Goal: Task Accomplishment & Management: Use online tool/utility

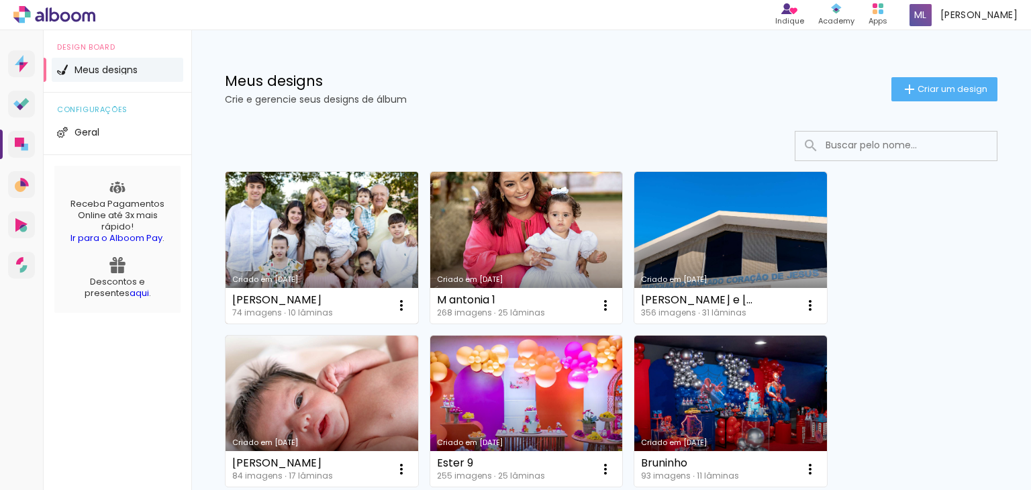
click at [276, 215] on link "Criado em [DATE]" at bounding box center [321, 248] width 193 height 152
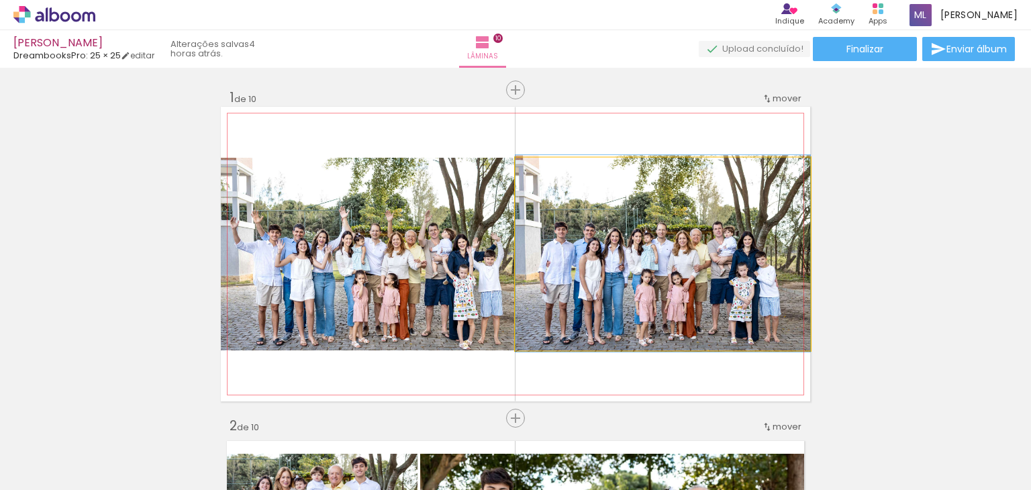
click at [635, 297] on quentale-photo at bounding box center [662, 254] width 295 height 193
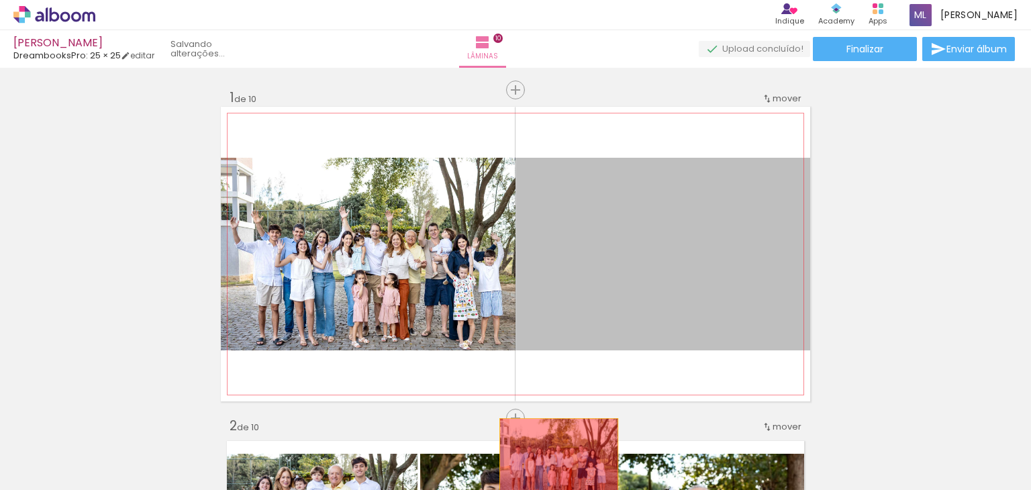
drag, startPoint x: 652, startPoint y: 287, endPoint x: 554, endPoint y: 457, distance: 196.3
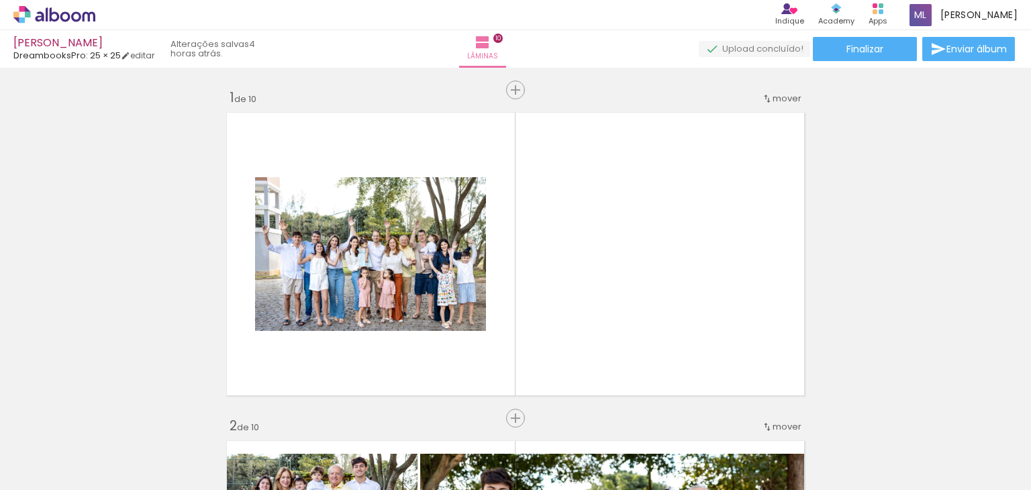
scroll to position [0, 4644]
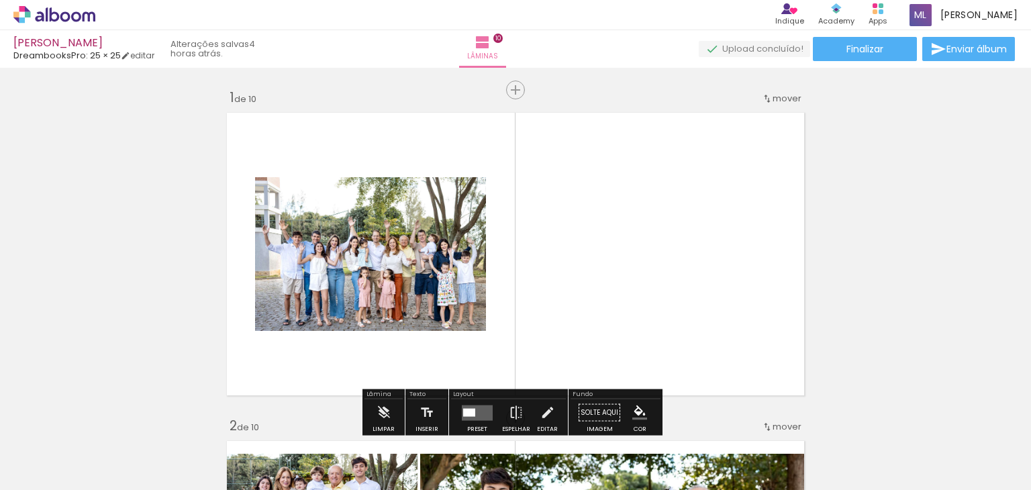
scroll to position [0, 4644]
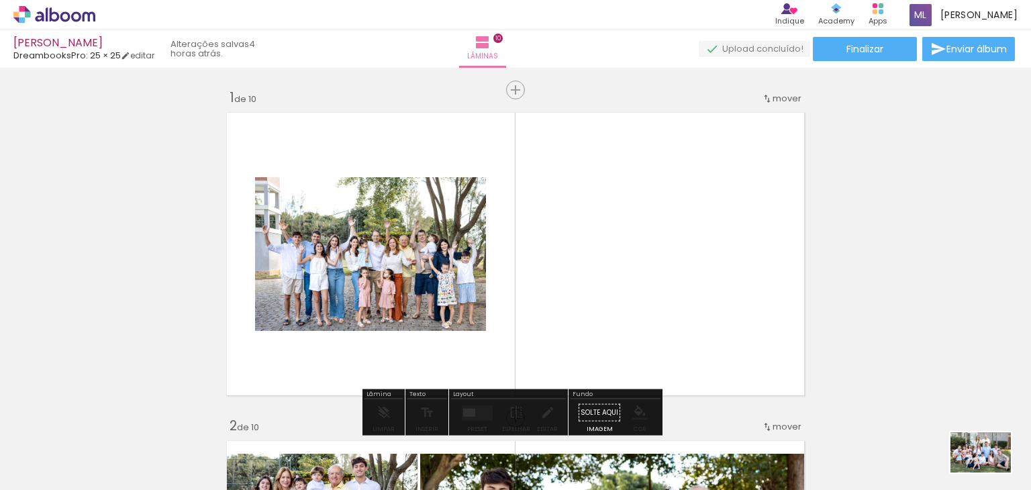
drag, startPoint x: 974, startPoint y: 454, endPoint x: 990, endPoint y: 473, distance: 24.3
click at [990, 467] on div at bounding box center [976, 445] width 66 height 44
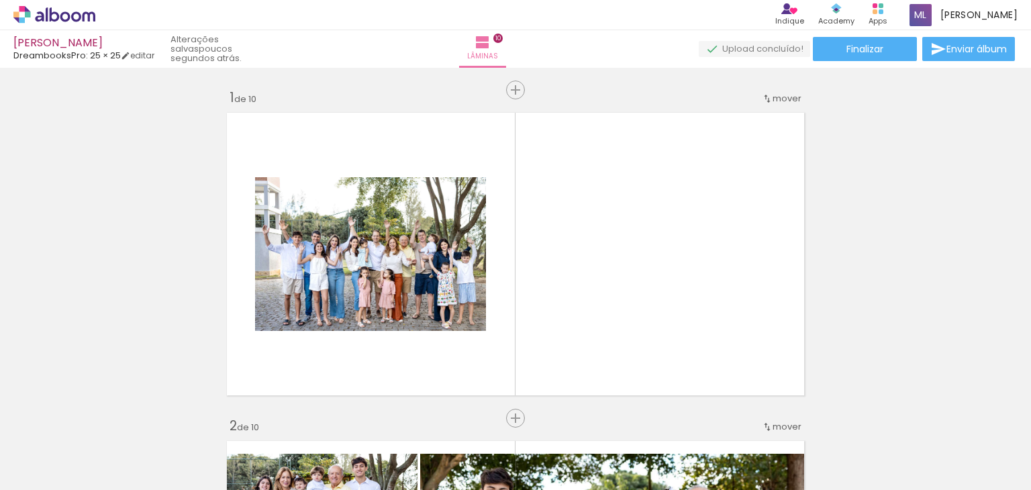
scroll to position [0, 0]
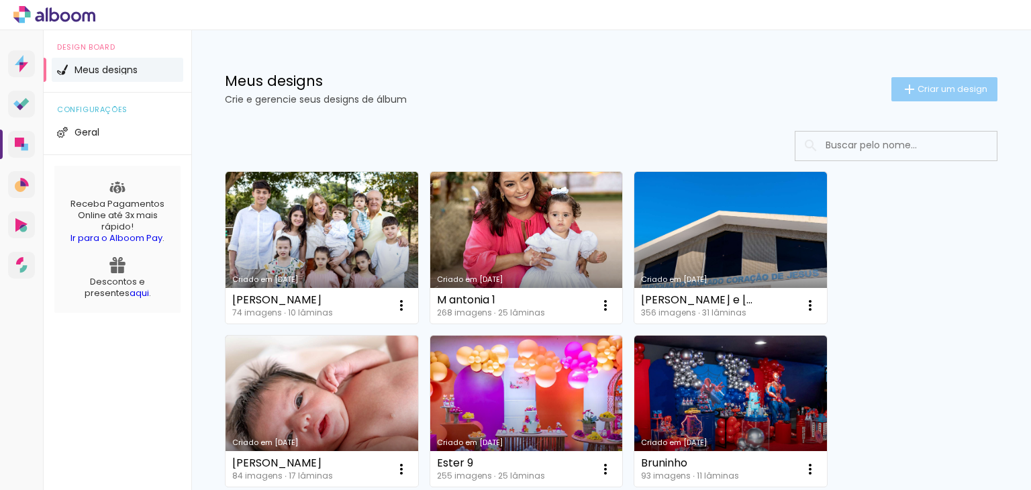
click at [917, 92] on span "Criar um design" at bounding box center [952, 89] width 70 height 9
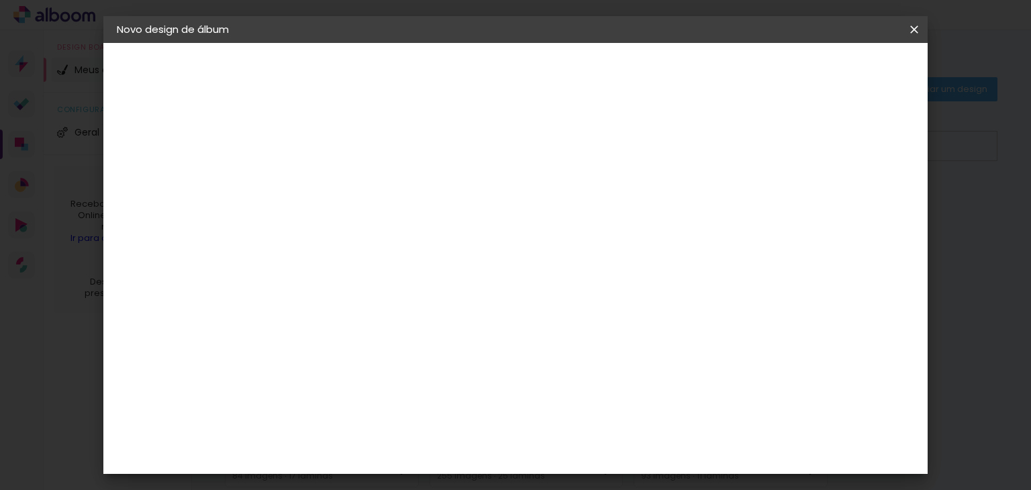
click at [374, 159] on div at bounding box center [336, 180] width 76 height 101
click at [336, 172] on input at bounding box center [336, 180] width 0 height 21
type input "Cap"
type paper-input "Cap"
click at [474, 79] on paper-button "Avançar" at bounding box center [441, 71] width 66 height 23
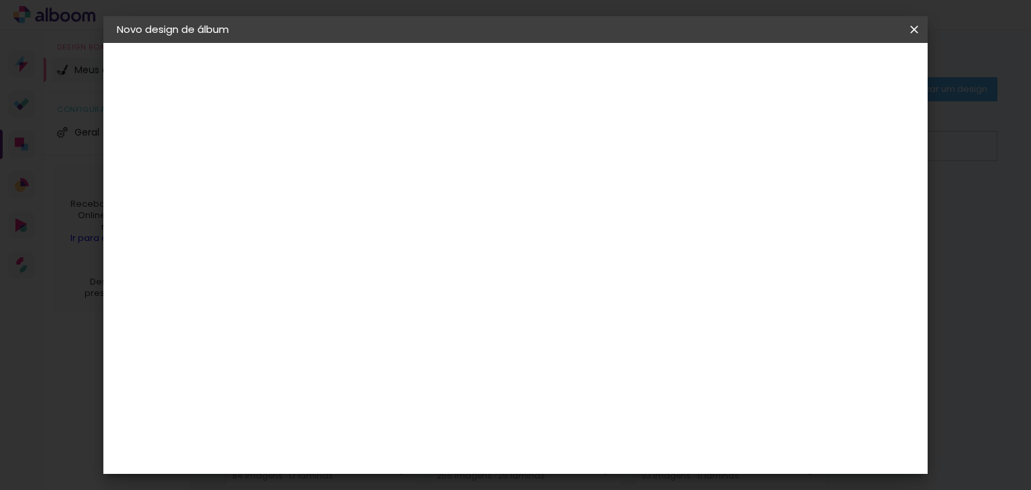
scroll to position [805, 0]
click at [443, 428] on paper-item "DreambooksPro" at bounding box center [370, 443] width 145 height 30
click at [607, 83] on header "Fornecedor Escolha um fornecedor ou avance com o tamanho livre. Voltar Avançar" at bounding box center [442, 83] width 329 height 80
click at [0, 0] on slot "Avançar" at bounding box center [0, 0] width 0 height 0
click at [389, 226] on input "text" at bounding box center [362, 233] width 52 height 21
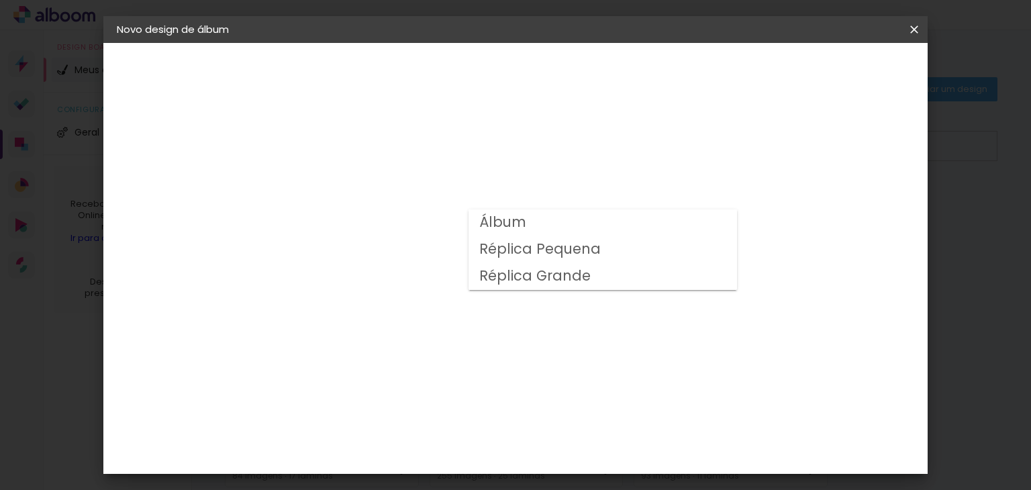
click at [648, 226] on paper-item "Álbum" at bounding box center [602, 222] width 268 height 27
type input "Álbum"
click at [427, 448] on span "20 × 20" at bounding box center [395, 462] width 62 height 28
click at [555, 70] on paper-button "Avançar" at bounding box center [522, 71] width 66 height 23
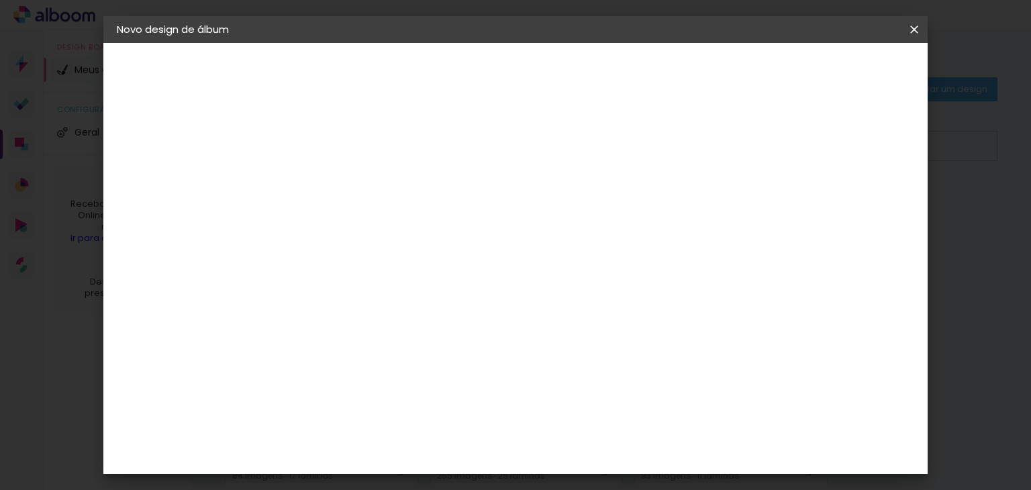
click at [703, 76] on span "Iniciar design" at bounding box center [672, 70] width 61 height 9
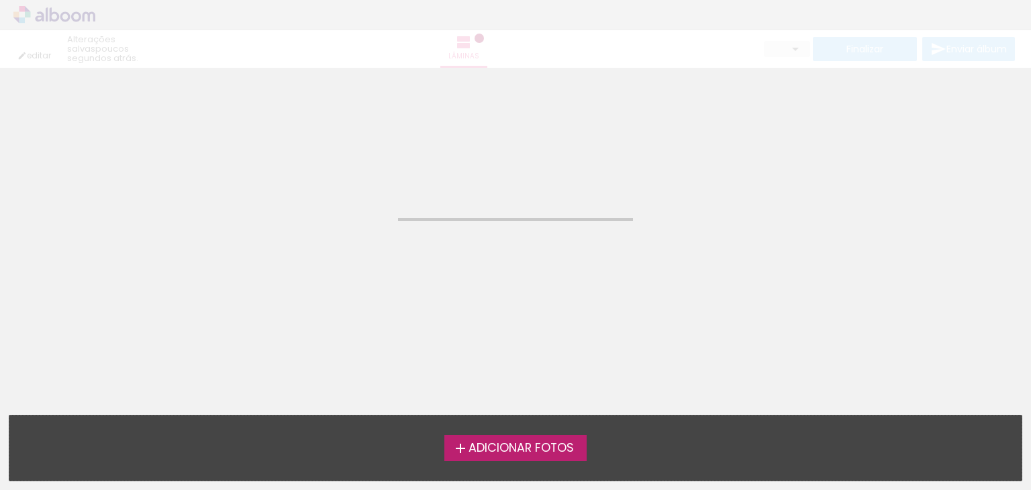
click at [533, 442] on span "Adicionar Fotos" at bounding box center [520, 448] width 105 height 12
click at [0, 0] on input "file" at bounding box center [0, 0] width 0 height 0
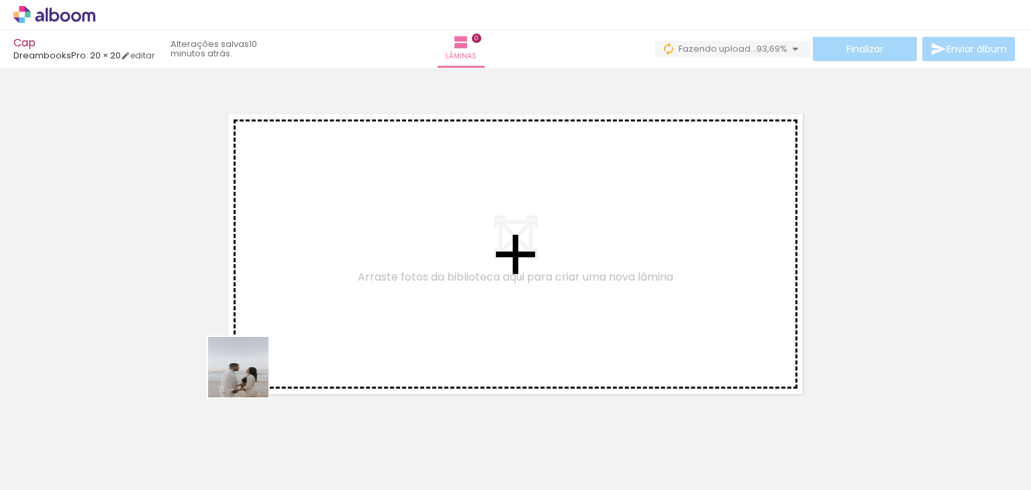
drag, startPoint x: 143, startPoint y: 449, endPoint x: 311, endPoint y: 450, distance: 168.4
click at [325, 277] on quentale-workspace at bounding box center [515, 245] width 1031 height 490
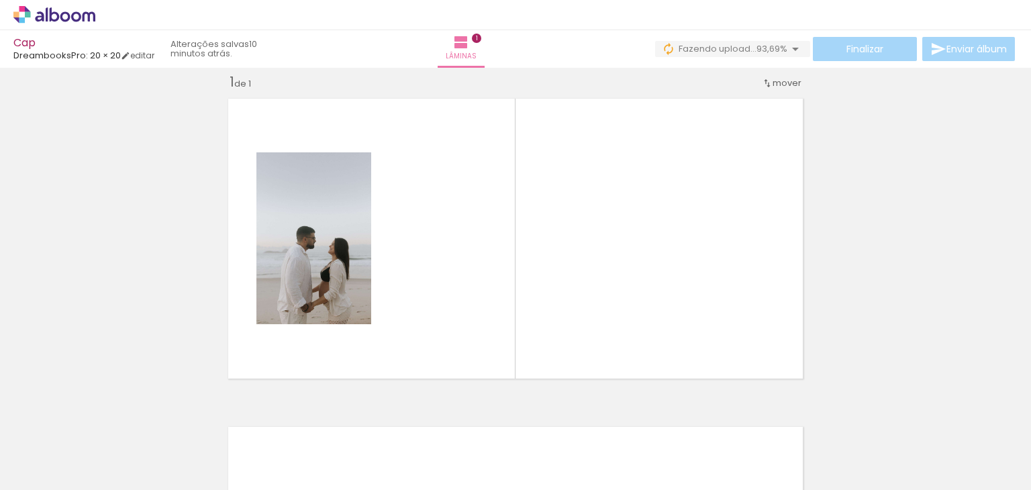
scroll to position [17, 0]
drag, startPoint x: 242, startPoint y: 459, endPoint x: 464, endPoint y: 306, distance: 269.7
click at [464, 306] on quentale-workspace at bounding box center [515, 245] width 1031 height 490
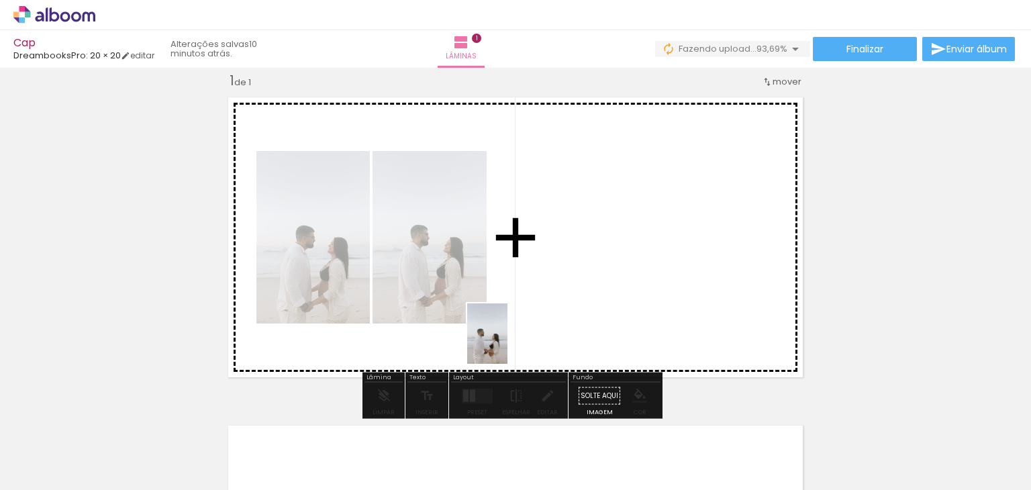
drag, startPoint x: 285, startPoint y: 453, endPoint x: 507, endPoint y: 344, distance: 248.2
click at [507, 344] on quentale-workspace at bounding box center [515, 245] width 1031 height 490
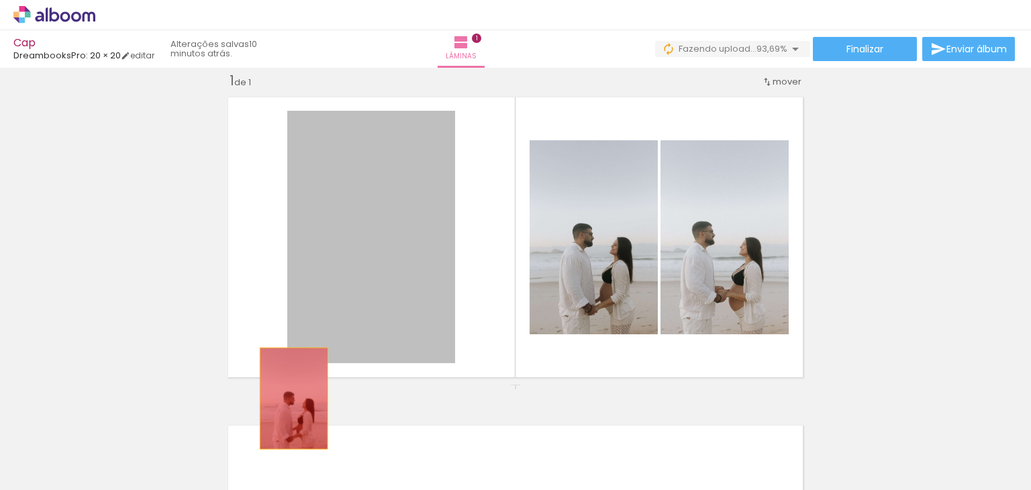
drag, startPoint x: 387, startPoint y: 282, endPoint x: 309, endPoint y: 437, distance: 174.3
click at [285, 429] on quentale-workspace at bounding box center [515, 245] width 1031 height 490
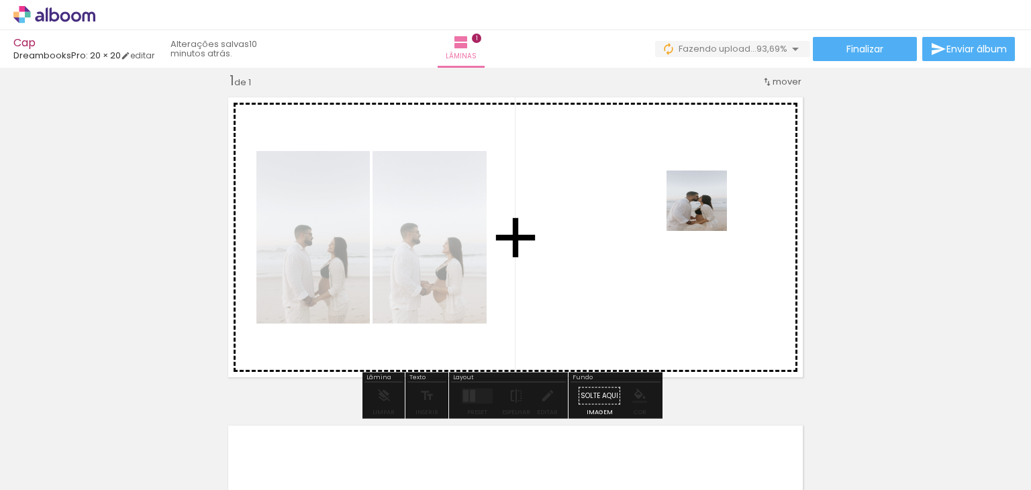
drag, startPoint x: 370, startPoint y: 458, endPoint x: 580, endPoint y: 322, distance: 249.8
click at [710, 207] on quentale-workspace at bounding box center [515, 245] width 1031 height 490
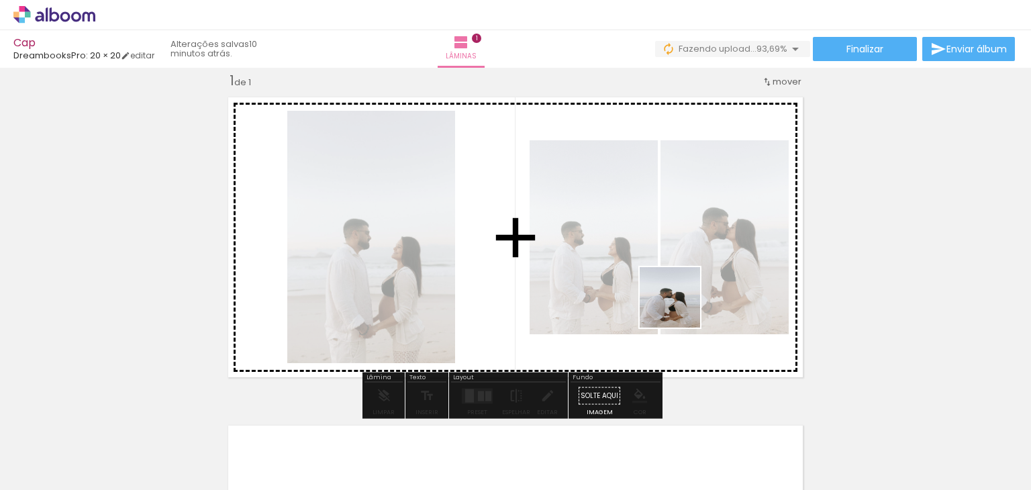
drag, startPoint x: 442, startPoint y: 439, endPoint x: 680, endPoint y: 307, distance: 272.1
click at [680, 307] on quentale-workspace at bounding box center [515, 245] width 1031 height 490
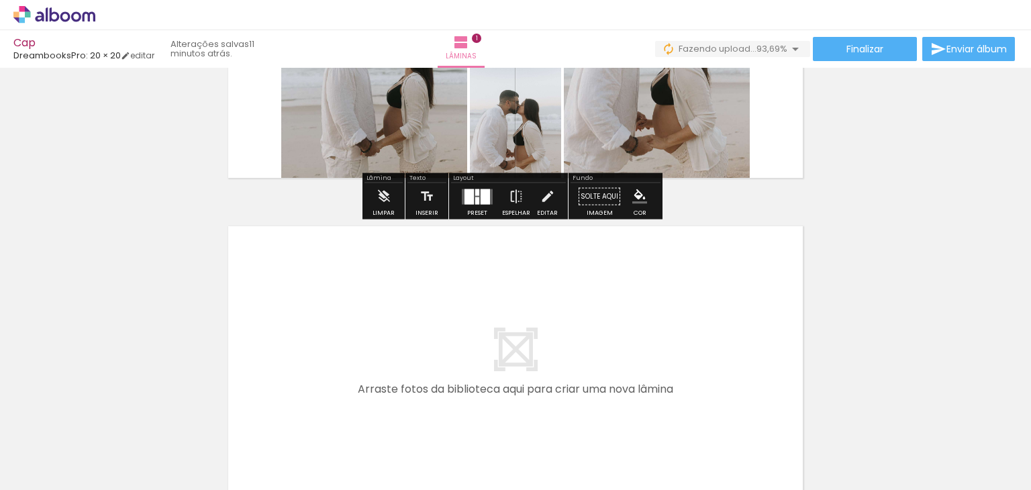
scroll to position [218, 0]
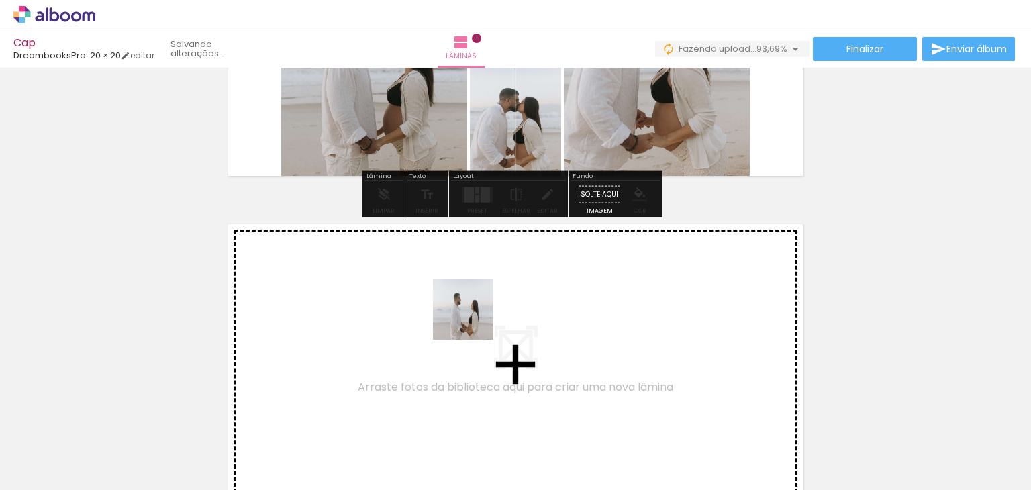
click at [473, 319] on quentale-workspace at bounding box center [515, 245] width 1031 height 490
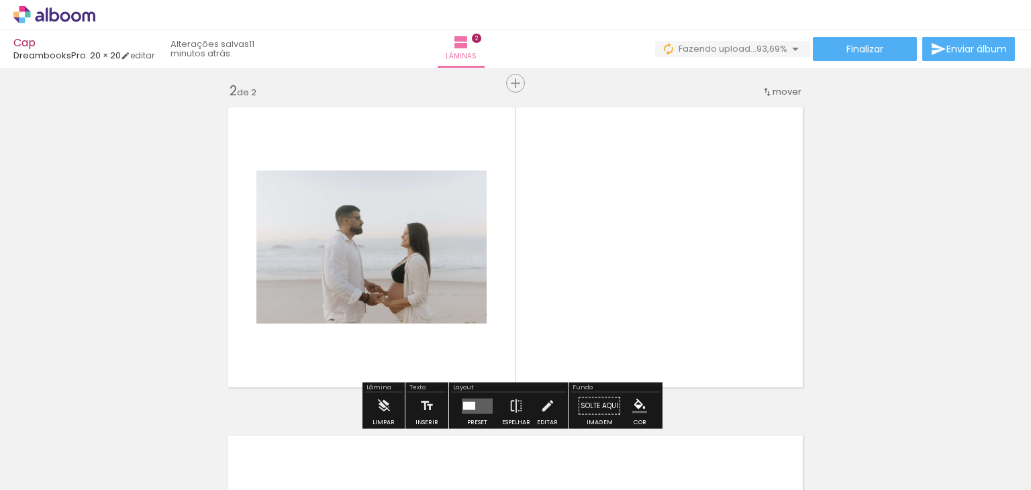
scroll to position [345, 0]
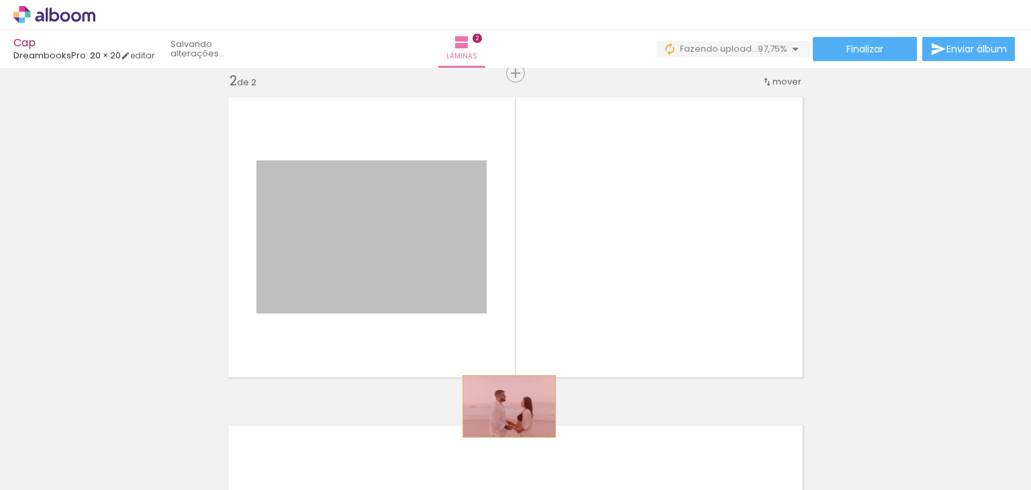
drag, startPoint x: 433, startPoint y: 270, endPoint x: 504, endPoint y: 406, distance: 153.7
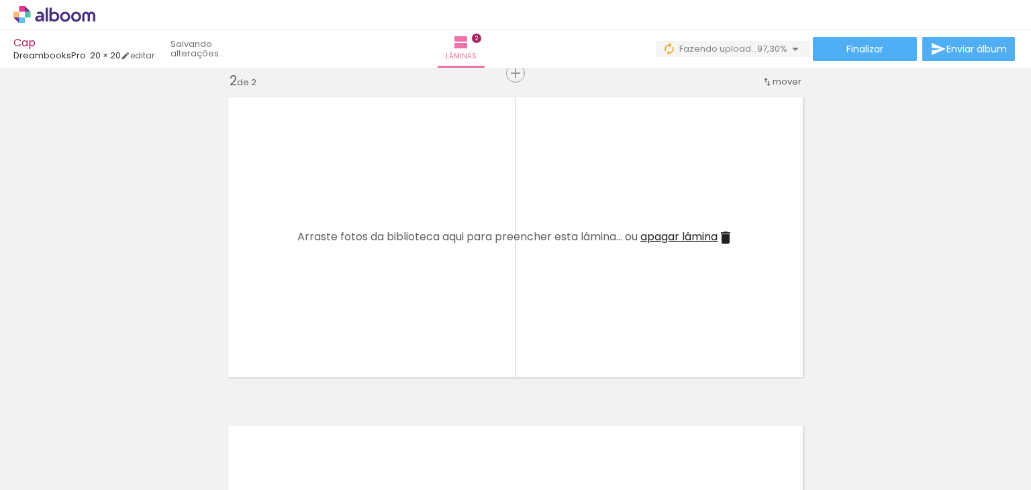
scroll to position [76, 0]
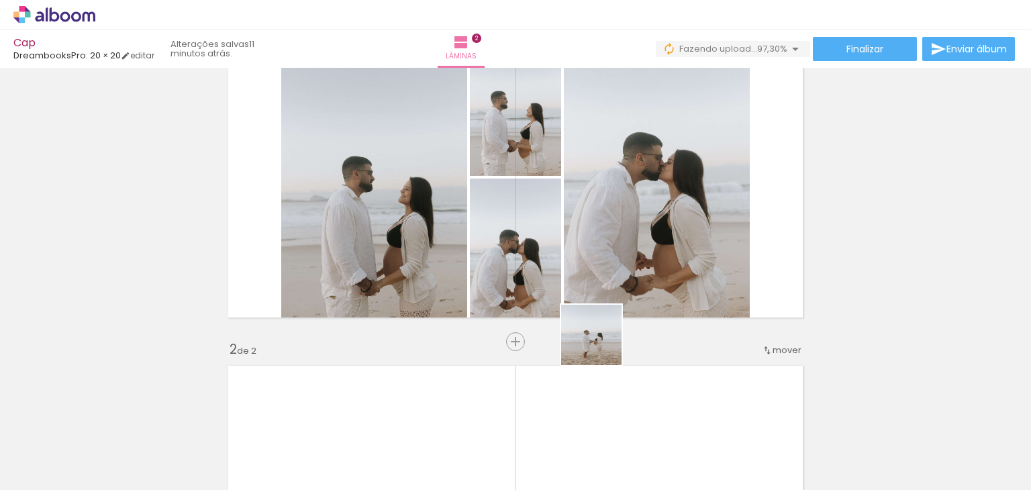
drag, startPoint x: 591, startPoint y: 464, endPoint x: 607, endPoint y: 296, distance: 168.5
click at [607, 296] on quentale-workspace at bounding box center [515, 245] width 1031 height 490
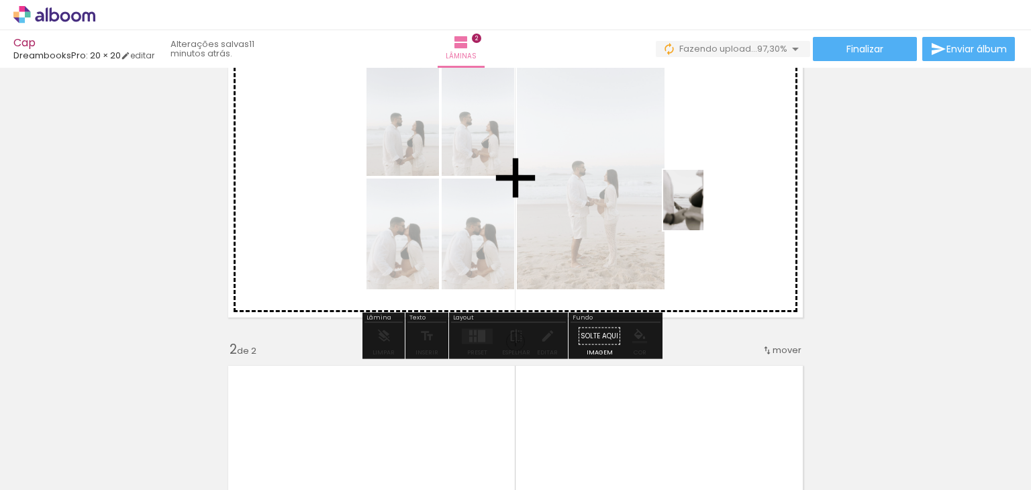
drag, startPoint x: 749, startPoint y: 462, endPoint x: 703, endPoint y: 210, distance: 255.7
click at [703, 210] on quentale-workspace at bounding box center [515, 245] width 1031 height 490
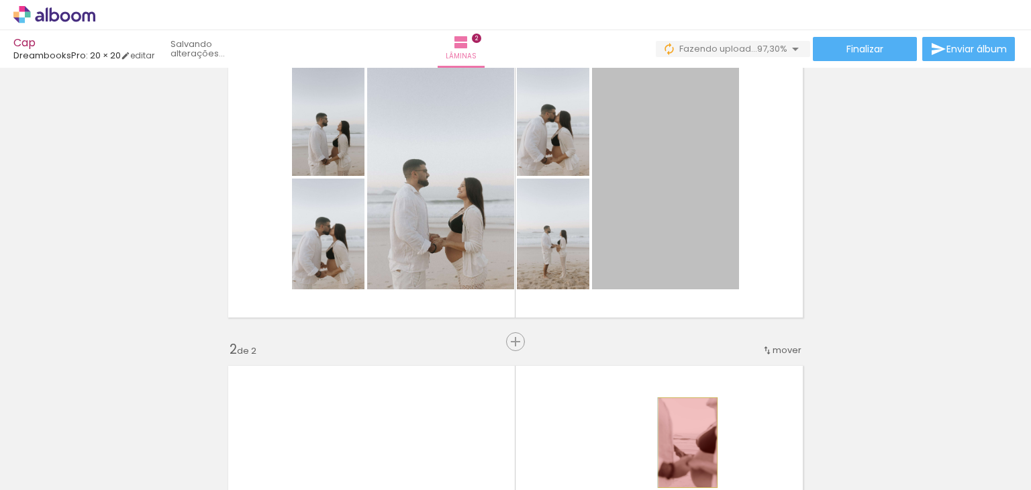
drag, startPoint x: 692, startPoint y: 246, endPoint x: 682, endPoint y: 442, distance: 196.2
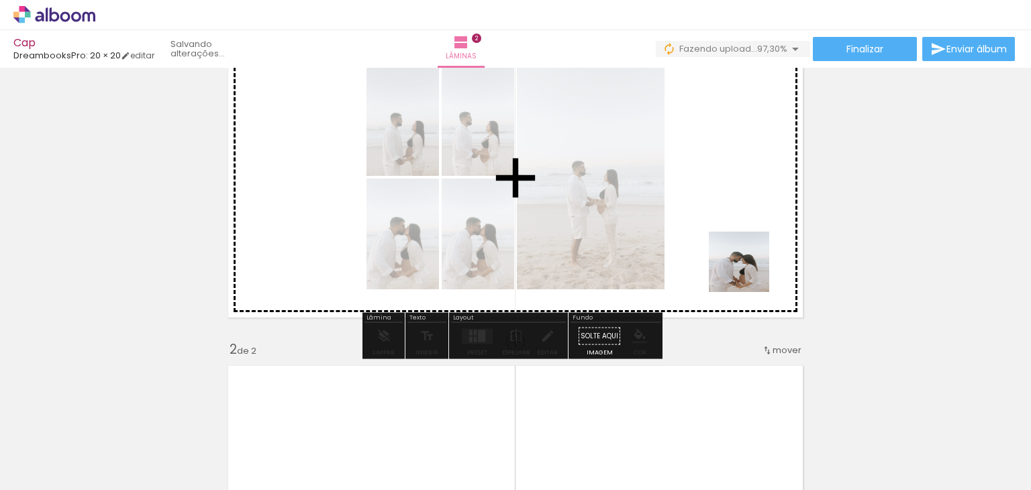
drag, startPoint x: 885, startPoint y: 452, endPoint x: 734, endPoint y: 250, distance: 251.6
click at [734, 250] on quentale-workspace at bounding box center [515, 245] width 1031 height 490
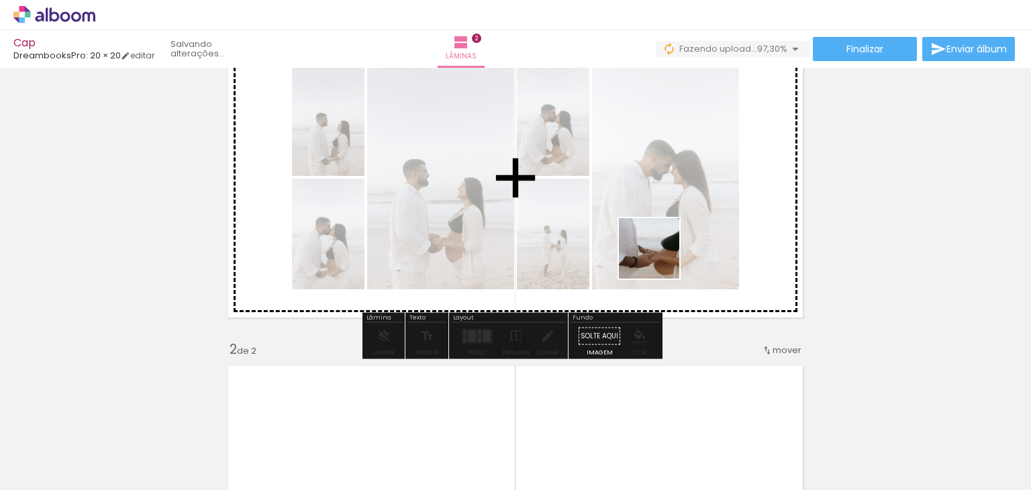
drag, startPoint x: 809, startPoint y: 462, endPoint x: 646, endPoint y: 230, distance: 283.2
click at [646, 230] on quentale-workspace at bounding box center [515, 245] width 1031 height 490
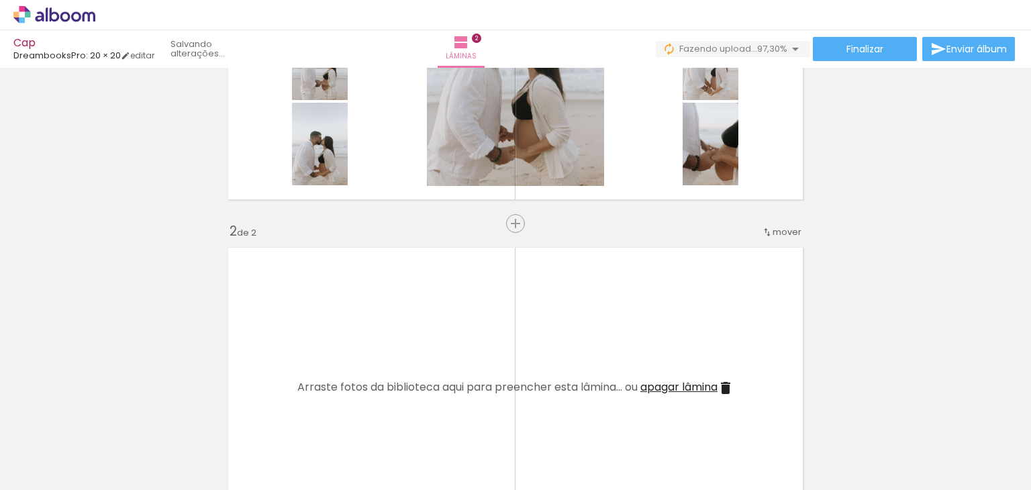
scroll to position [345, 0]
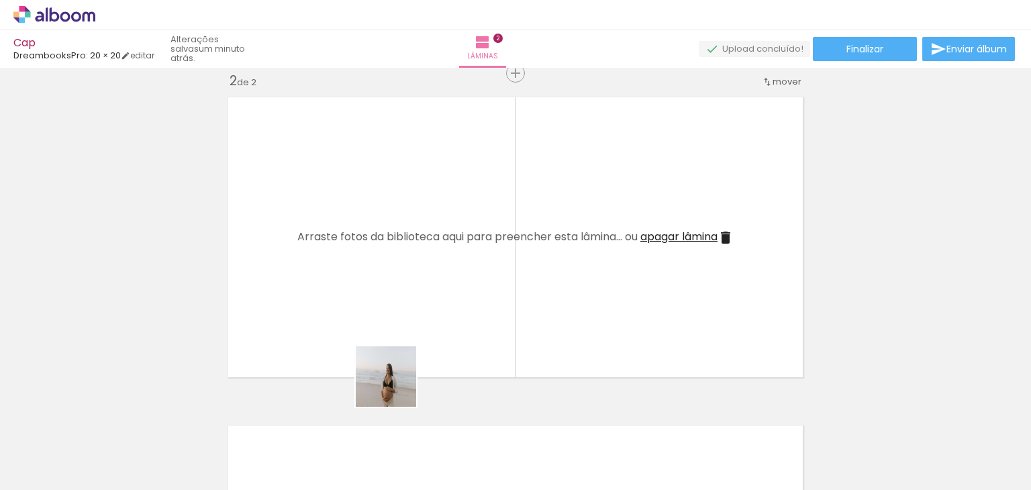
drag, startPoint x: 376, startPoint y: 449, endPoint x: 429, endPoint y: 313, distance: 146.2
click at [429, 314] on quentale-workspace at bounding box center [515, 245] width 1031 height 490
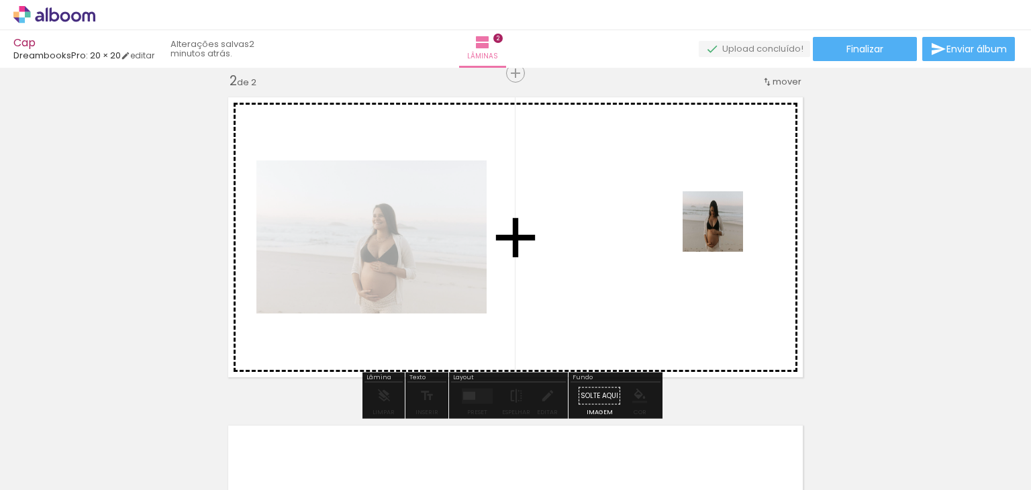
drag, startPoint x: 227, startPoint y: 456, endPoint x: 727, endPoint y: 227, distance: 549.5
click at [727, 227] on quentale-workspace at bounding box center [515, 245] width 1031 height 490
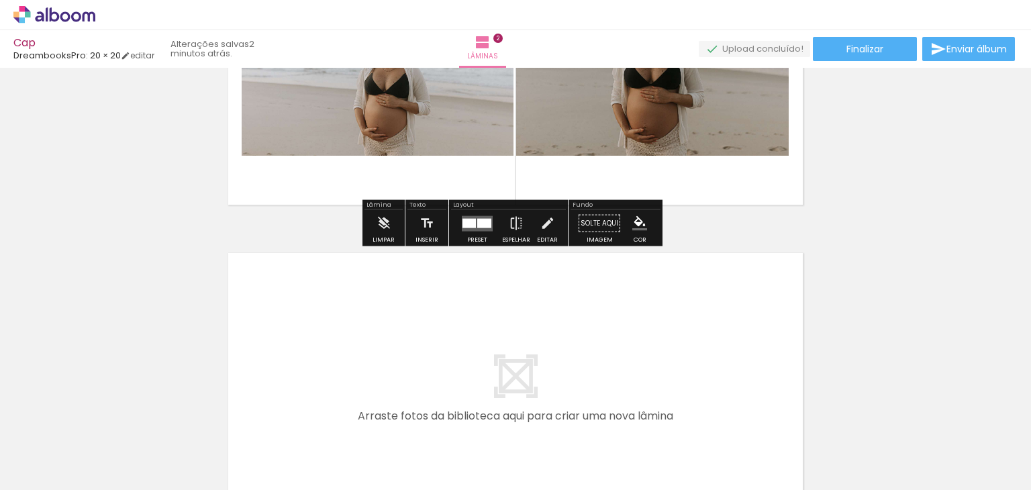
scroll to position [412, 0]
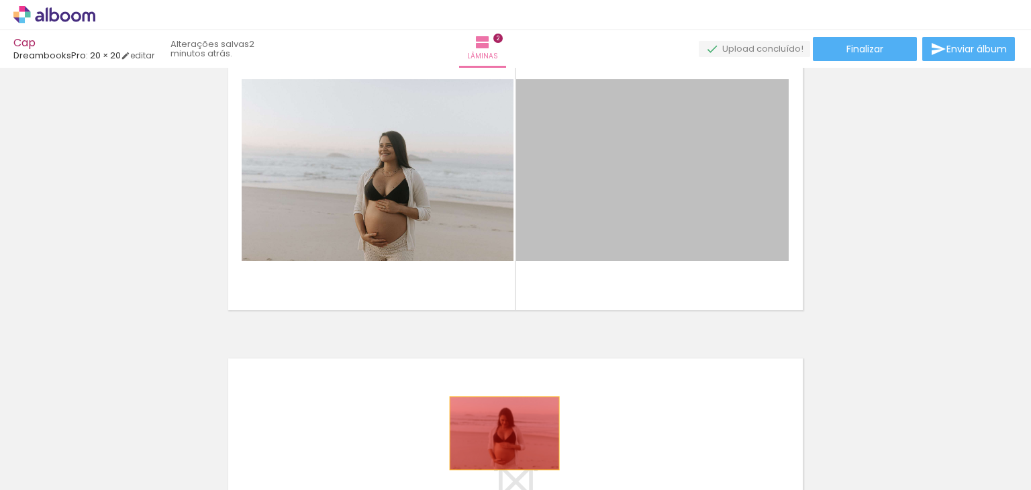
drag, startPoint x: 702, startPoint y: 202, endPoint x: 499, endPoint y: 433, distance: 307.2
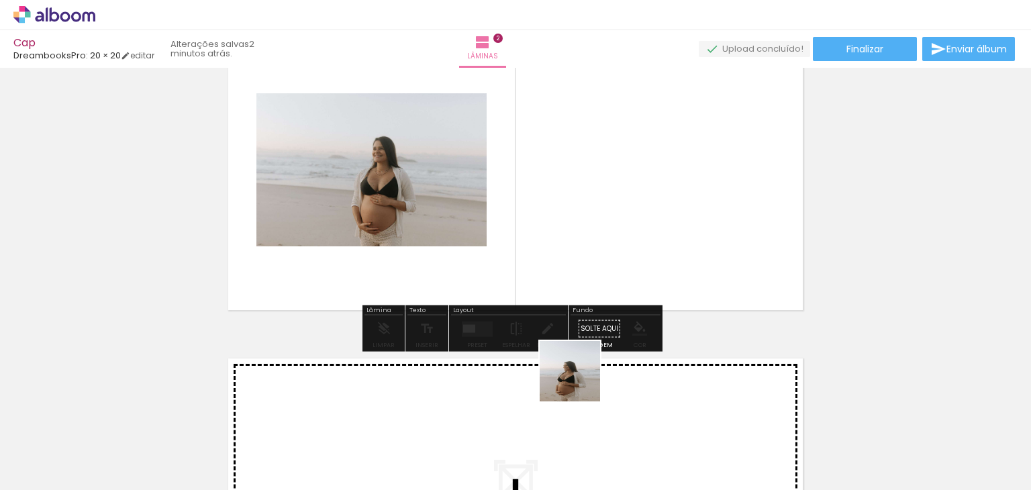
drag, startPoint x: 531, startPoint y: 468, endPoint x: 652, endPoint y: 206, distance: 288.2
click at [652, 166] on quentale-workspace at bounding box center [515, 245] width 1031 height 490
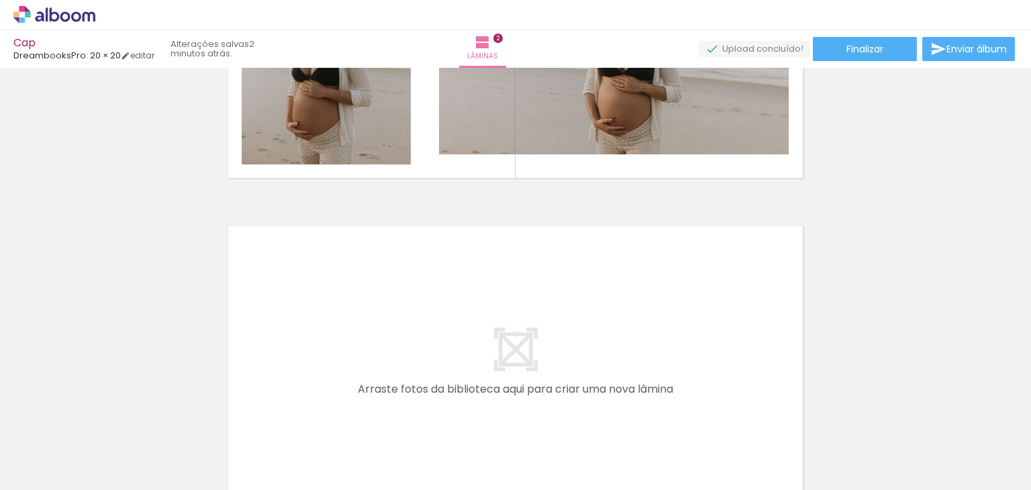
scroll to position [546, 0]
drag, startPoint x: 815, startPoint y: 433, endPoint x: 681, endPoint y: 352, distance: 156.5
click at [681, 352] on quentale-workspace at bounding box center [515, 245] width 1031 height 490
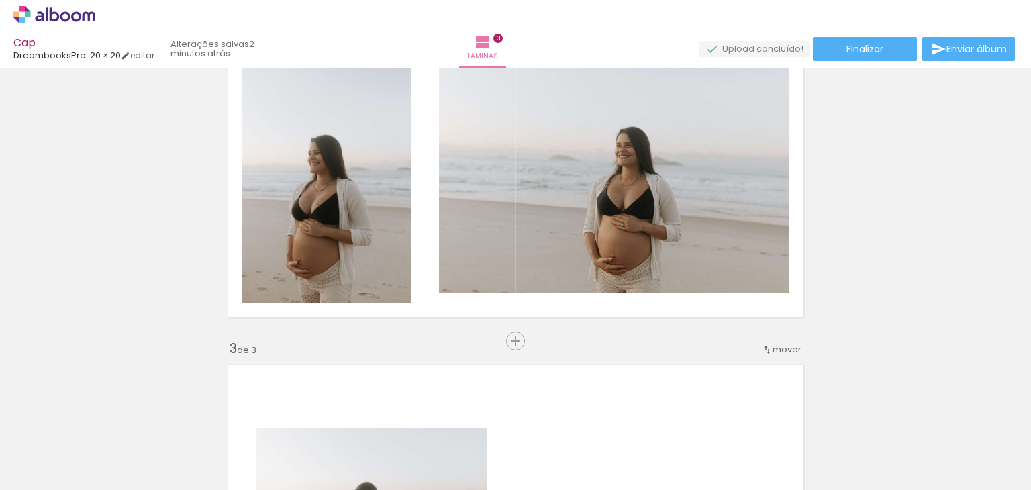
scroll to position [472, 0]
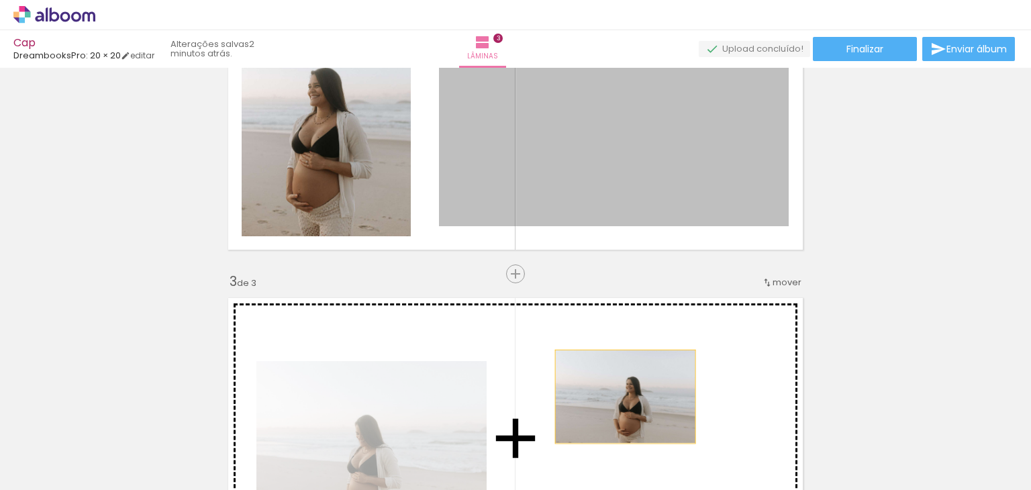
drag, startPoint x: 639, startPoint y: 180, endPoint x: 620, endPoint y: 397, distance: 216.9
click at [620, 397] on div "Inserir lâmina 1 de 3 Inserir lâmina 2 de 3 Inserir lâmina 3 de 3" at bounding box center [515, 256] width 1031 height 1313
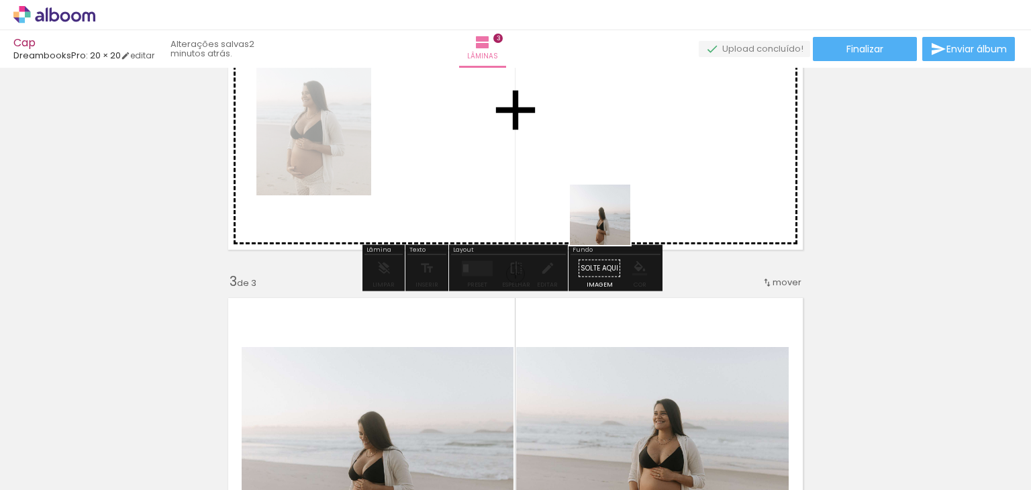
drag, startPoint x: 888, startPoint y: 457, endPoint x: 599, endPoint y: 204, distance: 383.7
click at [599, 204] on quentale-workspace at bounding box center [515, 245] width 1031 height 490
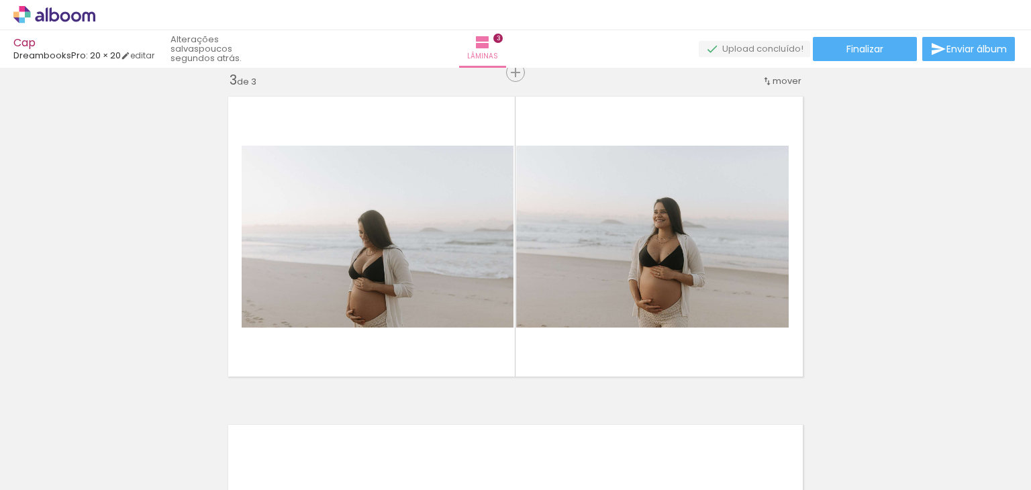
scroll to position [0, 1406]
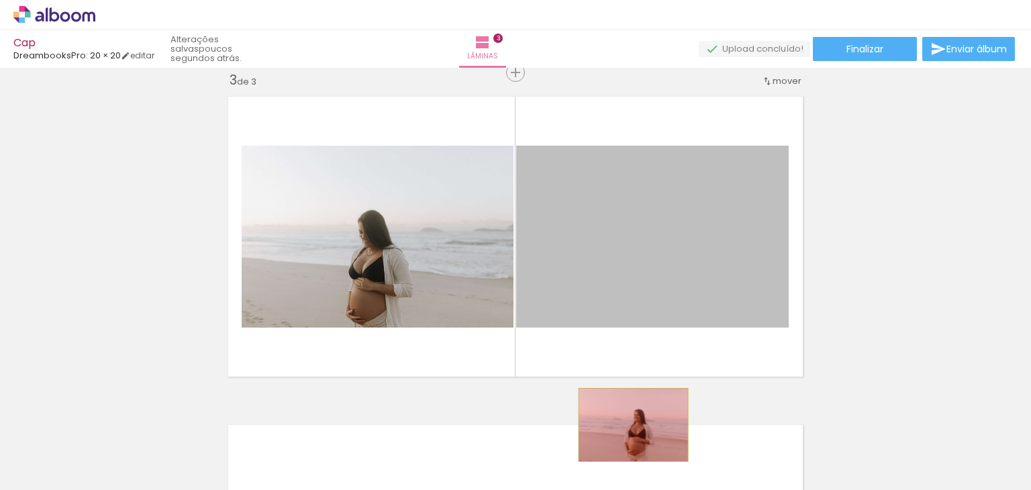
drag, startPoint x: 647, startPoint y: 291, endPoint x: 628, endPoint y: 425, distance: 134.8
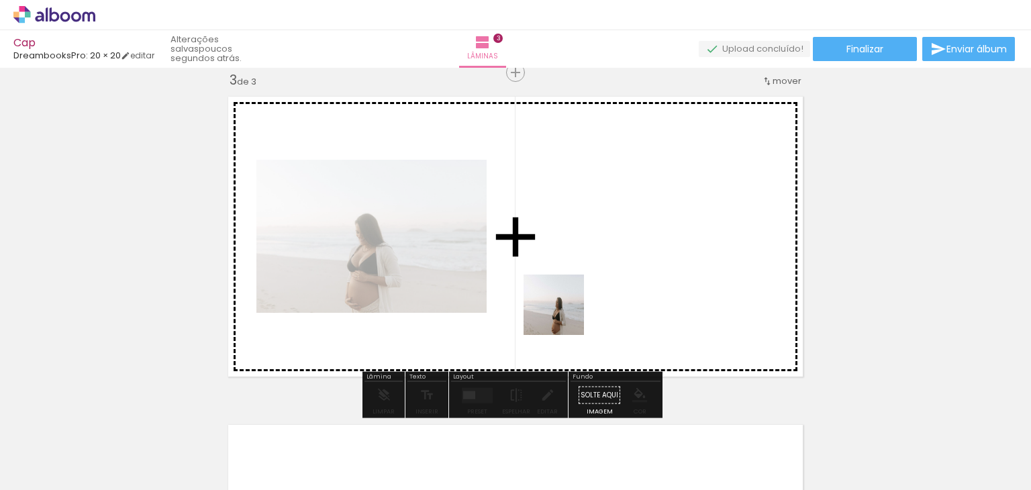
drag, startPoint x: 462, startPoint y: 448, endPoint x: 611, endPoint y: 243, distance: 253.5
click at [611, 243] on quentale-workspace at bounding box center [515, 245] width 1031 height 490
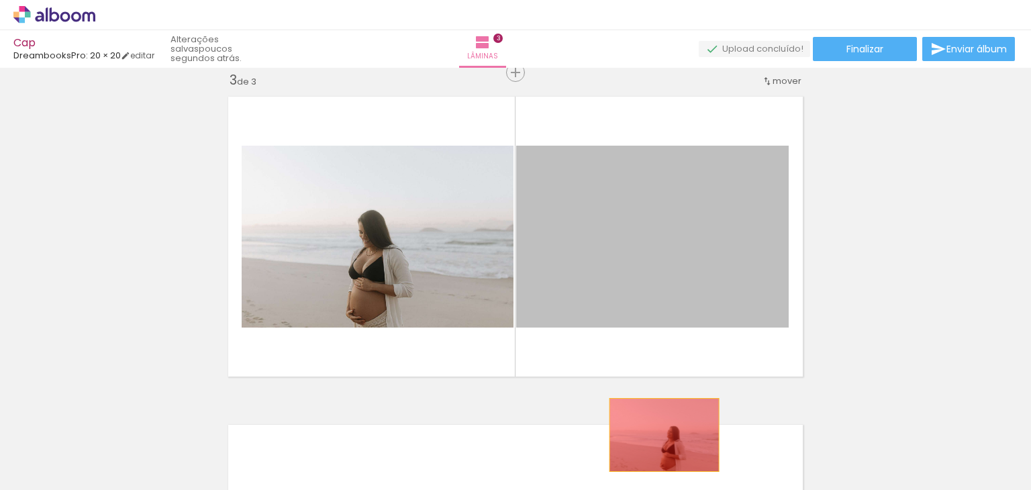
drag, startPoint x: 651, startPoint y: 296, endPoint x: 659, endPoint y: 435, distance: 139.1
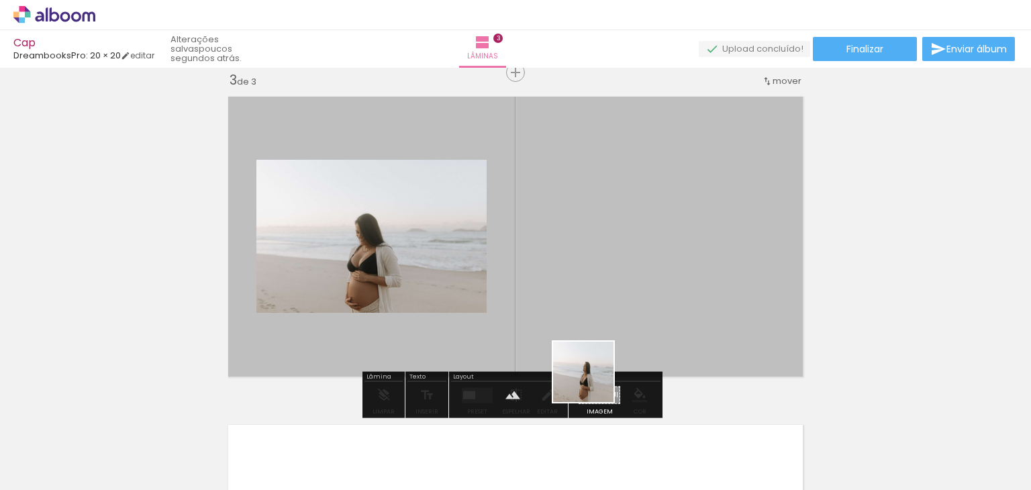
drag, startPoint x: 553, startPoint y: 447, endPoint x: 619, endPoint y: 309, distance: 153.4
click at [619, 309] on quentale-workspace at bounding box center [515, 245] width 1031 height 490
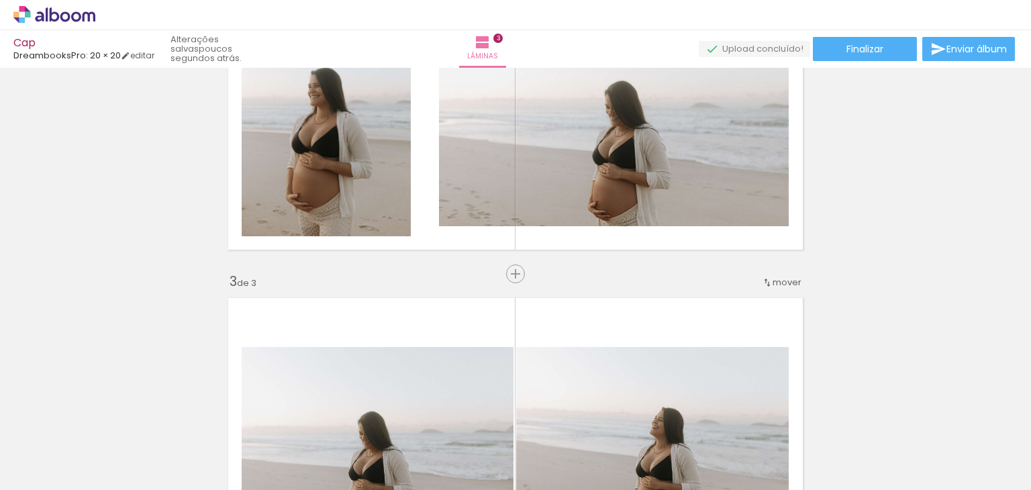
scroll to position [472, 0]
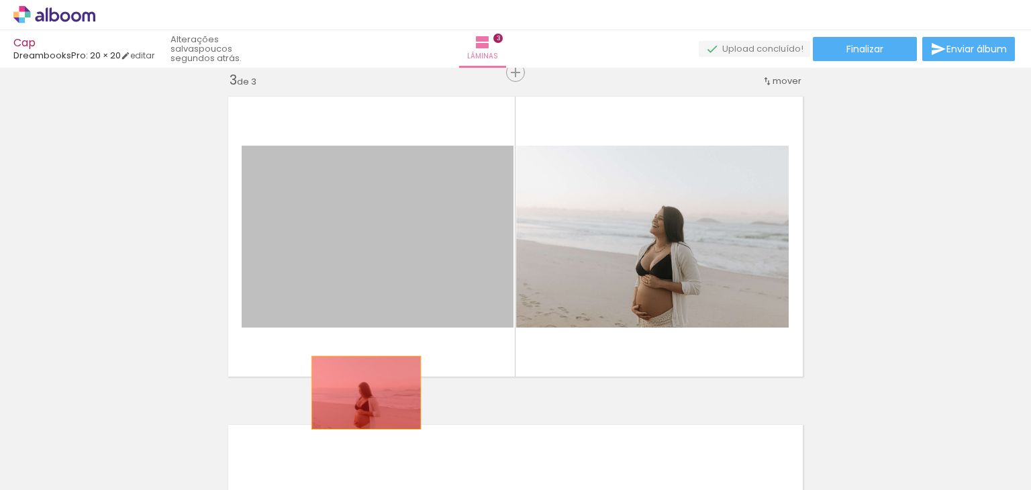
drag, startPoint x: 366, startPoint y: 256, endPoint x: 361, endPoint y: 393, distance: 137.0
click at [361, 393] on div "Inserir lâmina 1 de 3 Inserir lâmina 2 de 3 Inserir lâmina 3 de 3" at bounding box center [515, 55] width 1031 height 1313
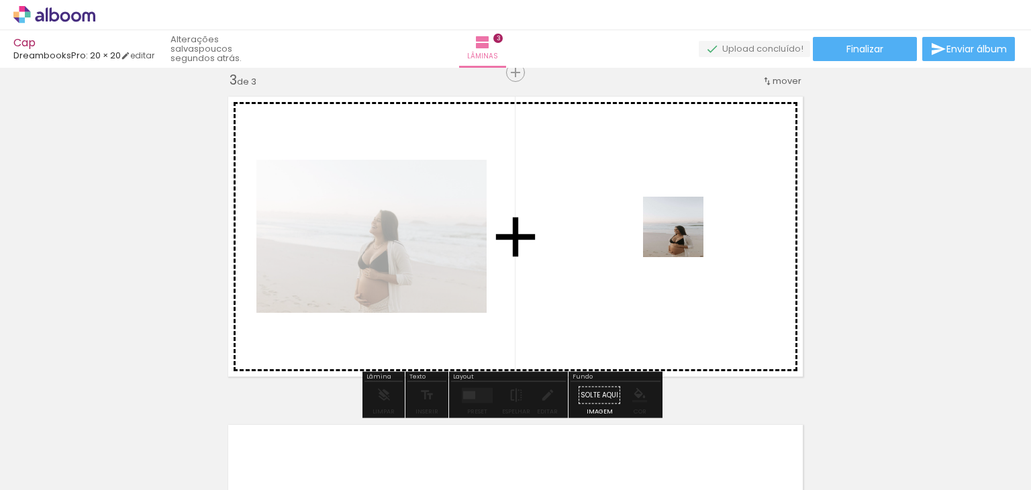
drag, startPoint x: 752, startPoint y: 444, endPoint x: 682, endPoint y: 229, distance: 226.4
click at [682, 229] on quentale-workspace at bounding box center [515, 245] width 1031 height 490
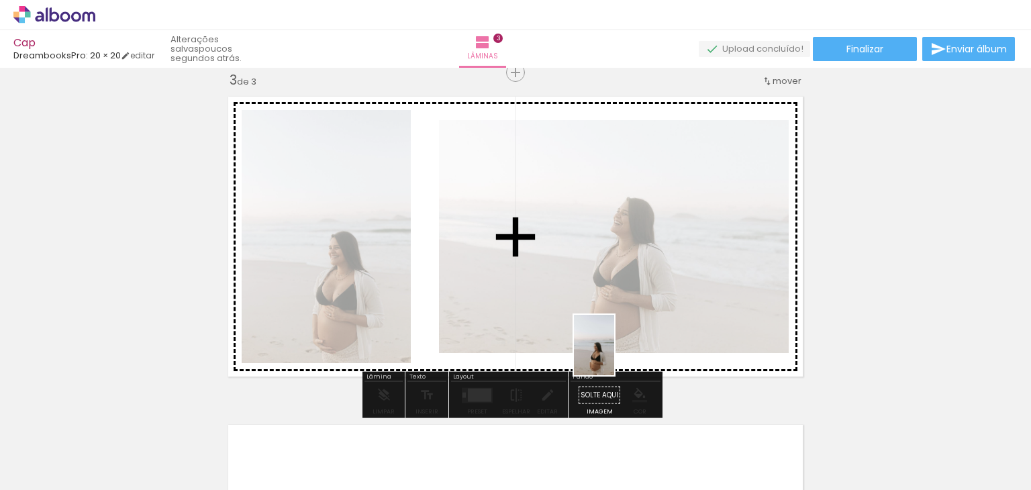
drag, startPoint x: 847, startPoint y: 461, endPoint x: 597, endPoint y: 350, distance: 274.0
click at [597, 350] on quentale-workspace at bounding box center [515, 245] width 1031 height 490
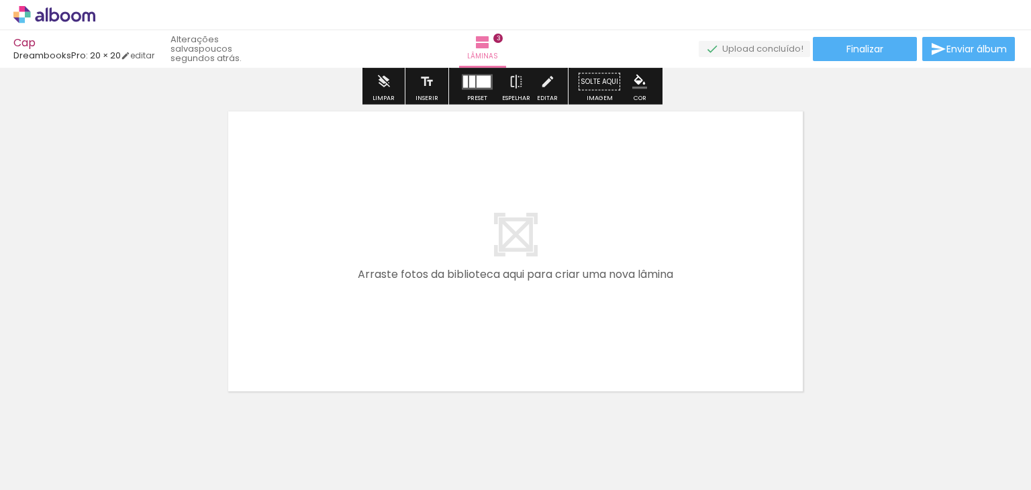
scroll to position [1009, 0]
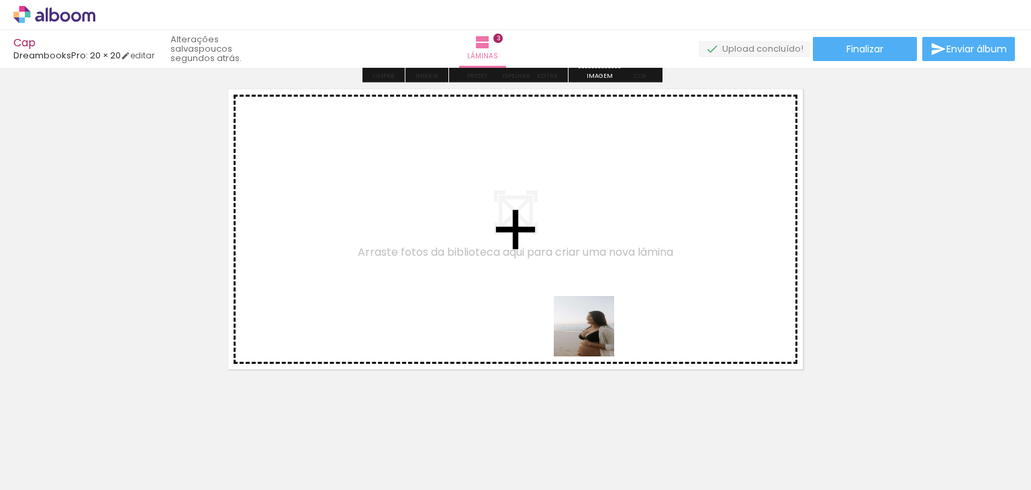
drag, startPoint x: 907, startPoint y: 448, endPoint x: 594, endPoint y: 336, distance: 332.6
click at [594, 336] on quentale-workspace at bounding box center [515, 245] width 1031 height 490
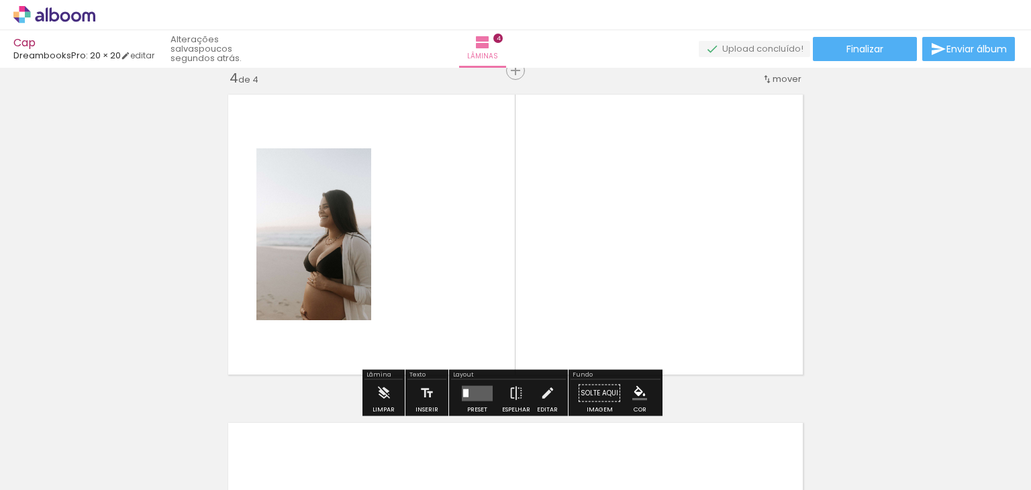
scroll to position [1001, 0]
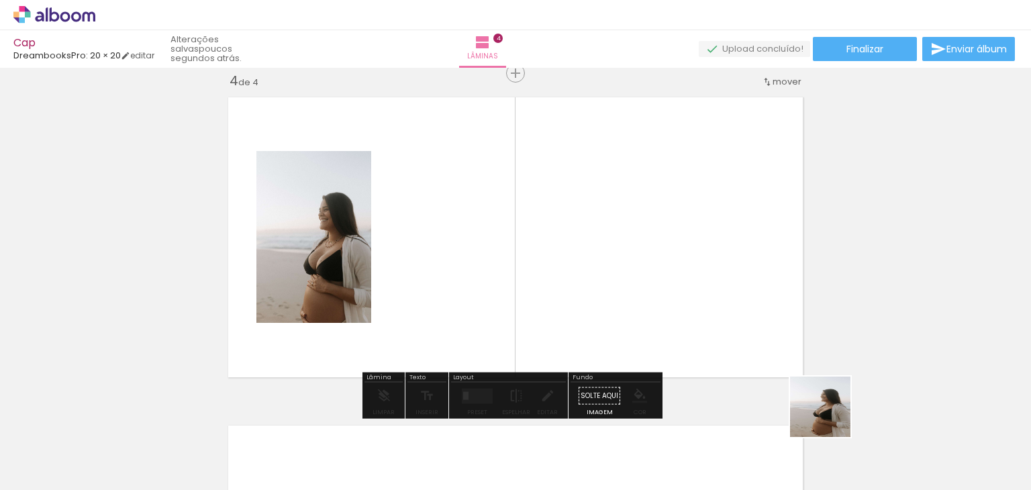
drag, startPoint x: 989, startPoint y: 450, endPoint x: 588, endPoint y: 341, distance: 415.7
click at [588, 341] on quentale-workspace at bounding box center [515, 245] width 1031 height 490
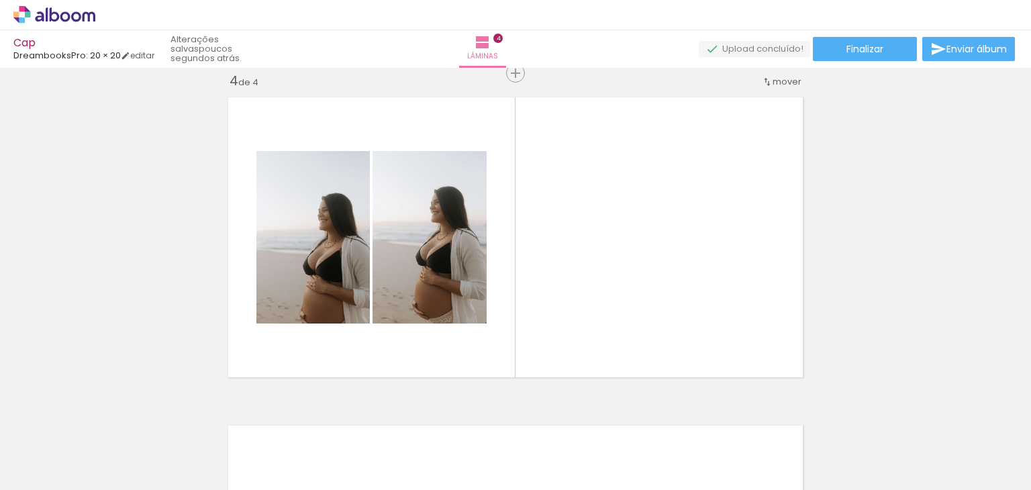
scroll to position [0, 2042]
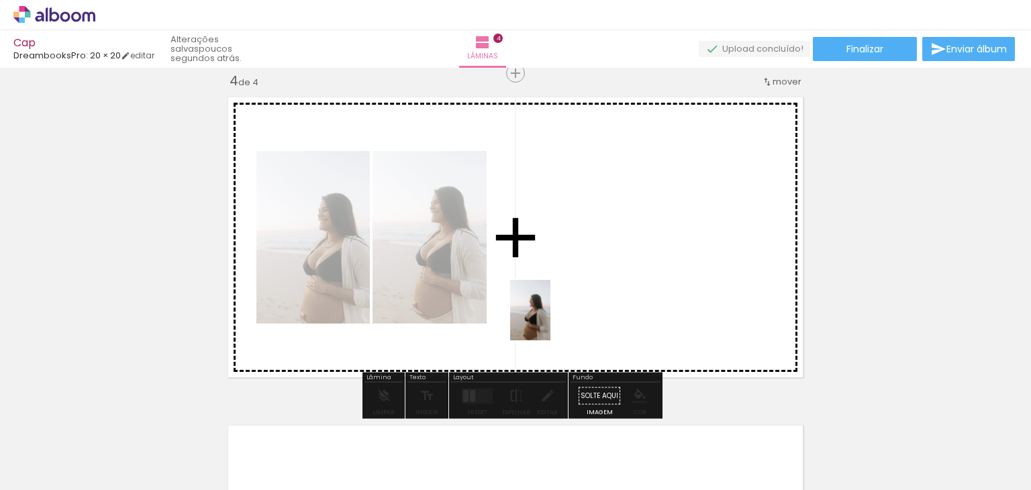
drag, startPoint x: 441, startPoint y: 454, endPoint x: 550, endPoint y: 320, distance: 172.6
click at [550, 320] on quentale-workspace at bounding box center [515, 245] width 1031 height 490
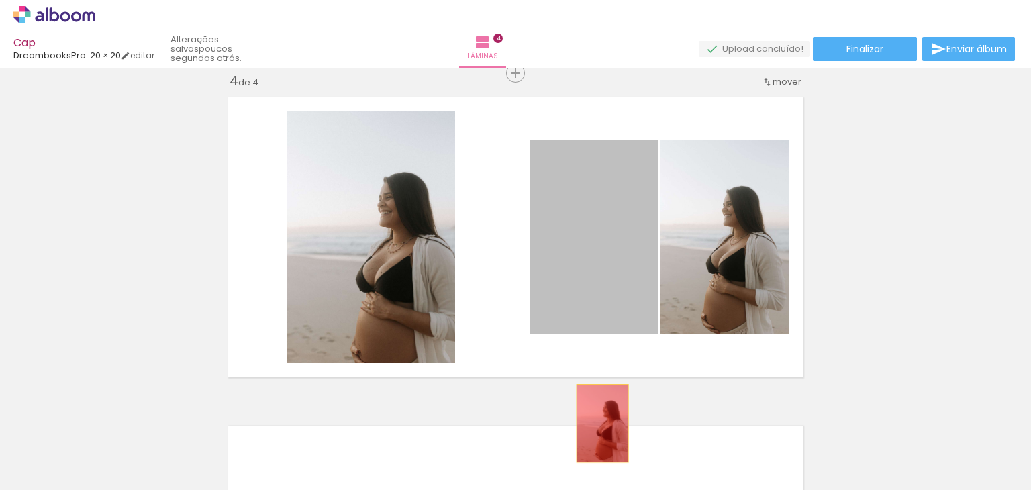
drag, startPoint x: 597, startPoint y: 314, endPoint x: 597, endPoint y: 429, distance: 115.4
click at [597, 429] on quentale-workspace at bounding box center [515, 245] width 1031 height 490
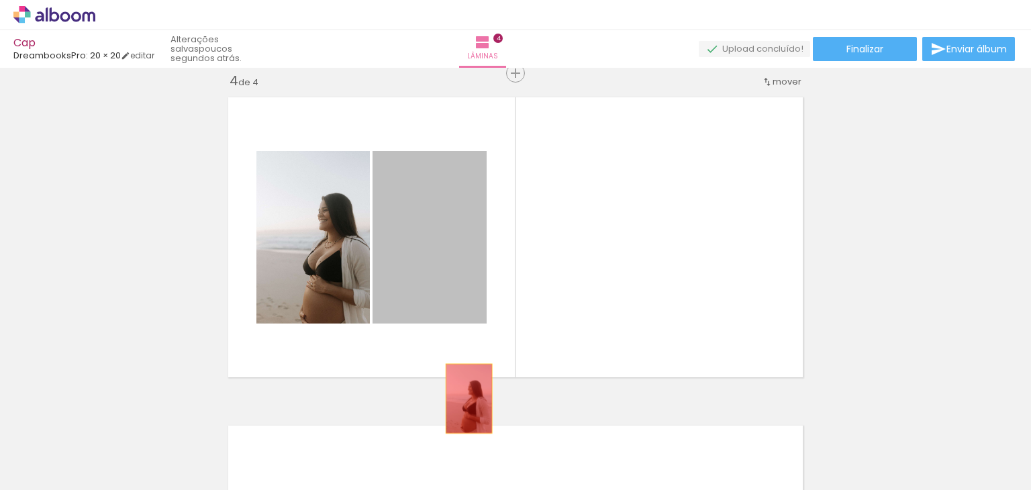
drag, startPoint x: 468, startPoint y: 275, endPoint x: 499, endPoint y: 427, distance: 154.8
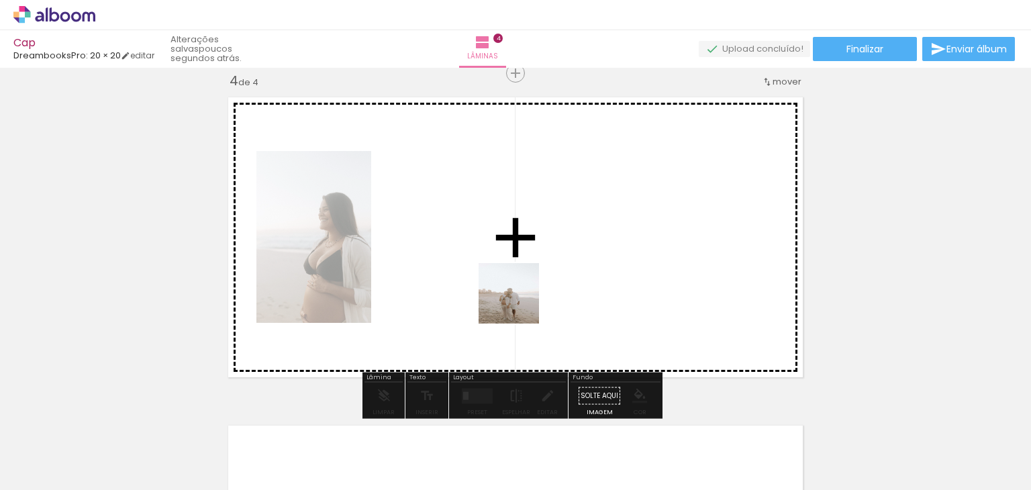
drag, startPoint x: 513, startPoint y: 442, endPoint x: 522, endPoint y: 295, distance: 146.6
click at [522, 295] on quentale-workspace at bounding box center [515, 245] width 1031 height 490
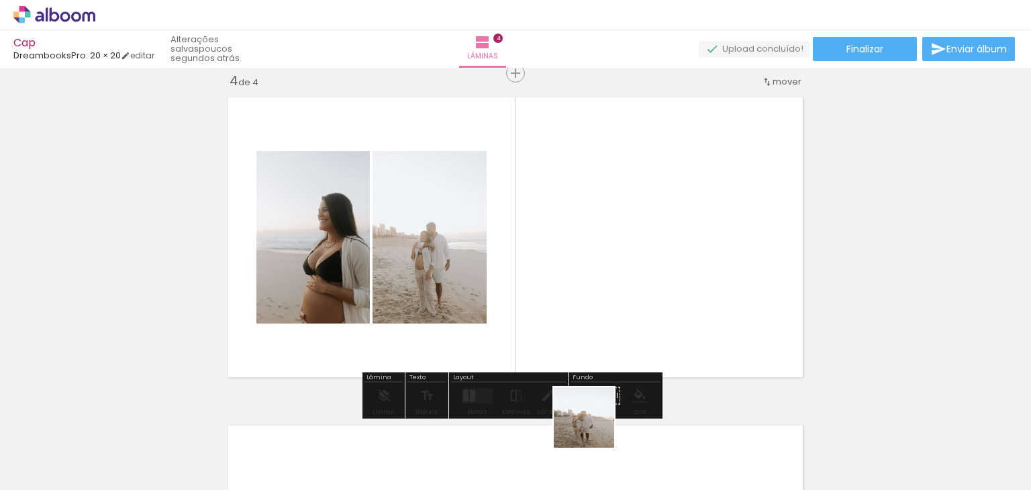
drag, startPoint x: 590, startPoint y: 462, endPoint x: 607, endPoint y: 311, distance: 152.5
click at [607, 311] on quentale-workspace at bounding box center [515, 245] width 1031 height 490
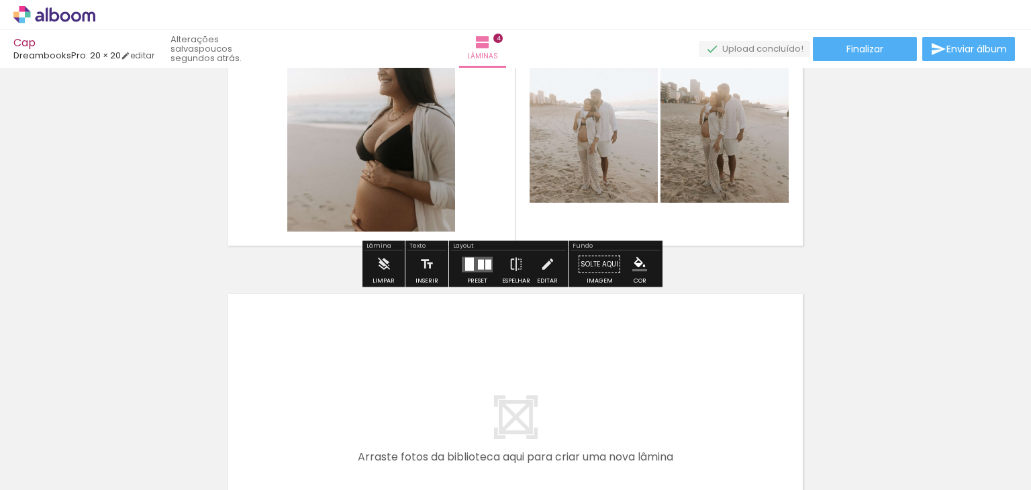
scroll to position [1135, 0]
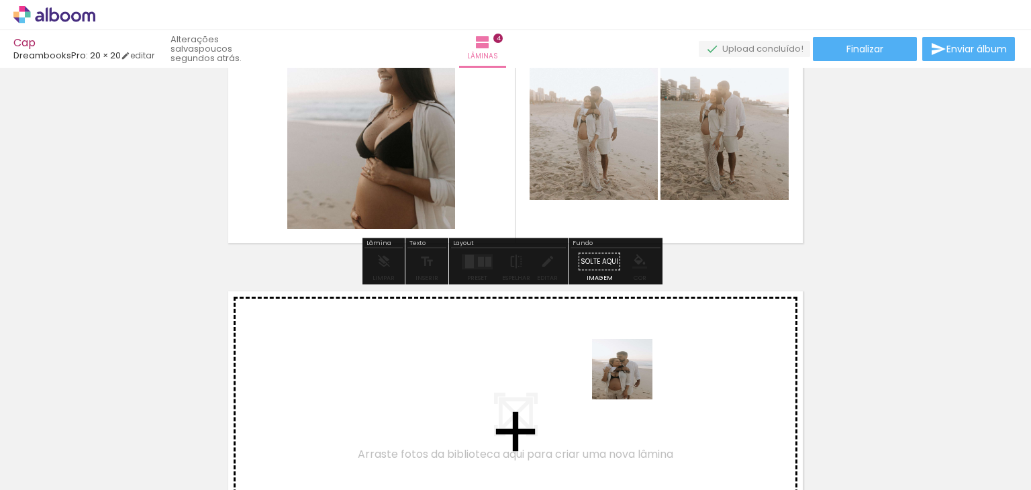
drag, startPoint x: 652, startPoint y: 433, endPoint x: 632, endPoint y: 379, distance: 58.0
click at [632, 379] on quentale-workspace at bounding box center [515, 245] width 1031 height 490
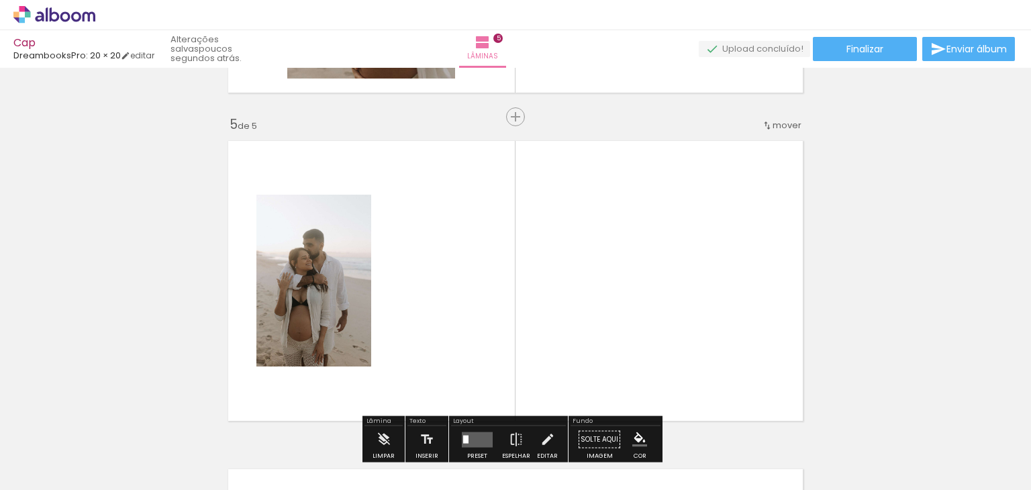
scroll to position [1329, 0]
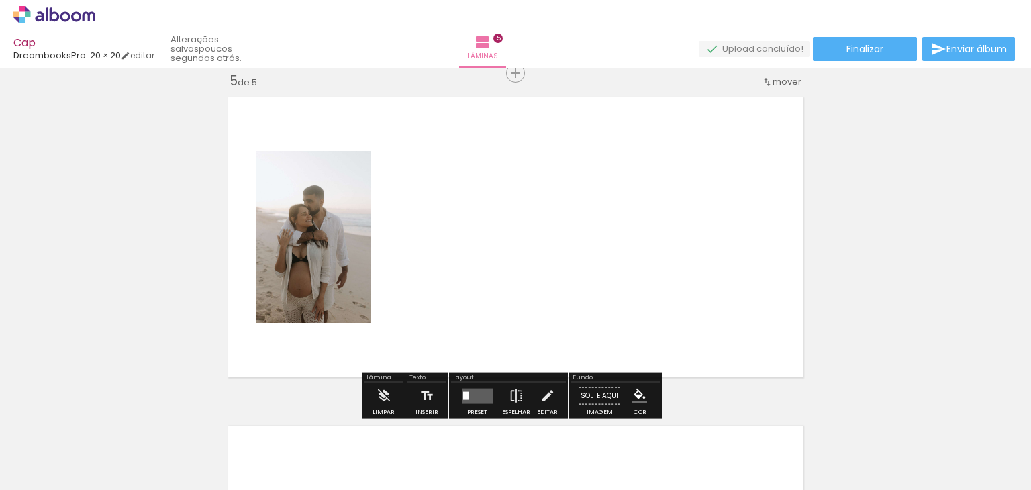
drag, startPoint x: 736, startPoint y: 456, endPoint x: 641, endPoint y: 281, distance: 199.4
click at [641, 281] on quentale-workspace at bounding box center [515, 245] width 1031 height 490
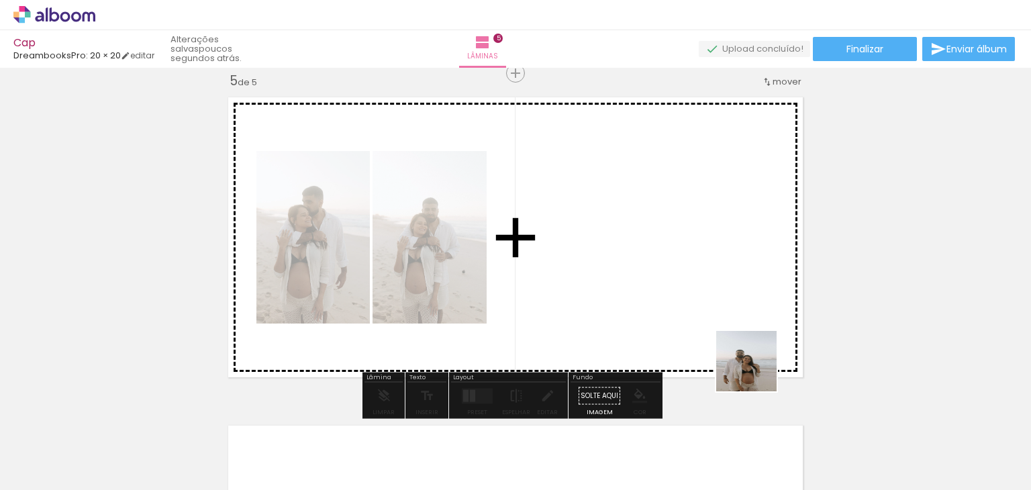
drag, startPoint x: 807, startPoint y: 462, endPoint x: 720, endPoint y: 296, distance: 187.6
click at [720, 296] on quentale-workspace at bounding box center [515, 245] width 1031 height 490
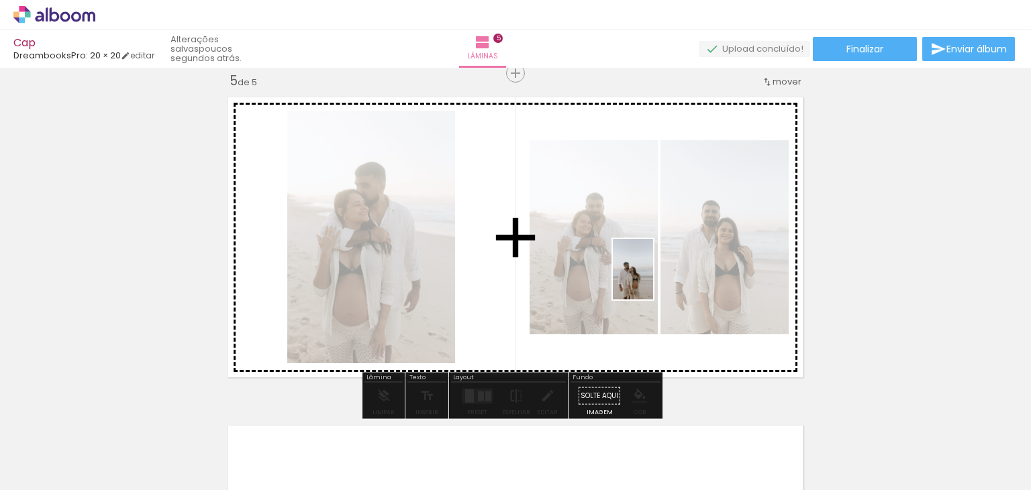
drag, startPoint x: 871, startPoint y: 478, endPoint x: 648, endPoint y: 277, distance: 300.3
click at [648, 277] on quentale-workspace at bounding box center [515, 245] width 1031 height 490
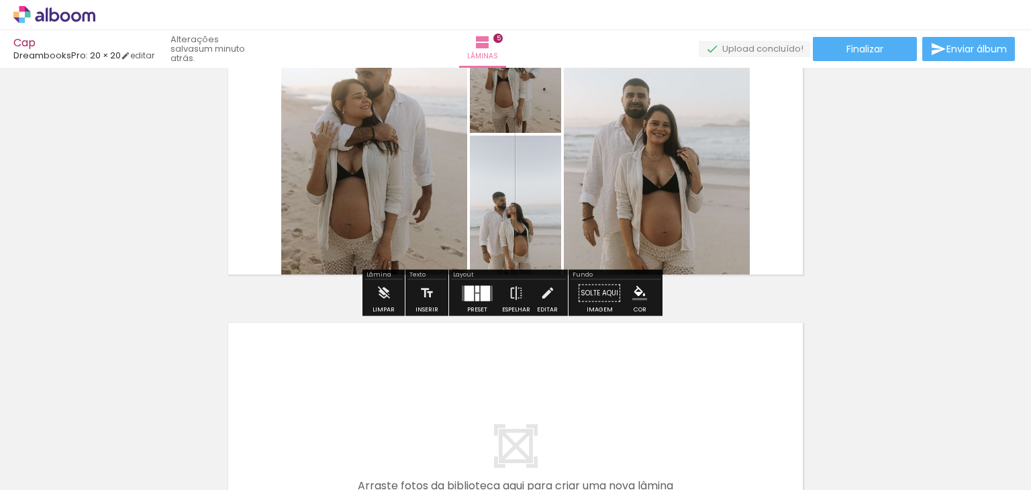
scroll to position [1463, 0]
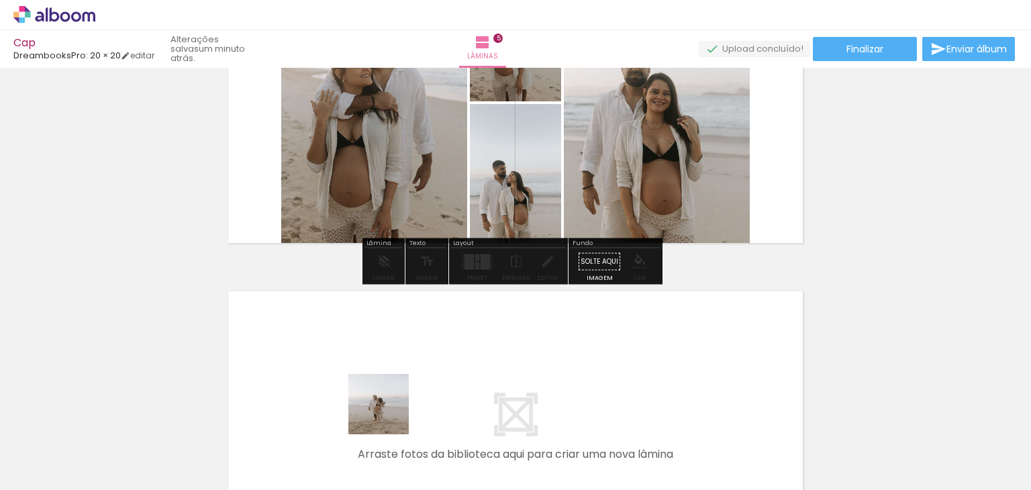
drag, startPoint x: 389, startPoint y: 466, endPoint x: 389, endPoint y: 397, distance: 69.8
click at [389, 397] on quentale-workspace at bounding box center [515, 245] width 1031 height 490
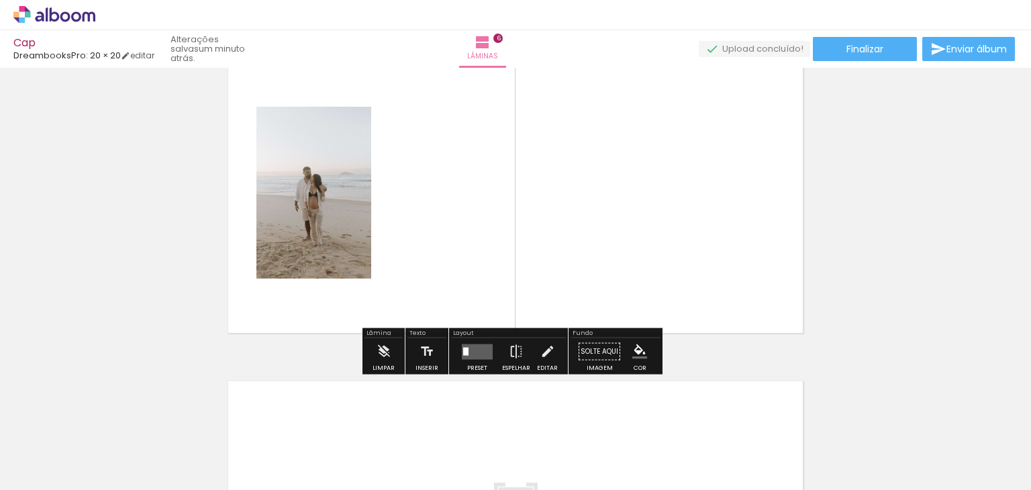
scroll to position [1724, 0]
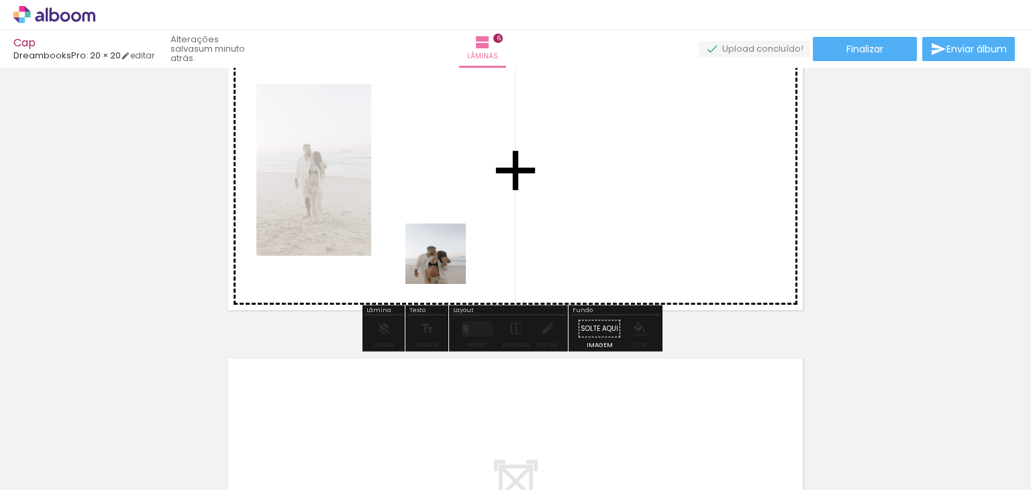
drag, startPoint x: 443, startPoint y: 439, endPoint x: 446, endPoint y: 261, distance: 177.8
click at [446, 261] on quentale-workspace at bounding box center [515, 245] width 1031 height 490
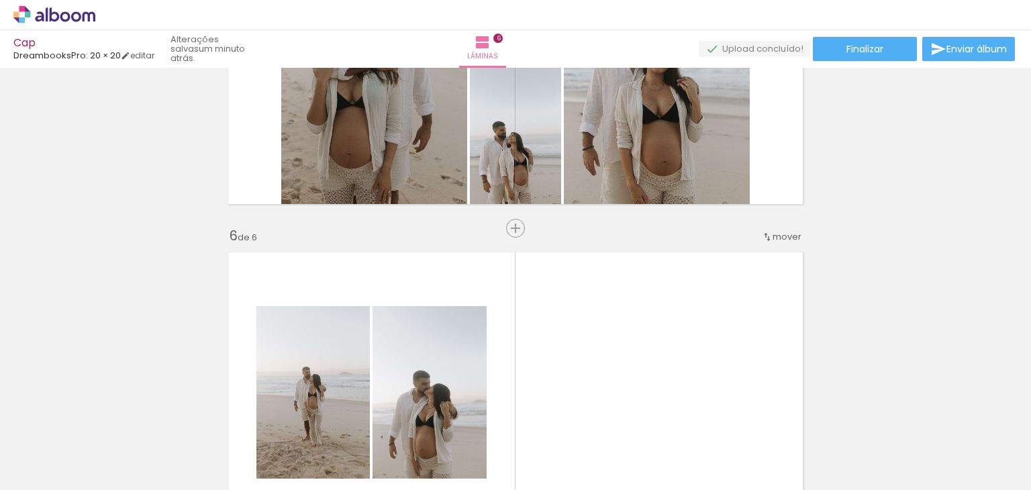
scroll to position [1590, 0]
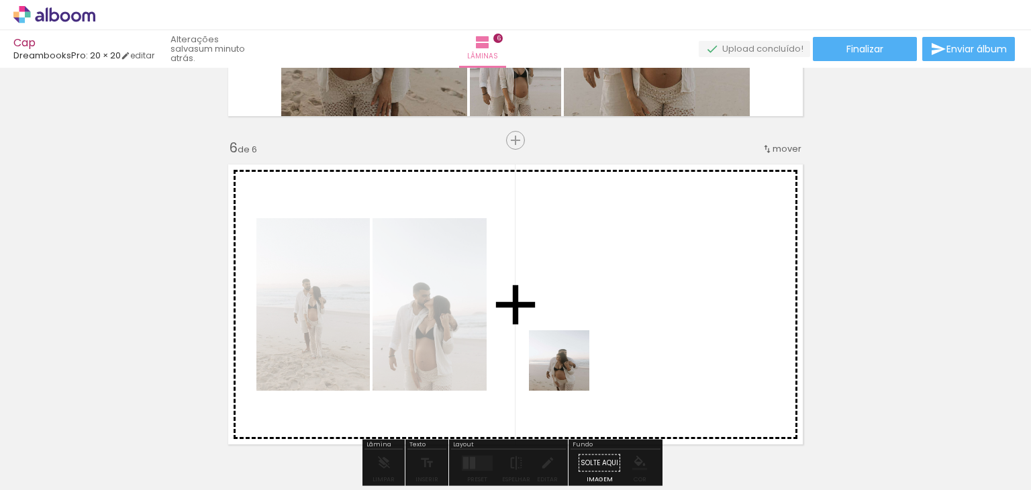
drag, startPoint x: 526, startPoint y: 450, endPoint x: 573, endPoint y: 360, distance: 101.4
click at [573, 360] on quentale-workspace at bounding box center [515, 245] width 1031 height 490
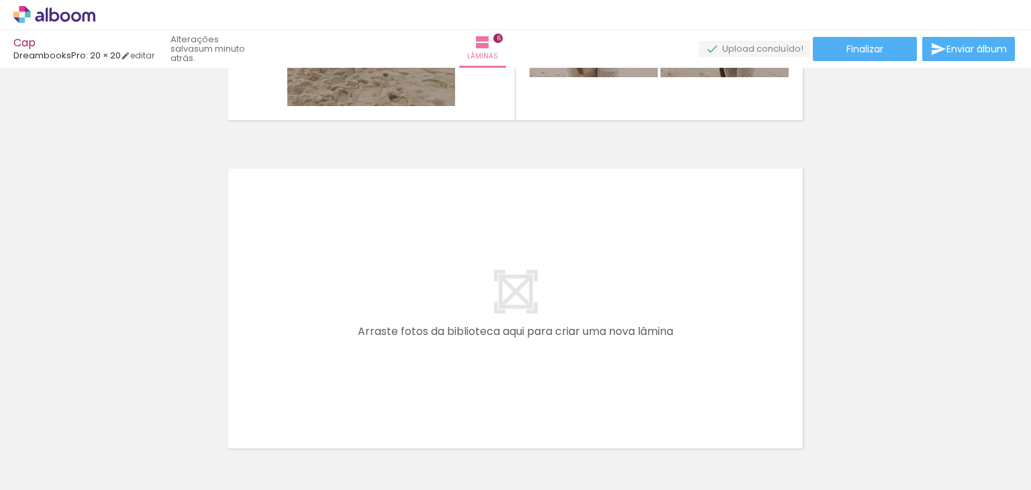
scroll to position [1993, 0]
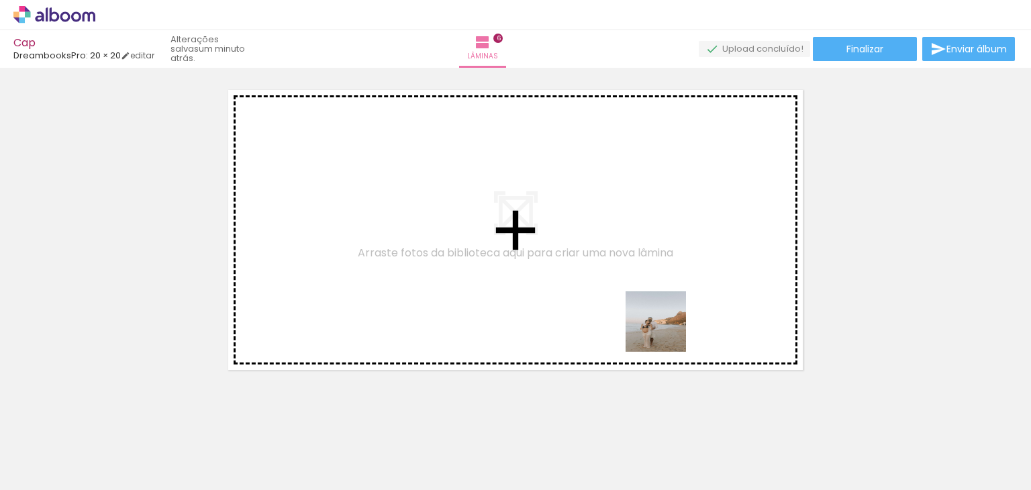
drag, startPoint x: 825, startPoint y: 459, endPoint x: 617, endPoint y: 317, distance: 252.0
click at [617, 317] on quentale-workspace at bounding box center [515, 245] width 1031 height 490
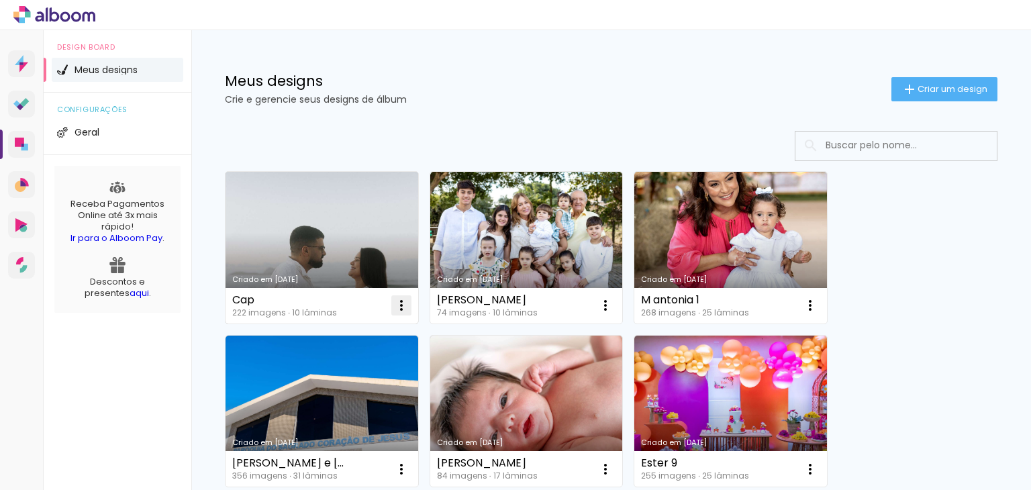
click at [394, 309] on iron-icon at bounding box center [401, 305] width 16 height 16
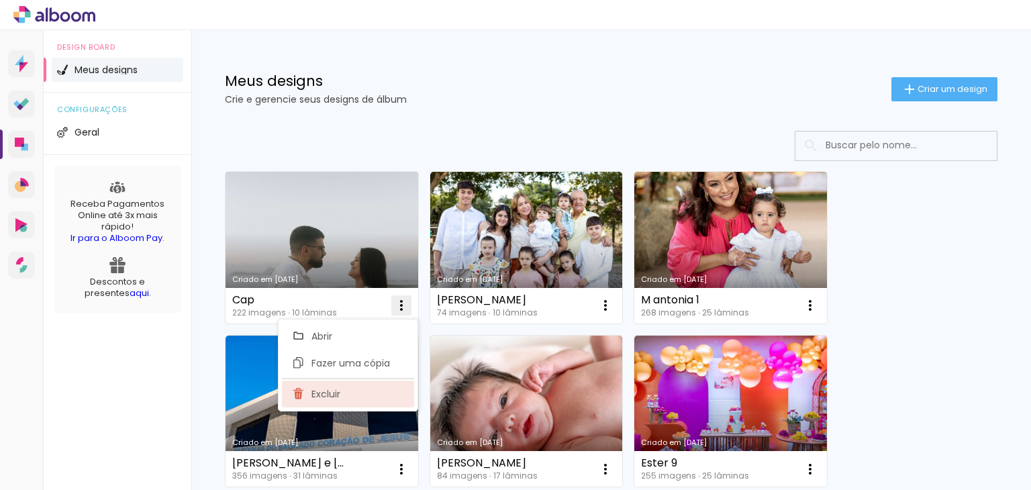
click at [370, 394] on paper-item "Excluir" at bounding box center [348, 393] width 132 height 27
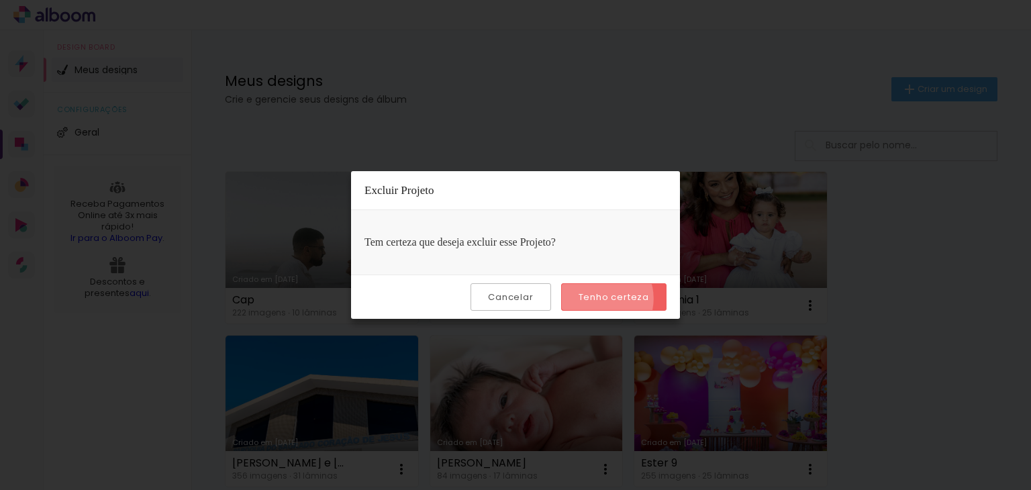
click at [0, 0] on slot "Tenho certeza" at bounding box center [0, 0] width 0 height 0
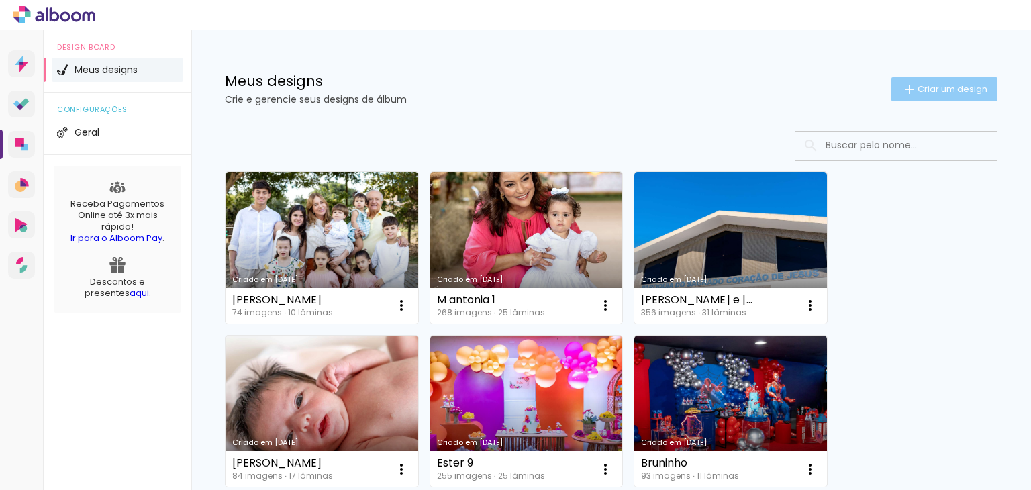
click at [929, 91] on span "Criar um design" at bounding box center [952, 89] width 70 height 9
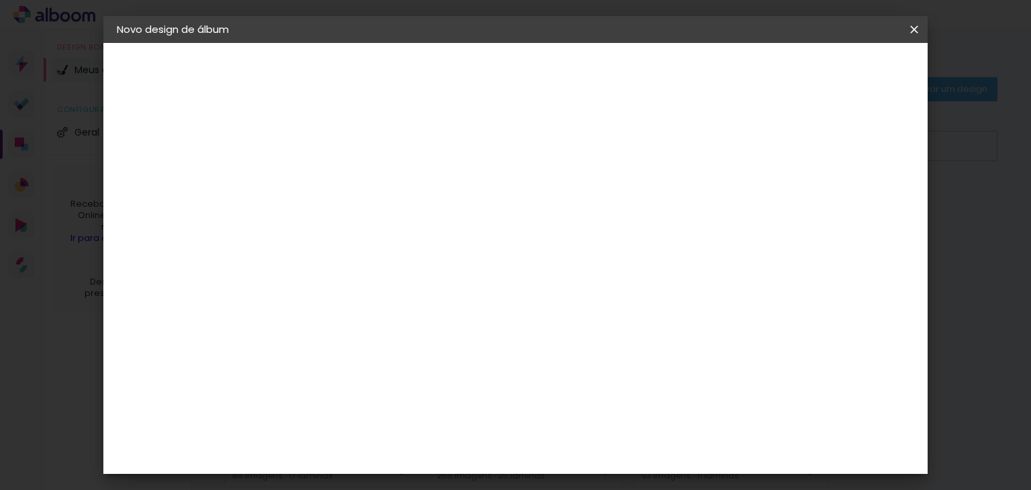
click at [341, 194] on paper-input-container "Título do álbum" at bounding box center [335, 181] width 9 height 34
type input "Luísa"
type paper-input "Luísa"
click at [0, 0] on slot "Avançar" at bounding box center [0, 0] width 0 height 0
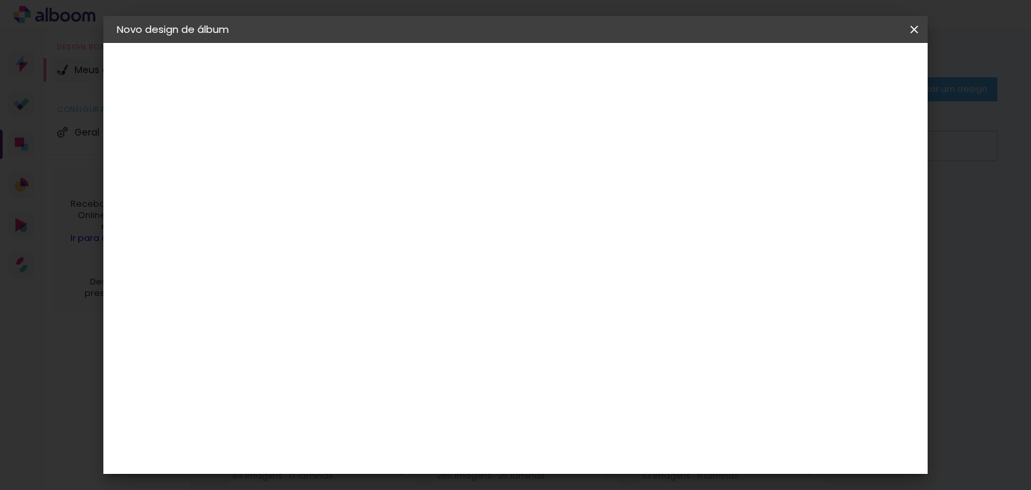
click at [587, 79] on paper-button "Avançar" at bounding box center [554, 71] width 66 height 23
click at [409, 217] on paper-input-container "Linha" at bounding box center [370, 234] width 78 height 34
click at [690, 234] on paper-item "Álbum" at bounding box center [602, 222] width 268 height 27
type input "Álbum"
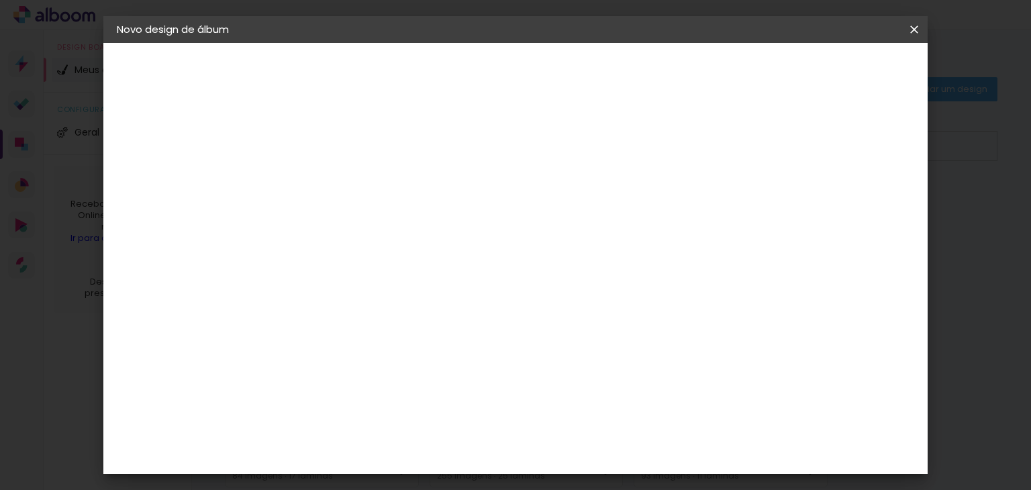
scroll to position [268, 0]
click at [427, 313] on span "20 × 20" at bounding box center [395, 327] width 62 height 28
click at [555, 76] on paper-button "Avançar" at bounding box center [522, 71] width 66 height 23
click at [717, 76] on paper-button "Iniciar design" at bounding box center [673, 71] width 88 height 23
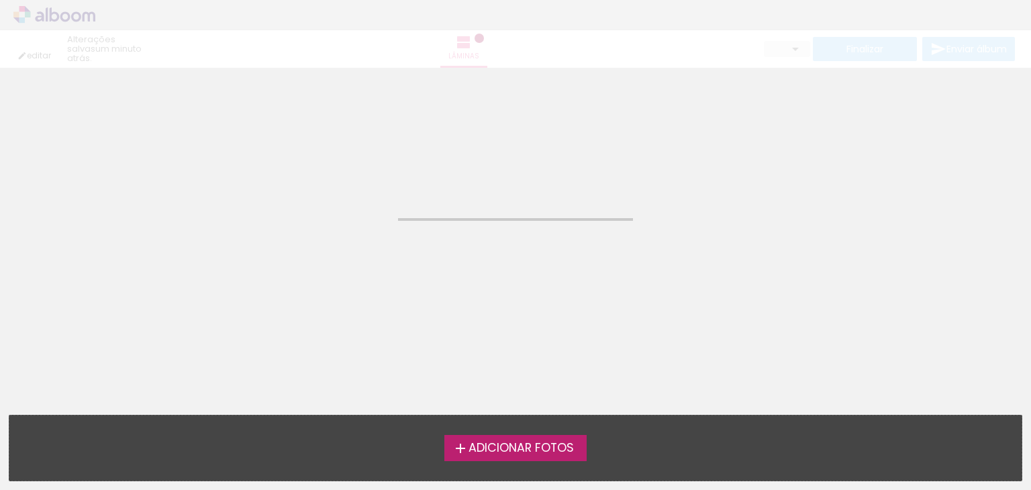
click at [562, 447] on span "Adicionar Fotos" at bounding box center [520, 448] width 105 height 12
click at [0, 0] on input "file" at bounding box center [0, 0] width 0 height 0
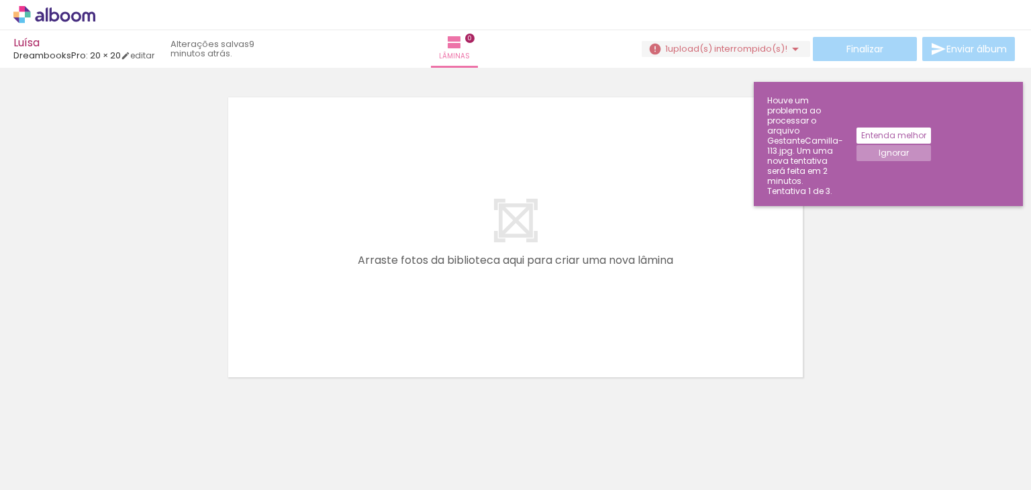
click at [0, 0] on slot "Ignorar" at bounding box center [0, 0] width 0 height 0
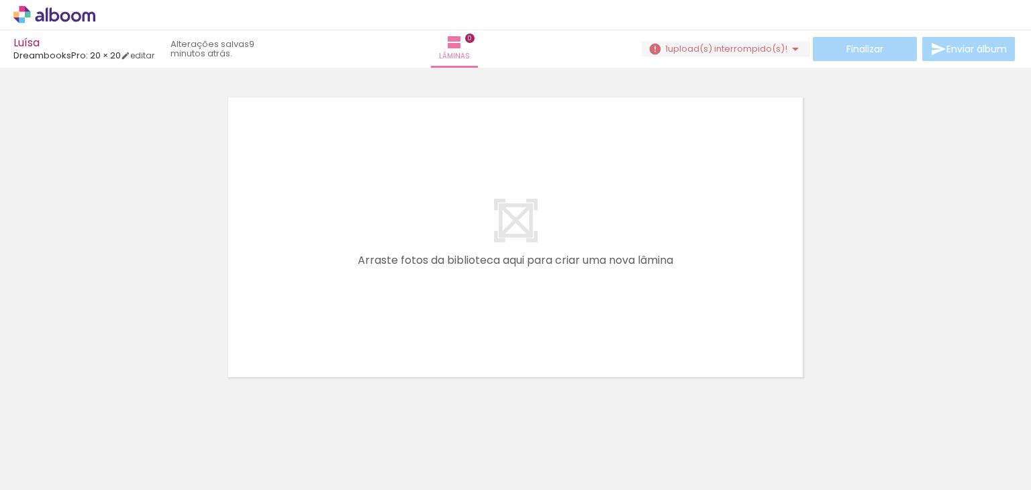
click at [862, 228] on div at bounding box center [515, 220] width 1031 height 329
click at [763, 50] on span "upload(s) interrompido(s)!" at bounding box center [727, 48] width 119 height 13
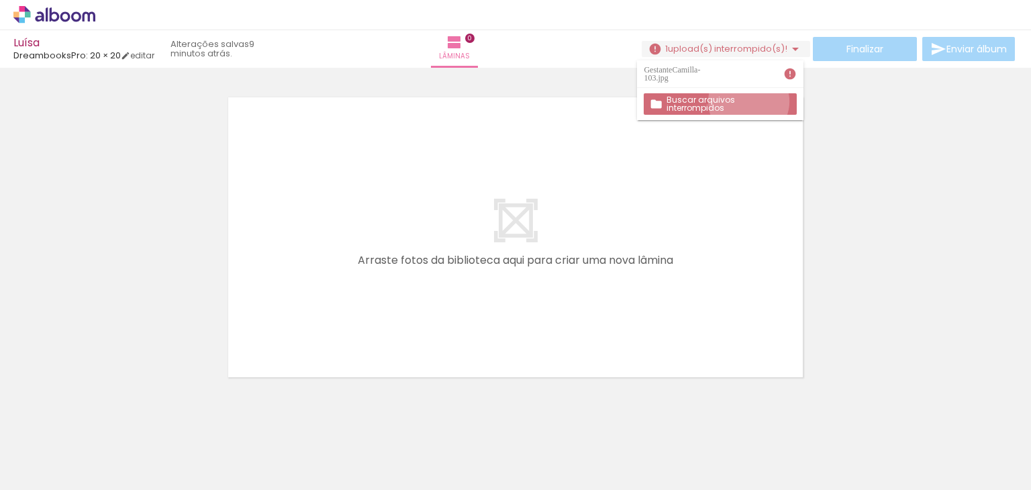
click at [0, 0] on slot "Buscar arquivos interrompidos" at bounding box center [0, 0] width 0 height 0
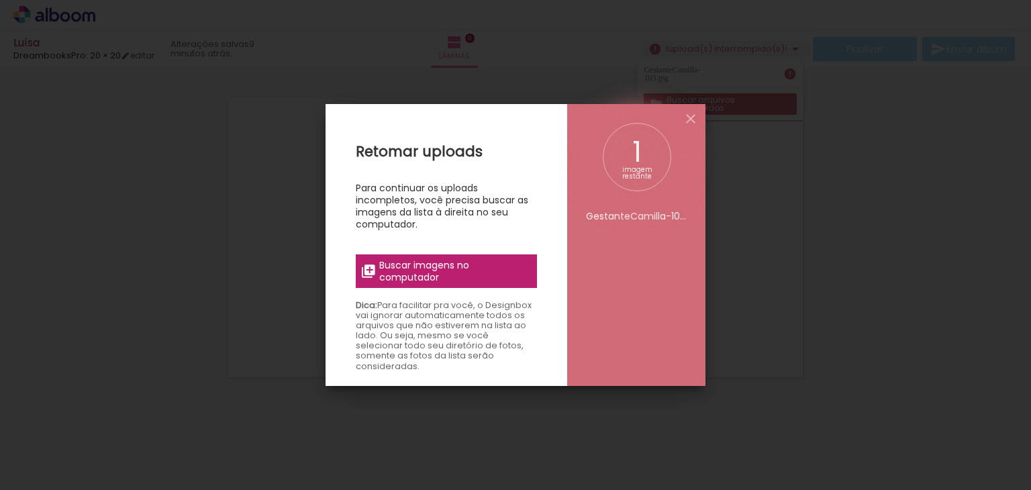
click at [429, 274] on span "Buscar imagens no computador" at bounding box center [454, 271] width 150 height 24
click at [0, 0] on input "file" at bounding box center [0, 0] width 0 height 0
click at [509, 270] on span "Buscar imagens no computador" at bounding box center [454, 271] width 150 height 24
click at [0, 0] on input "file" at bounding box center [0, 0] width 0 height 0
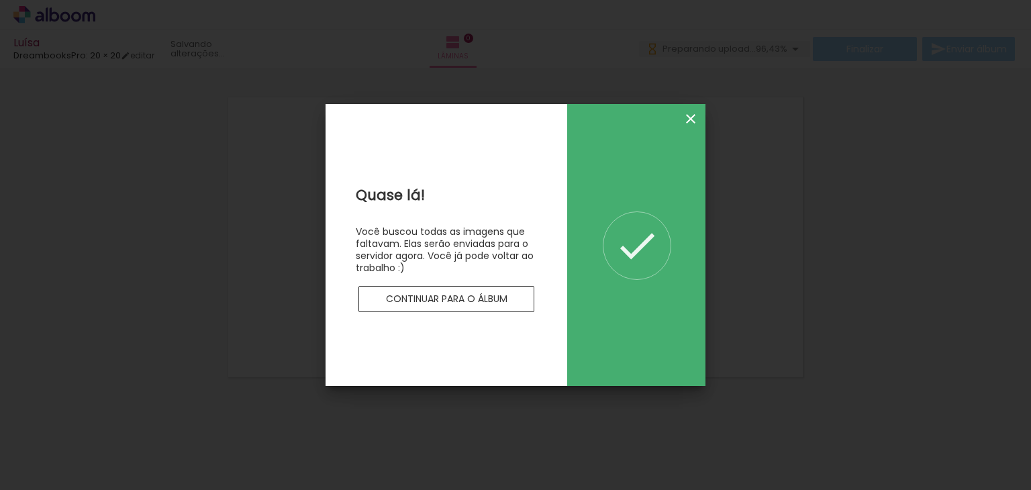
click at [690, 120] on iron-icon at bounding box center [690, 119] width 16 height 16
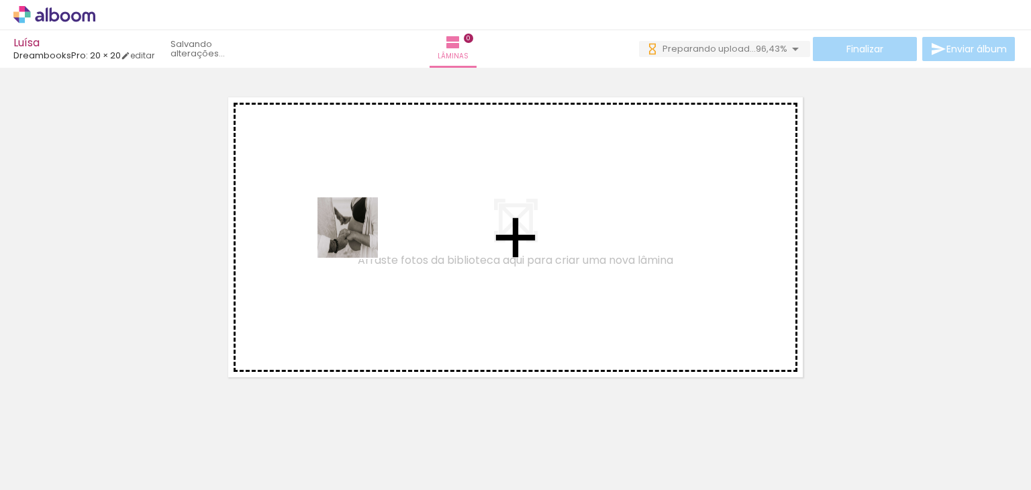
drag, startPoint x: 226, startPoint y: 453, endPoint x: 358, endPoint y: 238, distance: 252.4
click at [358, 238] on quentale-workspace at bounding box center [515, 245] width 1031 height 490
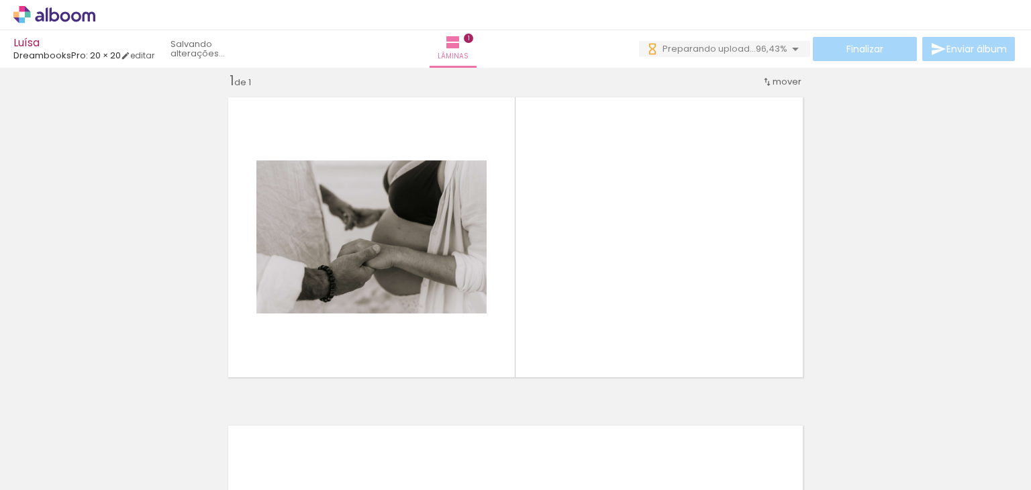
scroll to position [17, 0]
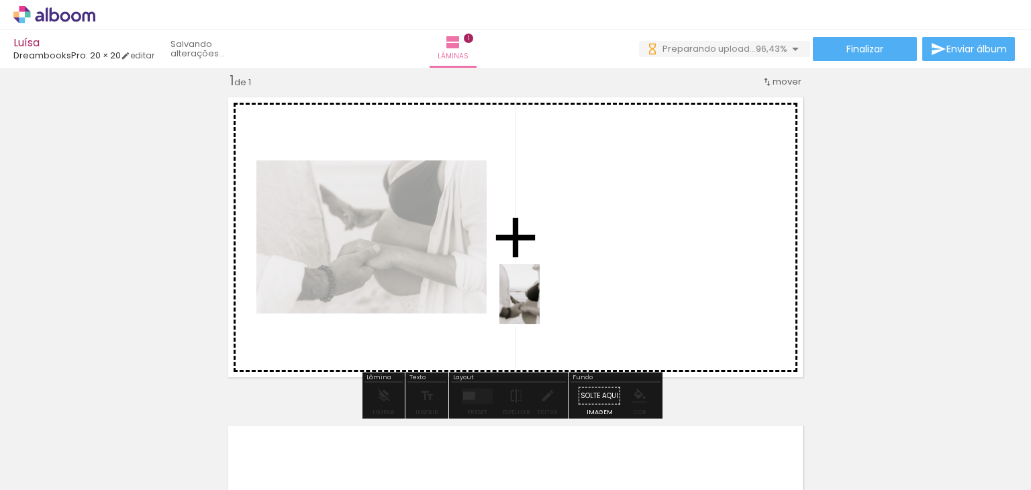
drag, startPoint x: 301, startPoint y: 470, endPoint x: 539, endPoint y: 304, distance: 290.7
click at [539, 304] on quentale-workspace at bounding box center [515, 245] width 1031 height 490
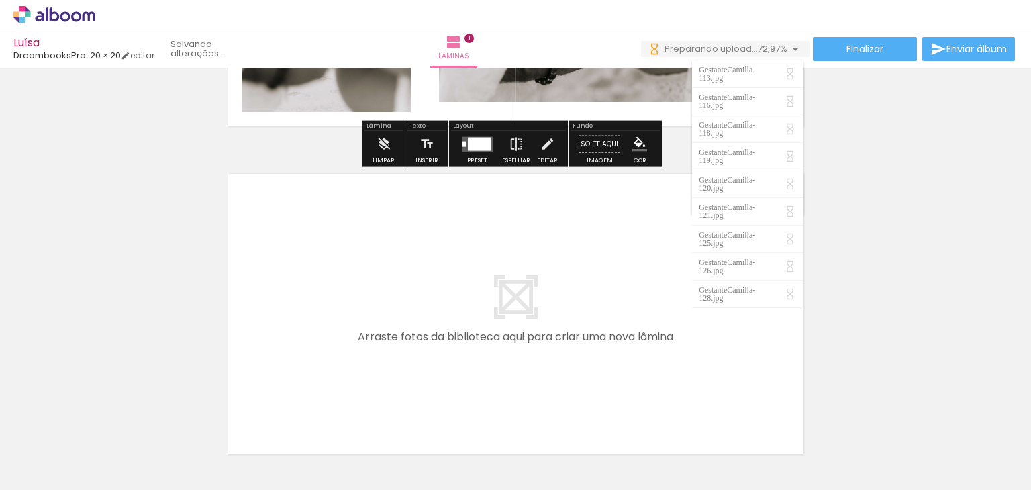
scroll to position [0, 0]
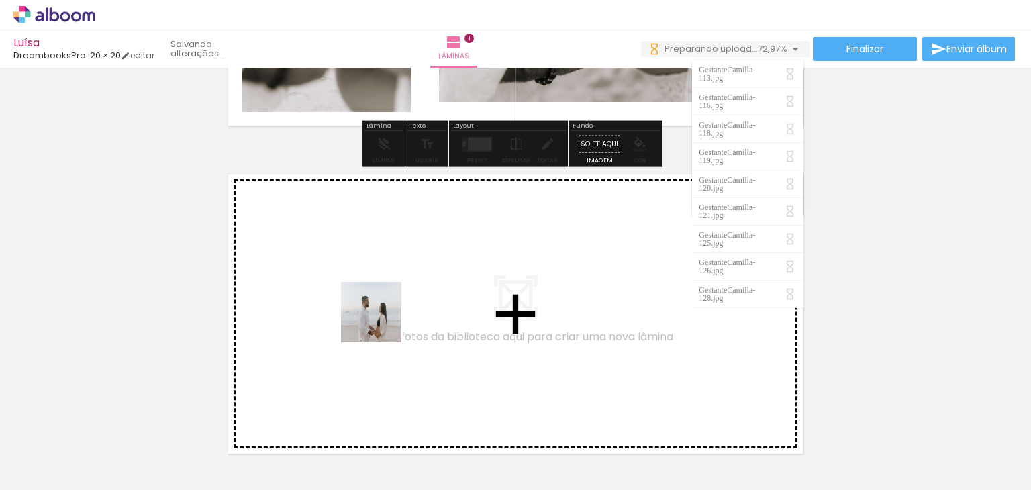
drag, startPoint x: 155, startPoint y: 451, endPoint x: 381, endPoint y: 321, distance: 260.6
click at [381, 321] on quentale-workspace at bounding box center [515, 245] width 1031 height 490
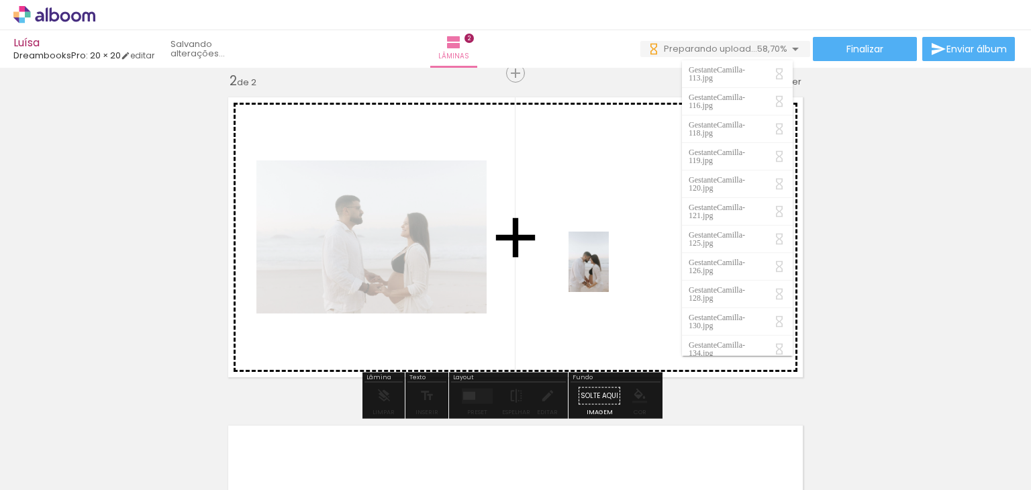
drag, startPoint x: 443, startPoint y: 451, endPoint x: 609, endPoint y: 272, distance: 244.1
click at [609, 272] on quentale-workspace at bounding box center [515, 245] width 1031 height 490
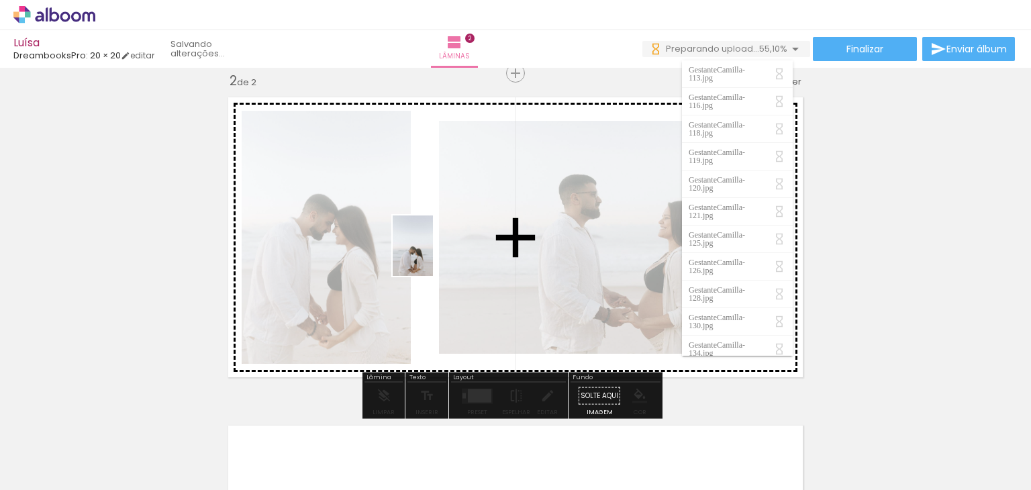
drag, startPoint x: 586, startPoint y: 434, endPoint x: 433, endPoint y: 256, distance: 235.5
click at [433, 256] on quentale-workspace at bounding box center [515, 245] width 1031 height 490
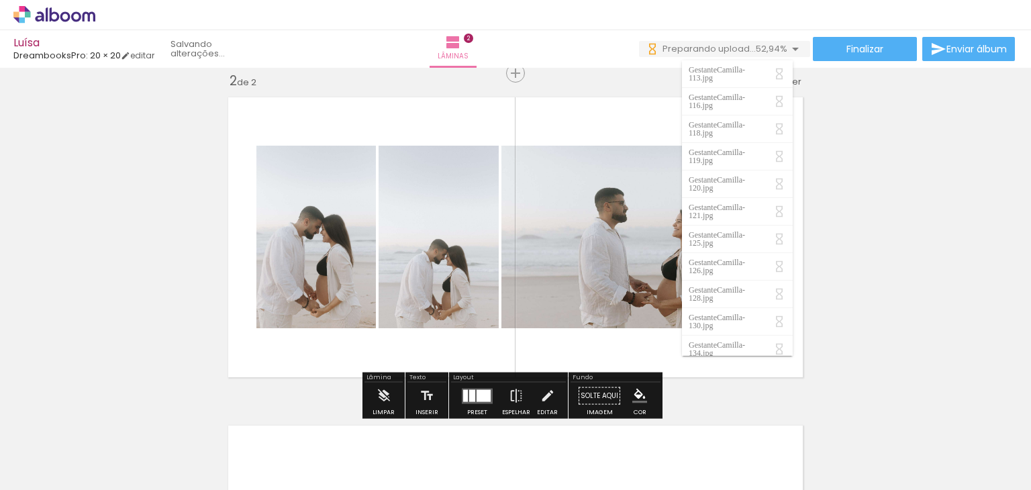
click at [867, 236] on div "Inserir lâmina 1 de 2 Inserir lâmina 2 de 2" at bounding box center [515, 220] width 1031 height 985
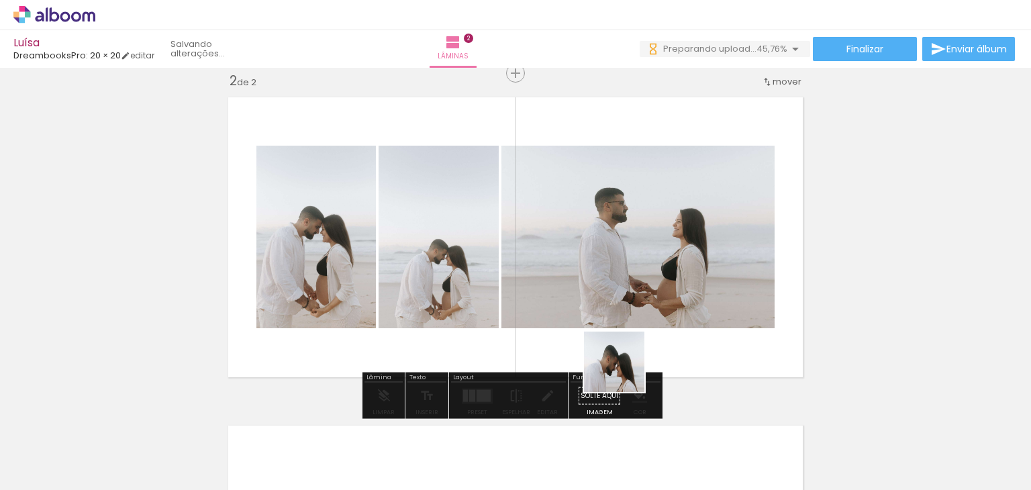
drag, startPoint x: 536, startPoint y: 460, endPoint x: 657, endPoint y: 325, distance: 180.5
click at [657, 325] on quentale-workspace at bounding box center [515, 245] width 1031 height 490
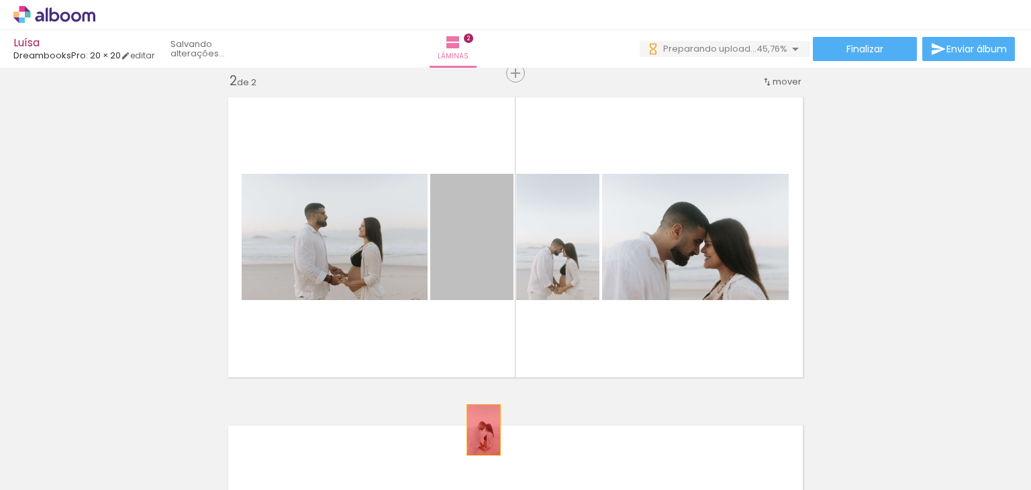
drag, startPoint x: 475, startPoint y: 263, endPoint x: 478, endPoint y: 429, distance: 166.4
click at [478, 429] on quentale-workspace at bounding box center [515, 245] width 1031 height 490
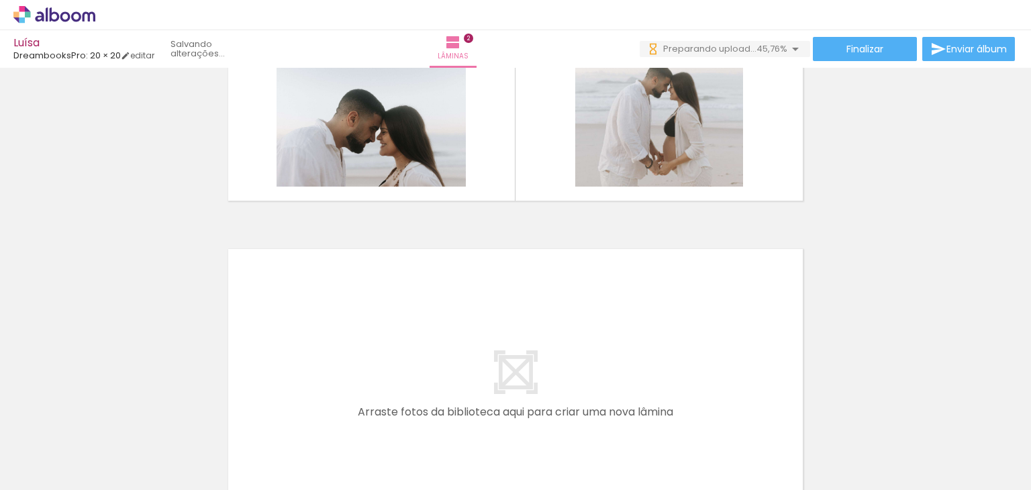
scroll to position [546, 0]
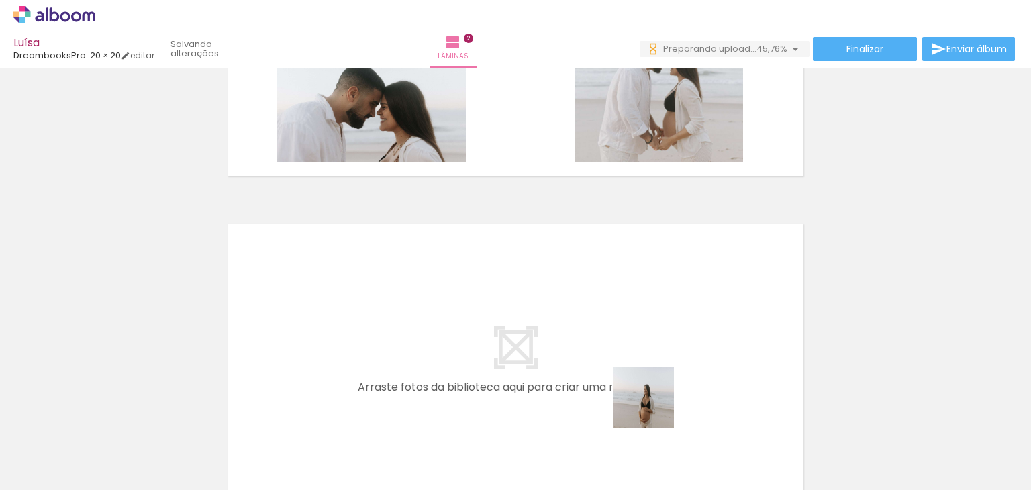
drag, startPoint x: 664, startPoint y: 460, endPoint x: 594, endPoint y: 344, distance: 135.2
click at [594, 344] on quentale-workspace at bounding box center [515, 245] width 1031 height 490
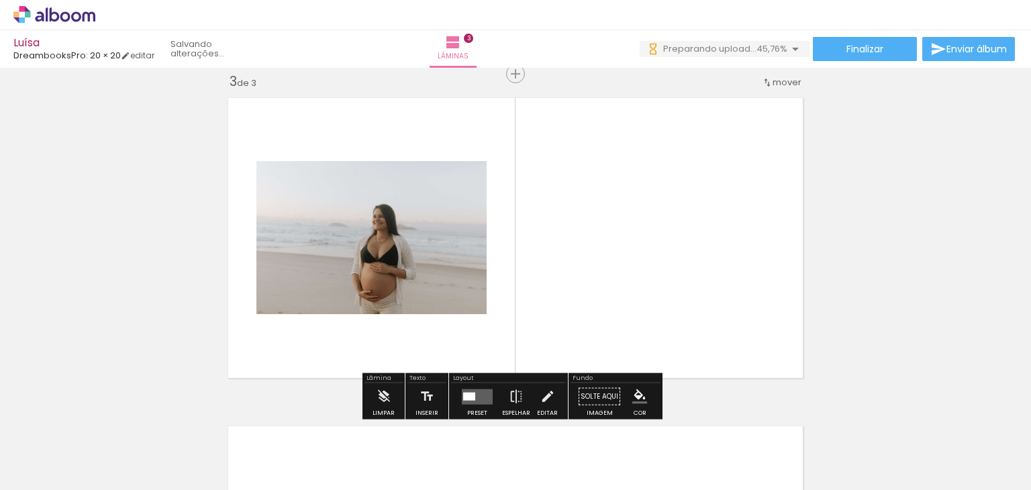
scroll to position [674, 0]
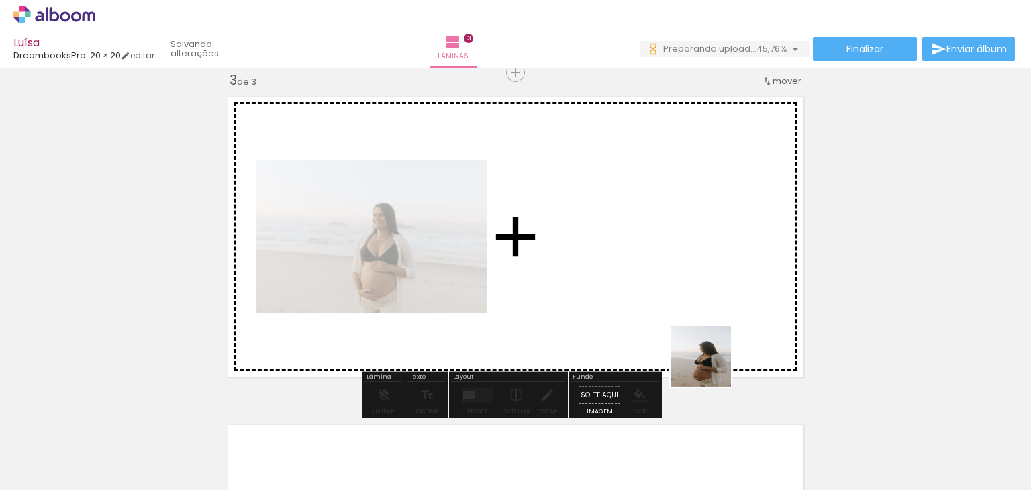
drag, startPoint x: 747, startPoint y: 448, endPoint x: 655, endPoint y: 277, distance: 194.0
click at [655, 277] on quentale-workspace at bounding box center [515, 245] width 1031 height 490
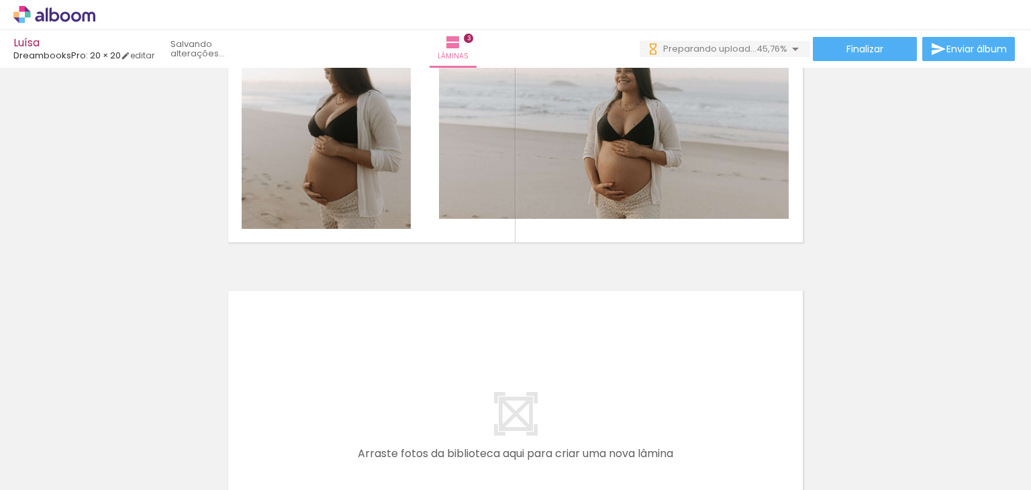
drag, startPoint x: 816, startPoint y: 441, endPoint x: 713, endPoint y: 405, distance: 109.3
click at [660, 374] on quentale-workspace at bounding box center [515, 245] width 1031 height 490
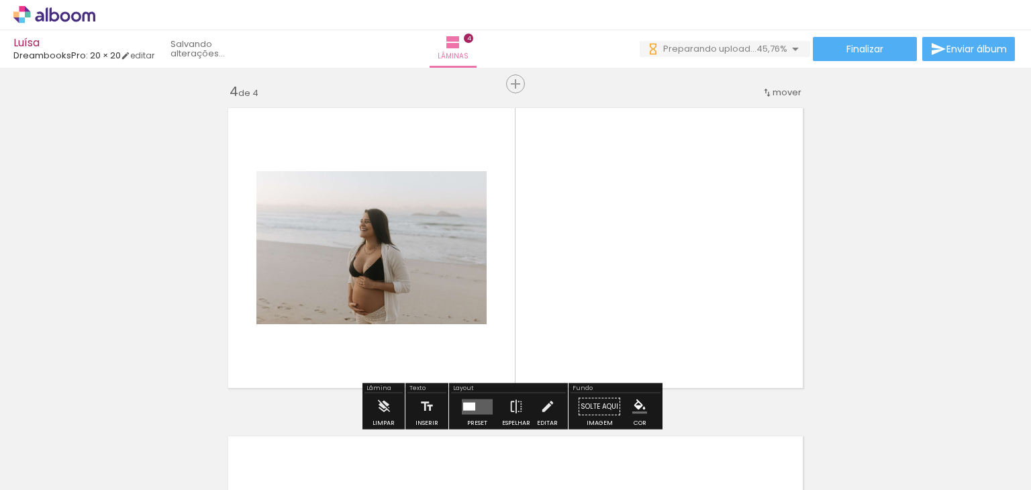
scroll to position [1001, 0]
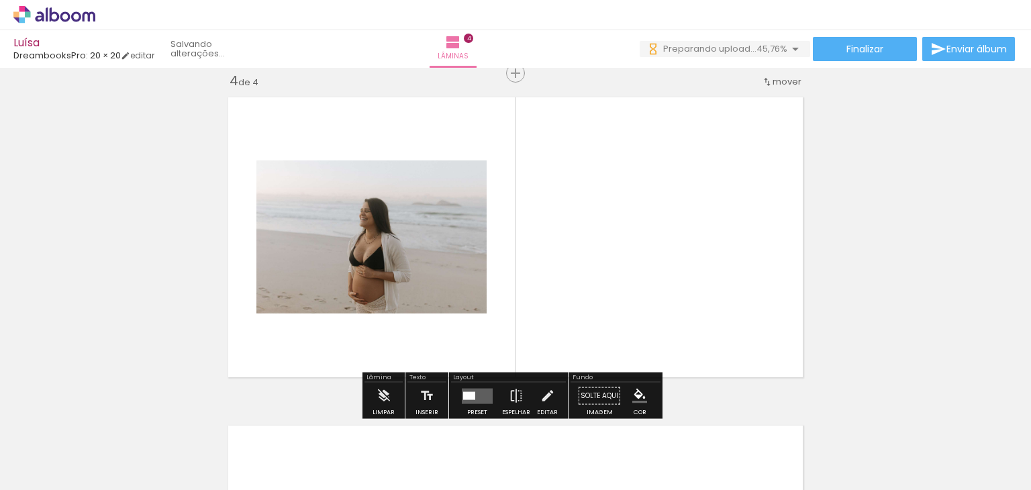
drag, startPoint x: 725, startPoint y: 358, endPoint x: 625, endPoint y: 292, distance: 119.1
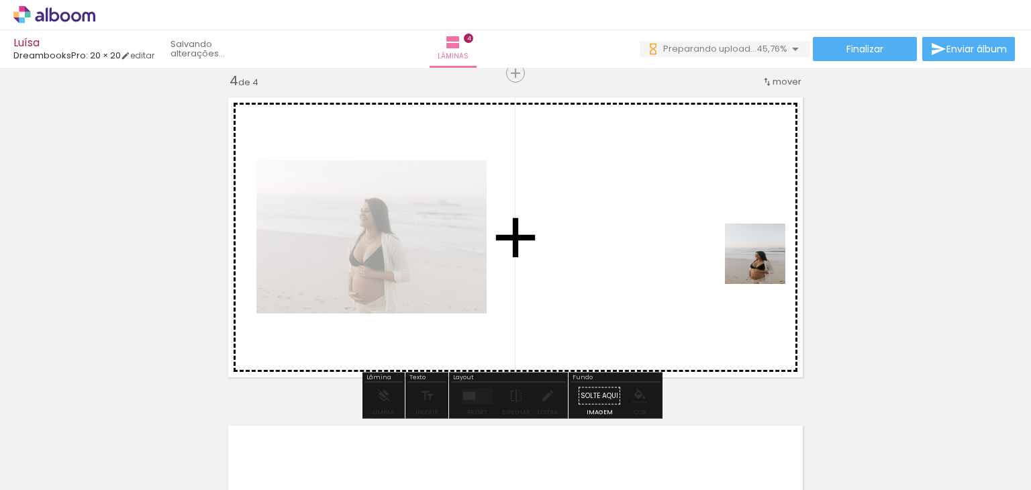
drag, startPoint x: 887, startPoint y: 452, endPoint x: 762, endPoint y: 263, distance: 226.7
click at [762, 263] on quentale-workspace at bounding box center [515, 245] width 1031 height 490
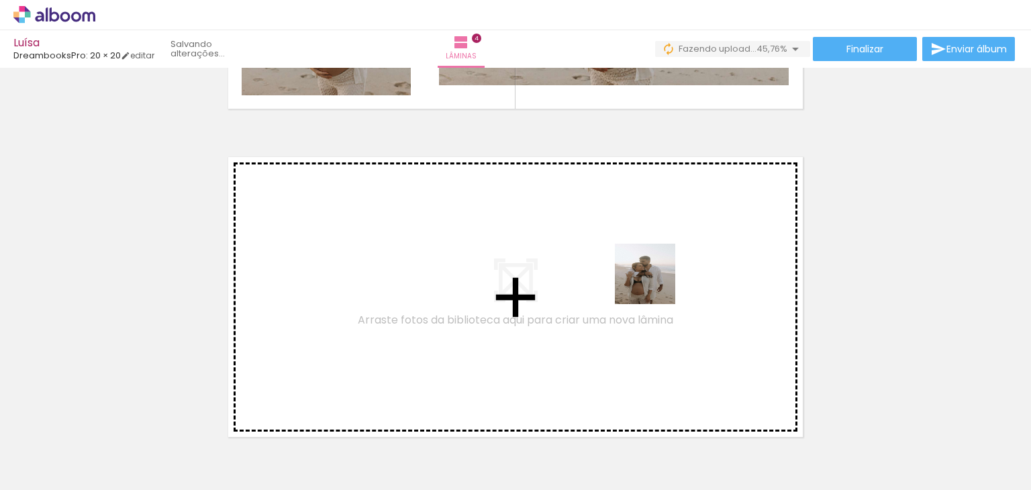
drag, startPoint x: 947, startPoint y: 446, endPoint x: 622, endPoint y: 277, distance: 366.4
click at [622, 277] on quentale-workspace at bounding box center [515, 245] width 1031 height 490
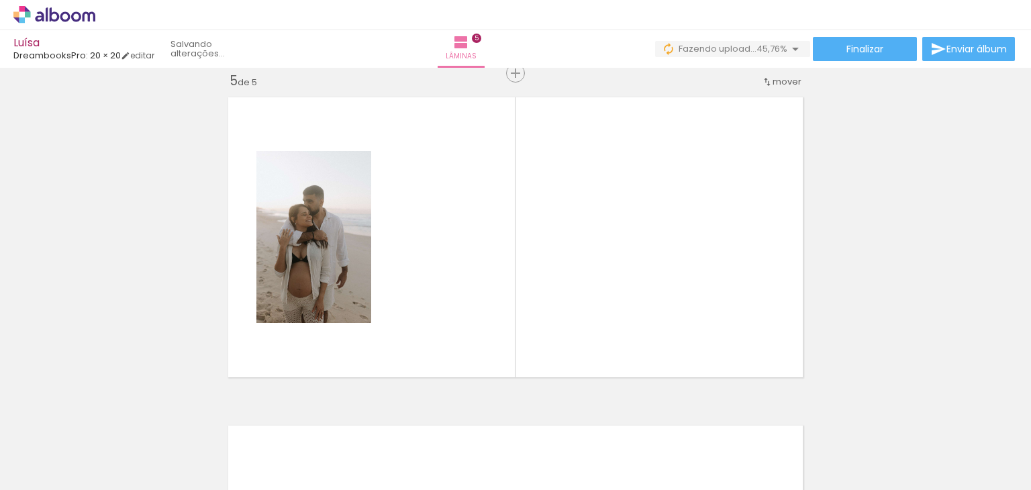
scroll to position [0, 491]
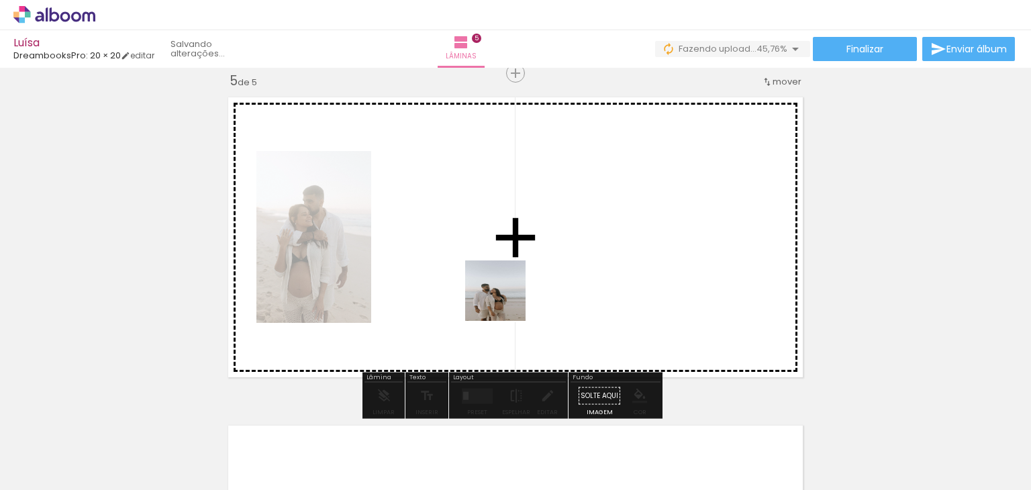
drag, startPoint x: 539, startPoint y: 455, endPoint x: 556, endPoint y: 364, distance: 92.0
click at [504, 295] on quentale-workspace at bounding box center [515, 245] width 1031 height 490
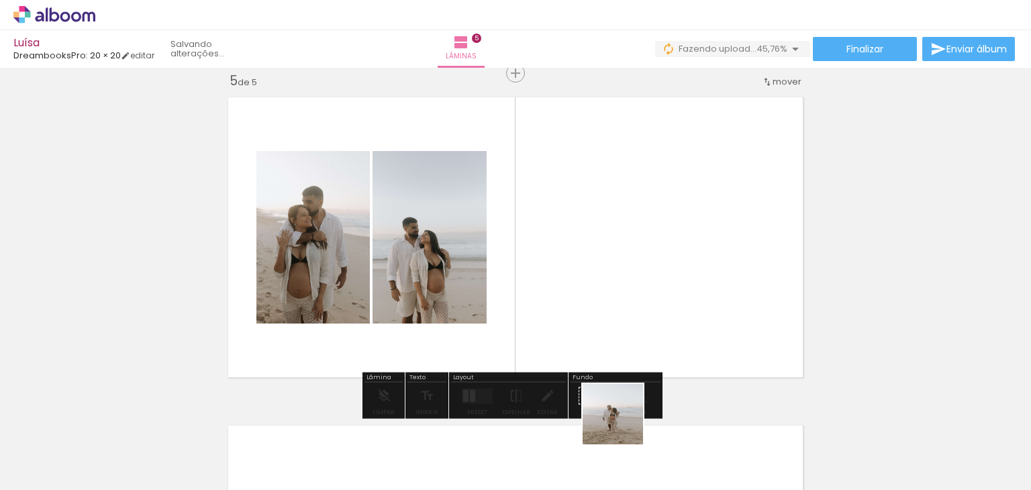
drag, startPoint x: 625, startPoint y: 442, endPoint x: 619, endPoint y: 317, distance: 125.0
click at [619, 317] on quentale-workspace at bounding box center [515, 245] width 1031 height 490
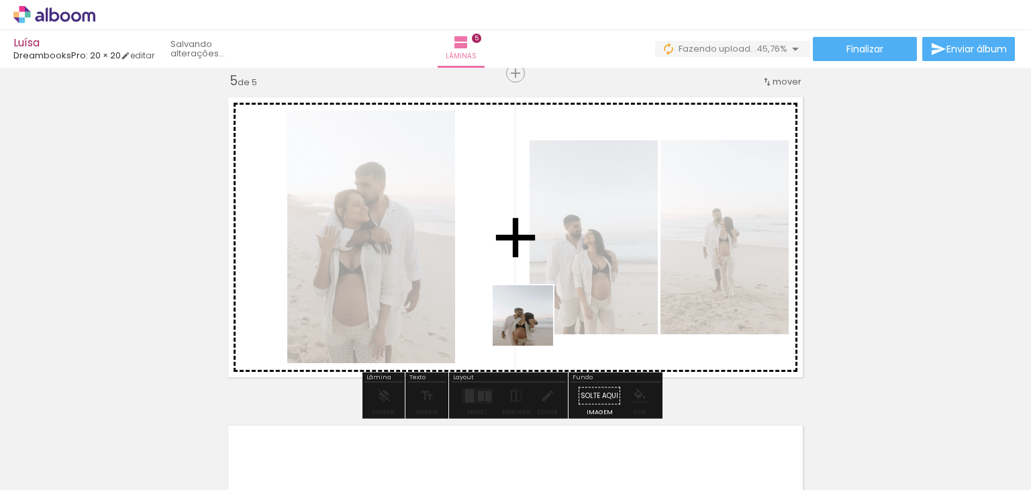
drag, startPoint x: 709, startPoint y: 465, endPoint x: 531, endPoint y: 324, distance: 226.9
click at [531, 324] on quentale-workspace at bounding box center [515, 245] width 1031 height 490
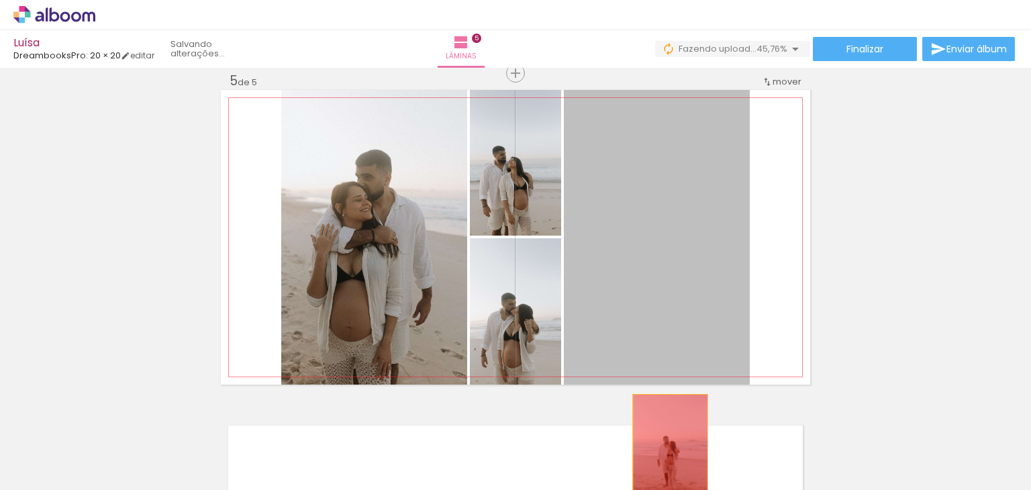
drag, startPoint x: 669, startPoint y: 280, endPoint x: 664, endPoint y: 454, distance: 173.9
click at [664, 454] on quentale-workspace at bounding box center [515, 245] width 1031 height 490
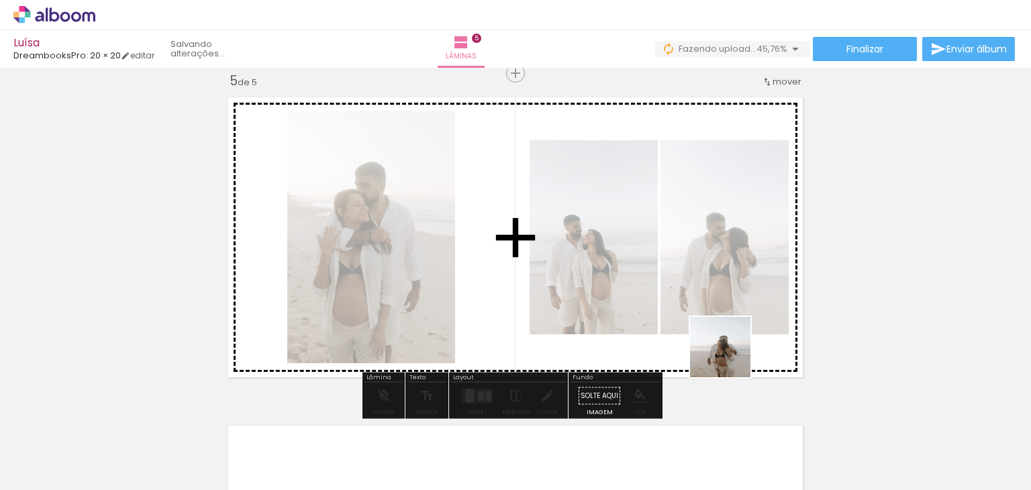
drag, startPoint x: 778, startPoint y: 457, endPoint x: 717, endPoint y: 325, distance: 145.3
click at [717, 325] on quentale-workspace at bounding box center [515, 245] width 1031 height 490
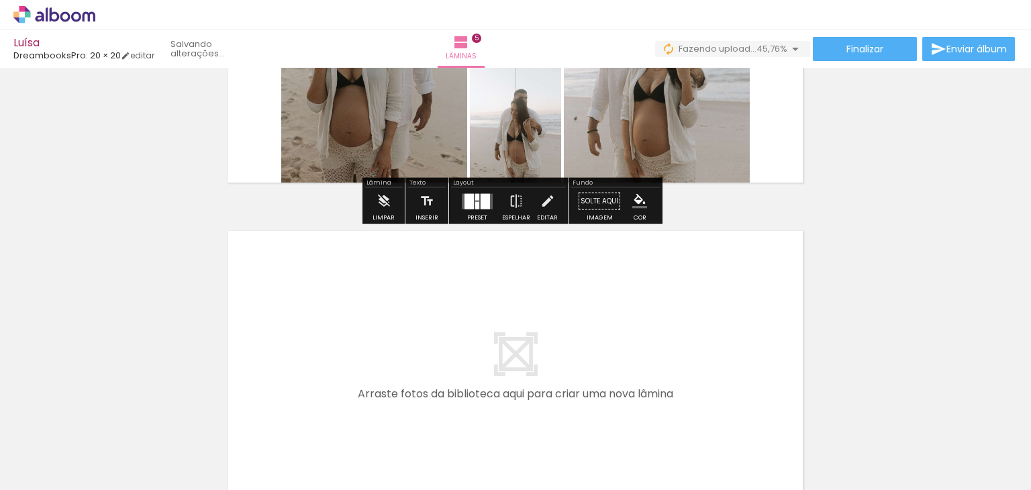
scroll to position [1531, 0]
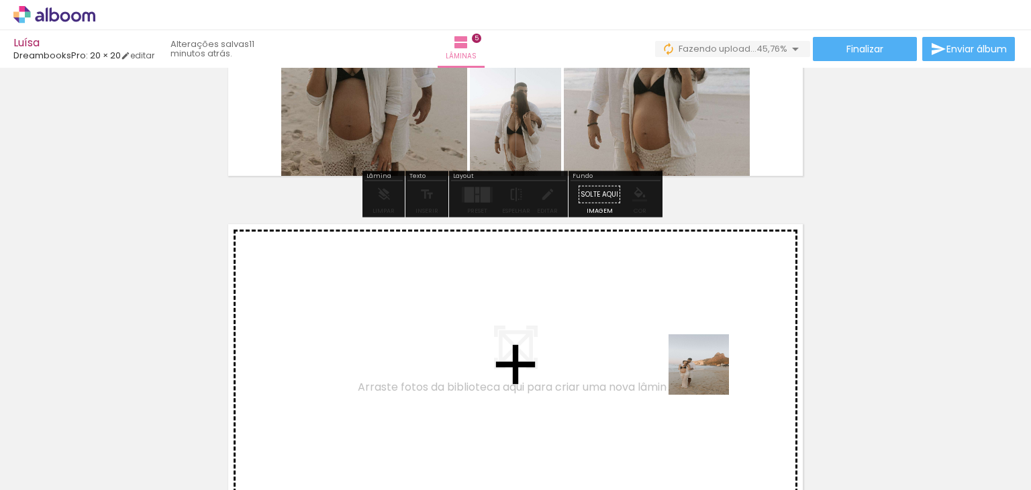
drag, startPoint x: 923, startPoint y: 444, endPoint x: 709, endPoint y: 374, distance: 225.8
click at [709, 374] on quentale-workspace at bounding box center [515, 245] width 1031 height 490
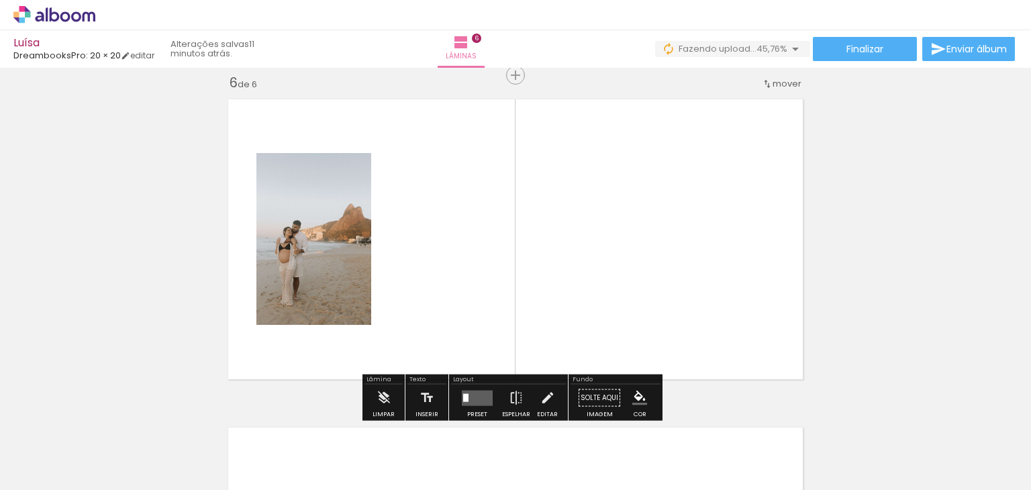
scroll to position [1657, 0]
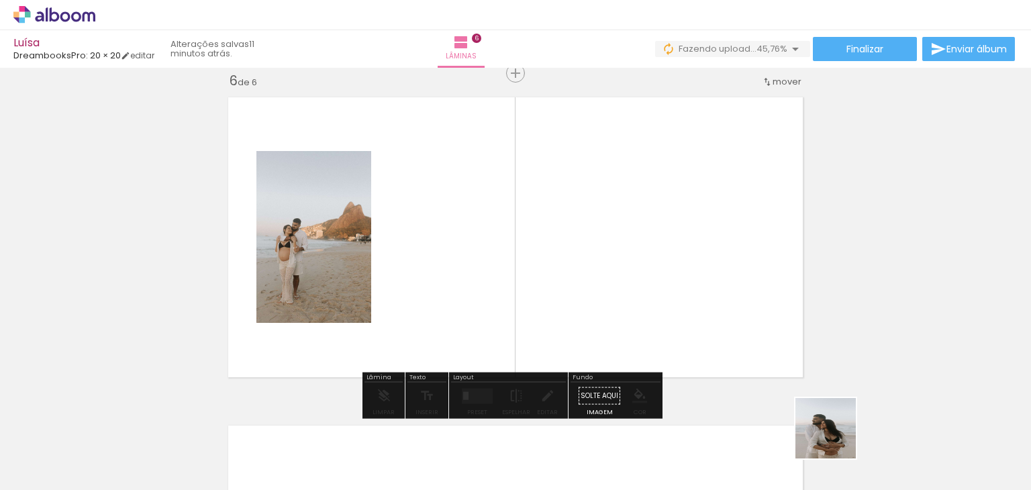
drag, startPoint x: 856, startPoint y: 452, endPoint x: 634, endPoint y: 287, distance: 276.3
click at [634, 287] on quentale-workspace at bounding box center [515, 245] width 1031 height 490
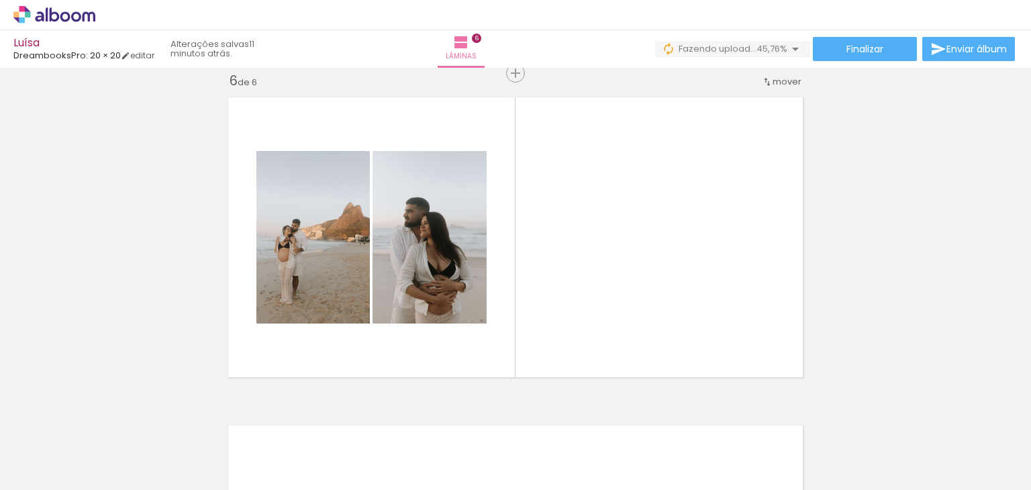
scroll to position [0, 824]
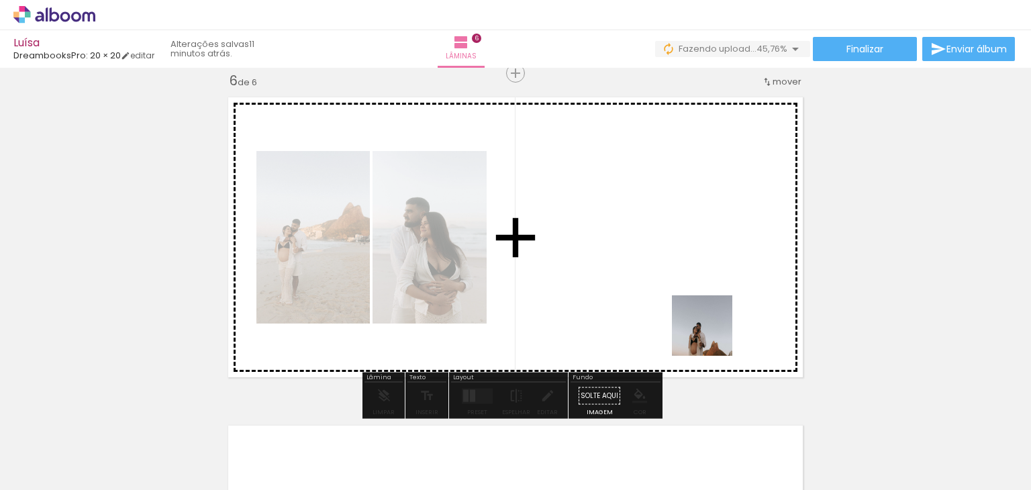
drag, startPoint x: 733, startPoint y: 443, endPoint x: 710, endPoint y: 333, distance: 111.7
click at [710, 333] on quentale-workspace at bounding box center [515, 245] width 1031 height 490
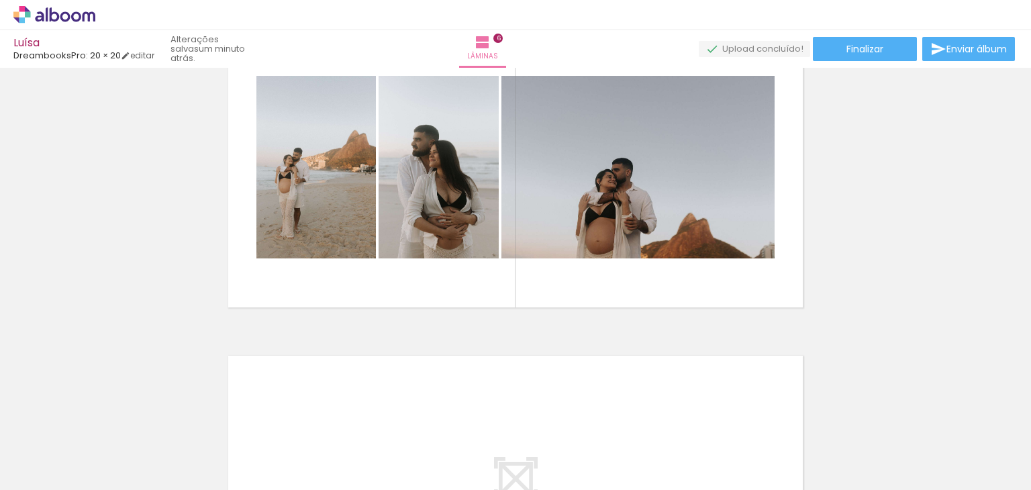
scroll to position [1724, 0]
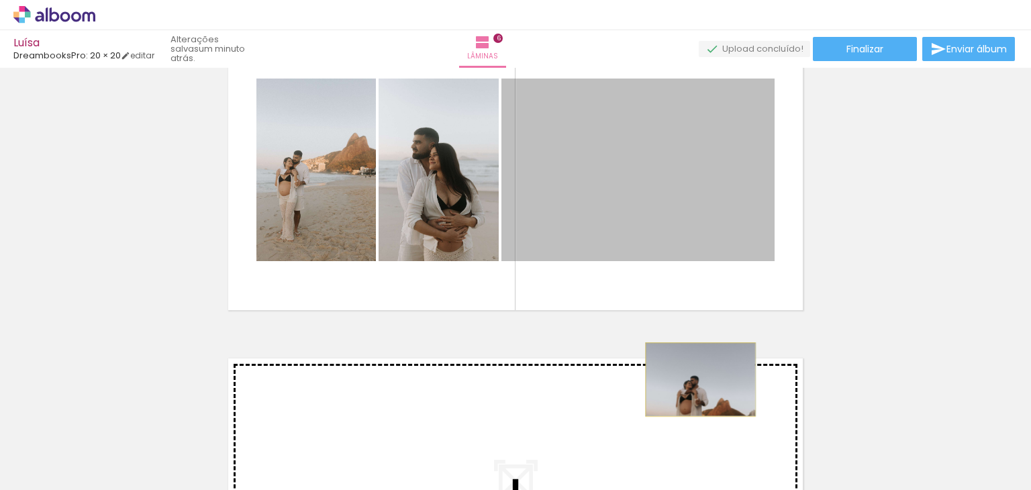
drag, startPoint x: 701, startPoint y: 205, endPoint x: 695, endPoint y: 379, distance: 174.5
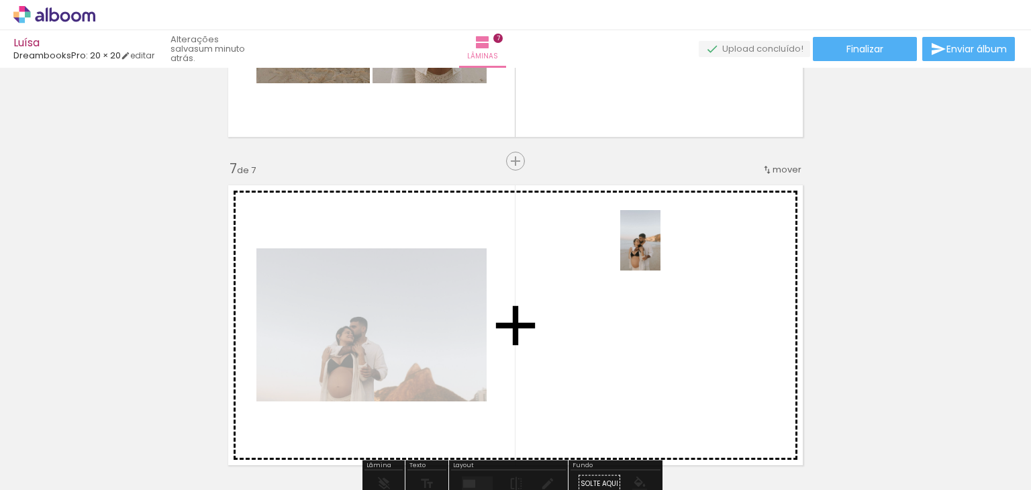
scroll to position [1785, 0]
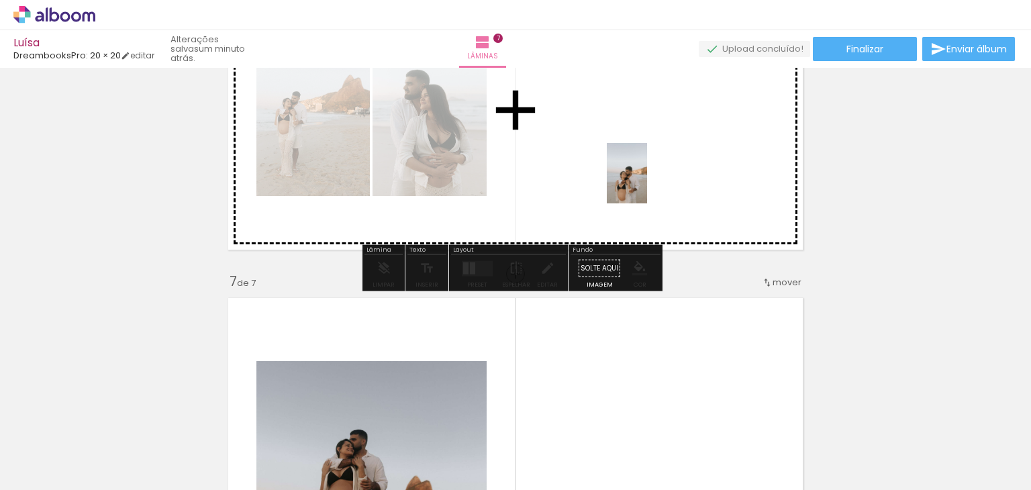
drag, startPoint x: 673, startPoint y: 452, endPoint x: 647, endPoint y: 183, distance: 270.3
click at [647, 183] on quentale-workspace at bounding box center [515, 245] width 1031 height 490
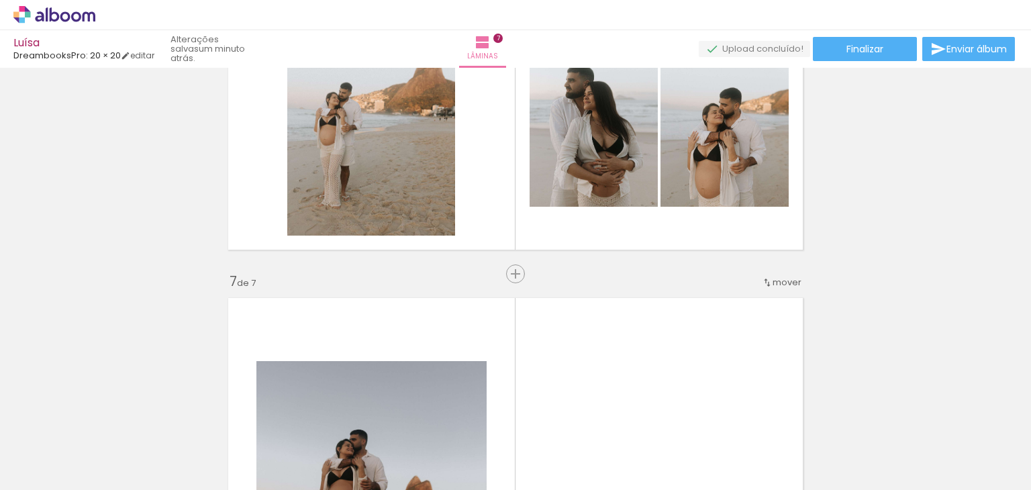
scroll to position [0, 671]
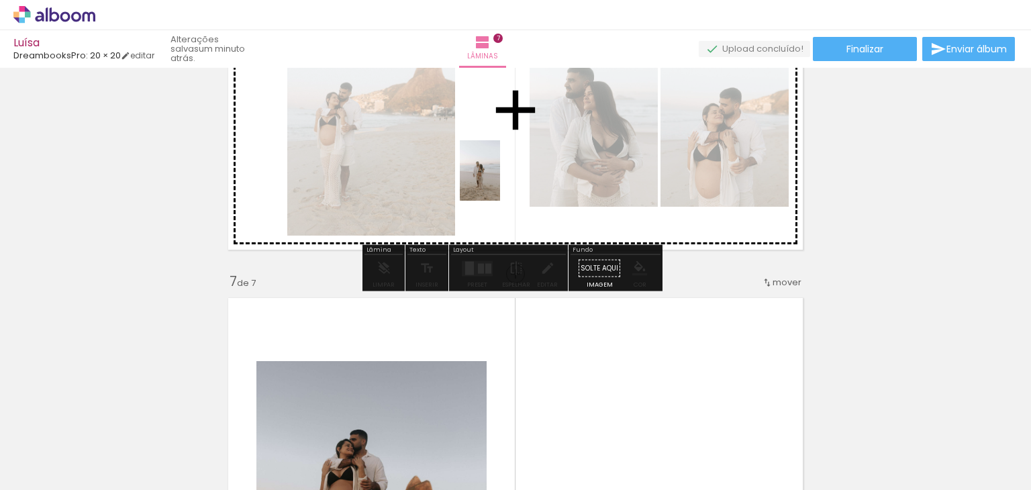
drag, startPoint x: 442, startPoint y: 456, endPoint x: 500, endPoint y: 180, distance: 281.2
click at [500, 180] on quentale-workspace at bounding box center [515, 245] width 1031 height 490
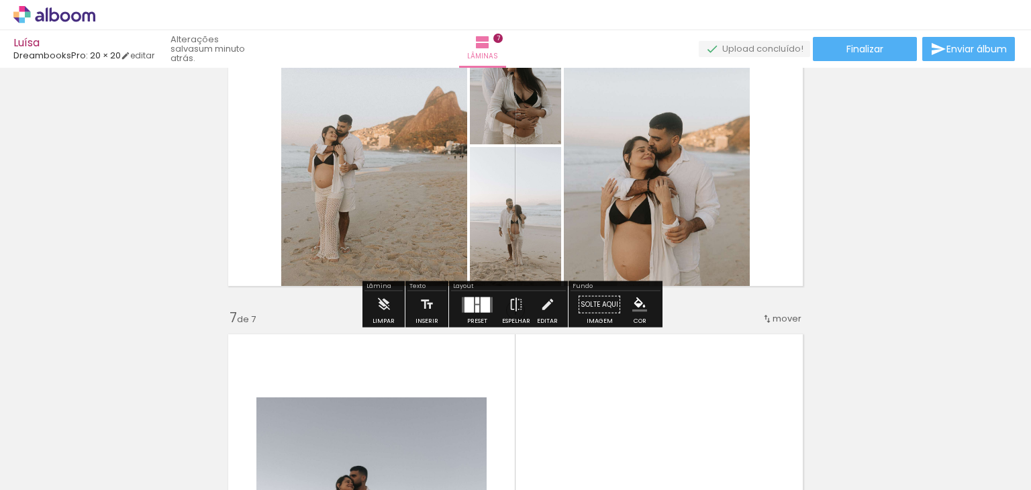
scroll to position [1718, 0]
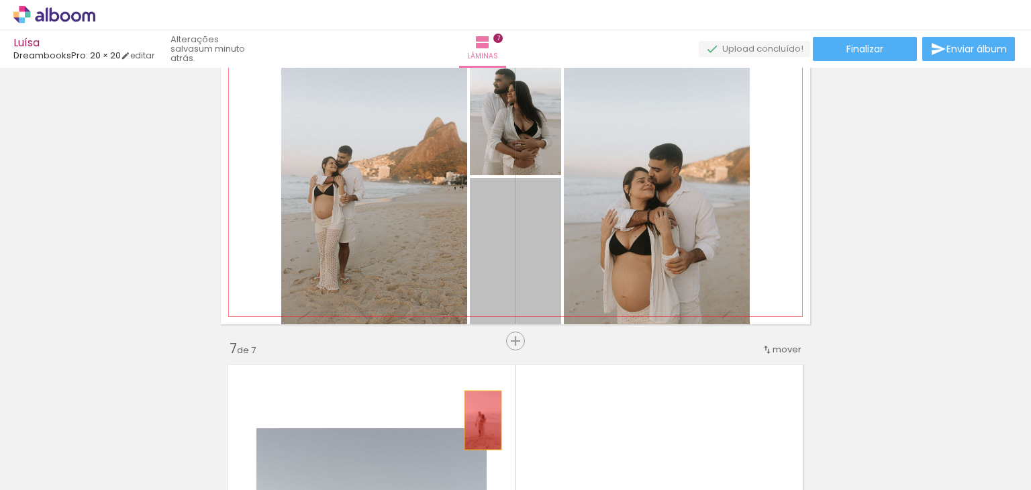
drag, startPoint x: 527, startPoint y: 280, endPoint x: 478, endPoint y: 420, distance: 148.5
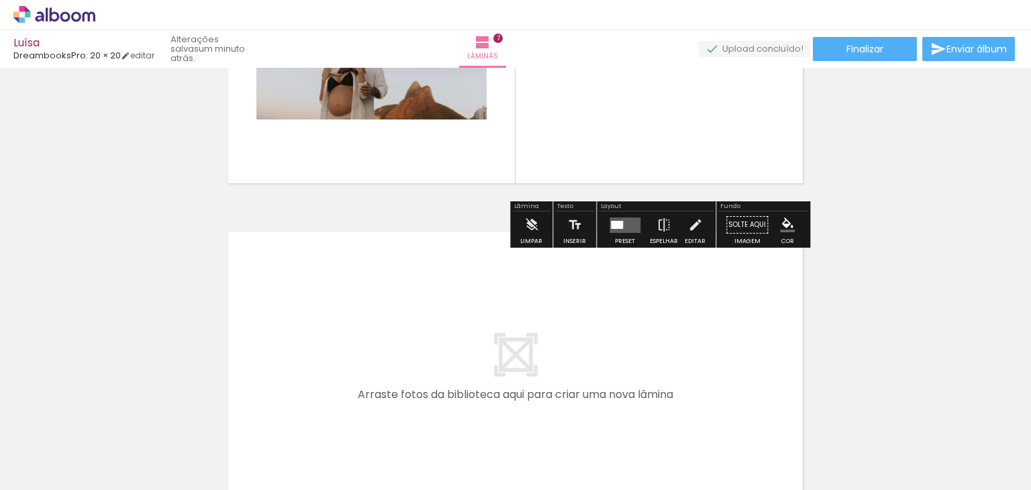
scroll to position [2187, 0]
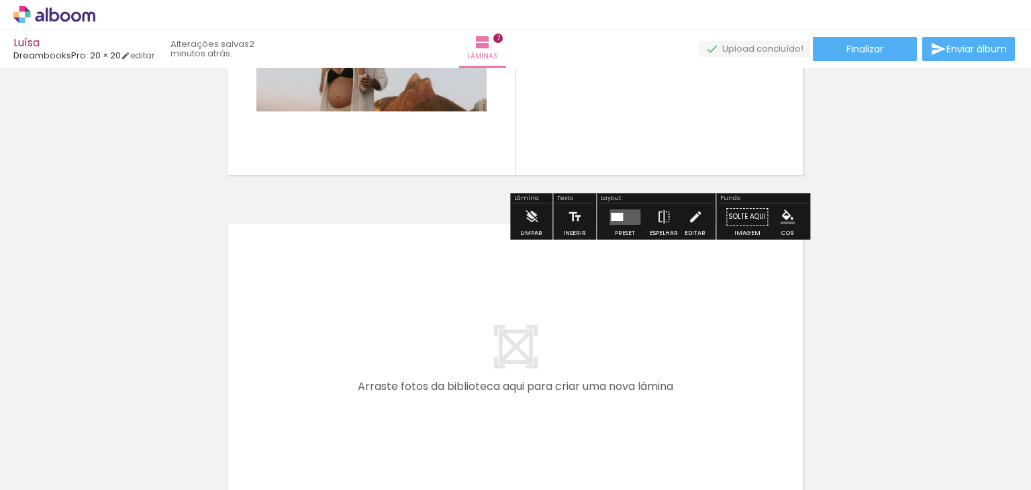
click at [633, 211] on quentale-layouter at bounding box center [624, 216] width 31 height 15
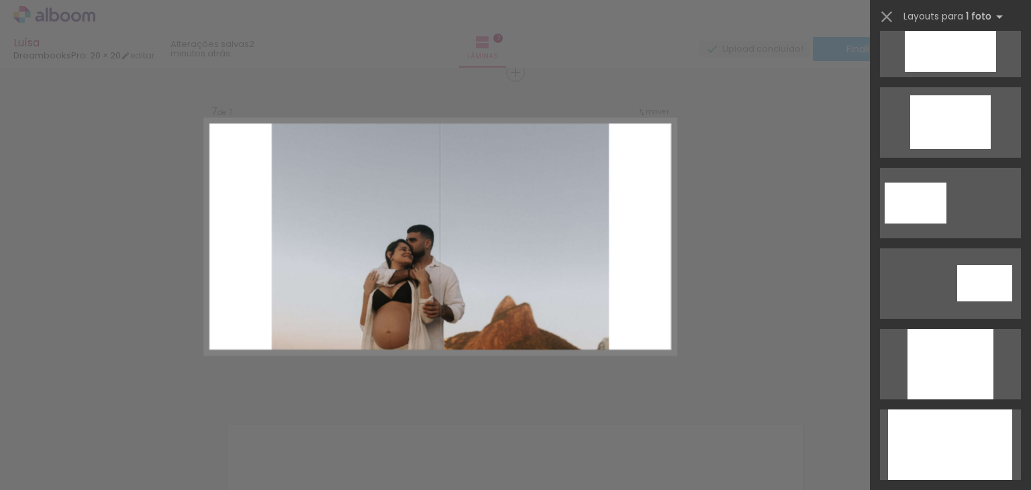
scroll to position [537, 0]
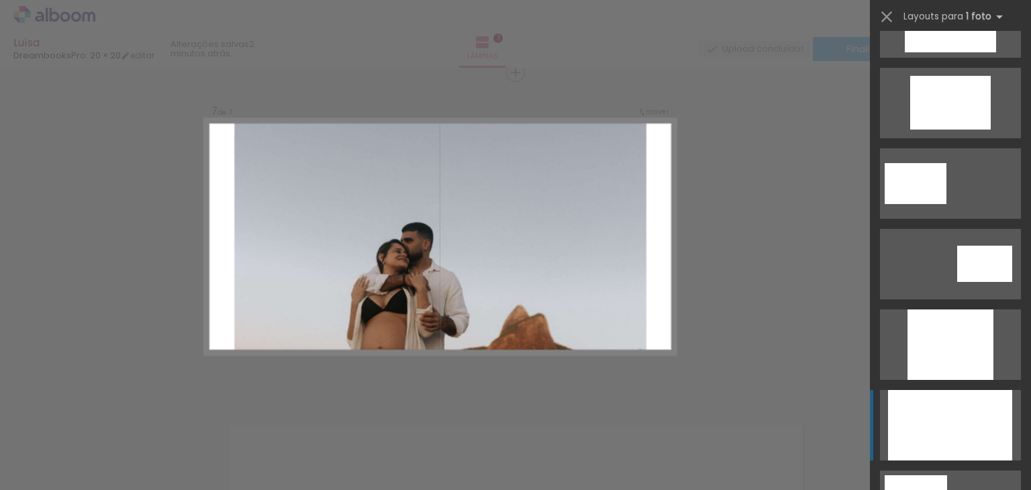
click at [941, 398] on div at bounding box center [950, 425] width 124 height 70
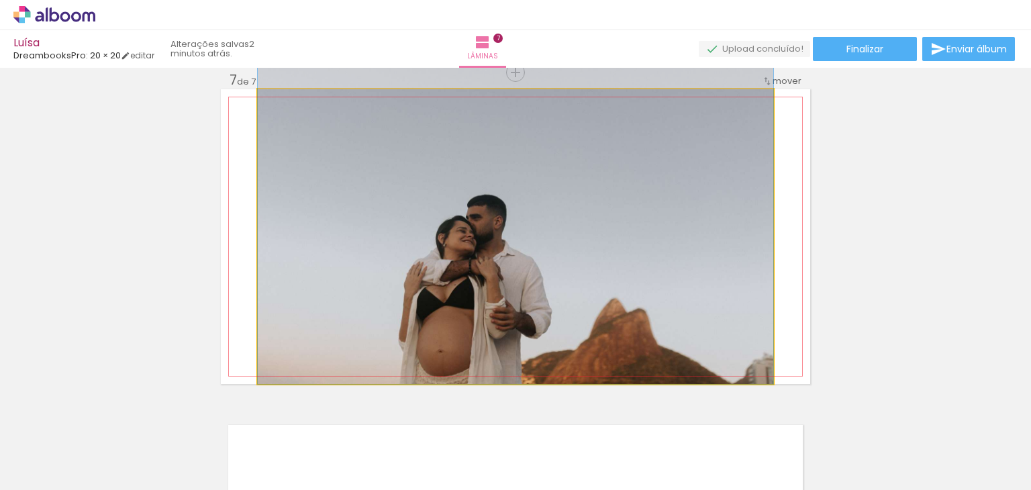
drag, startPoint x: 581, startPoint y: 301, endPoint x: 554, endPoint y: 252, distance: 56.2
drag, startPoint x: 568, startPoint y: 253, endPoint x: 504, endPoint y: 242, distance: 64.8
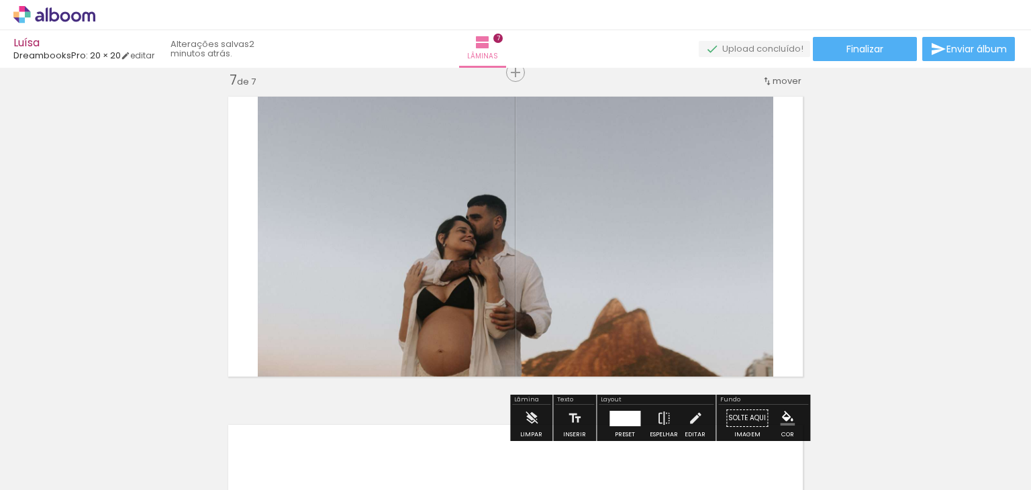
click at [663, 250] on quentale-photo at bounding box center [515, 236] width 515 height 295
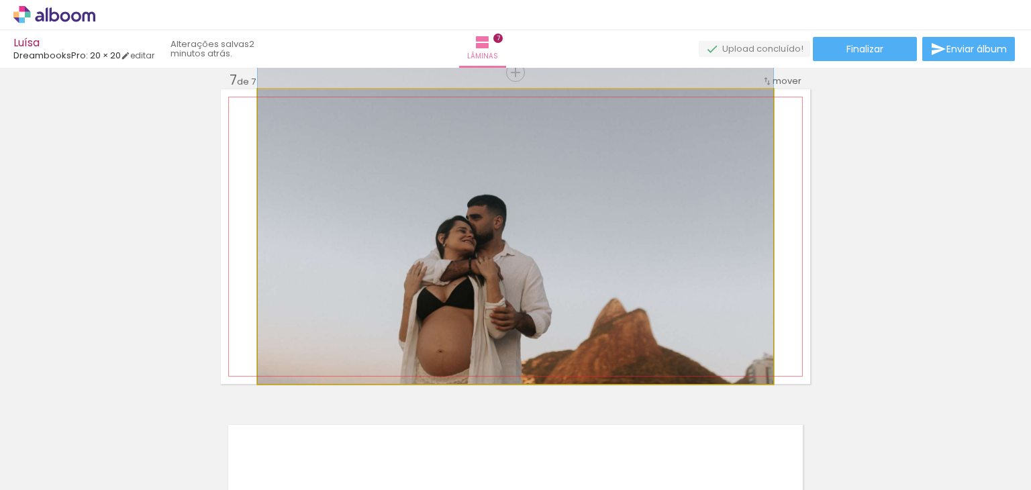
click at [663, 250] on quentale-photo at bounding box center [515, 236] width 515 height 295
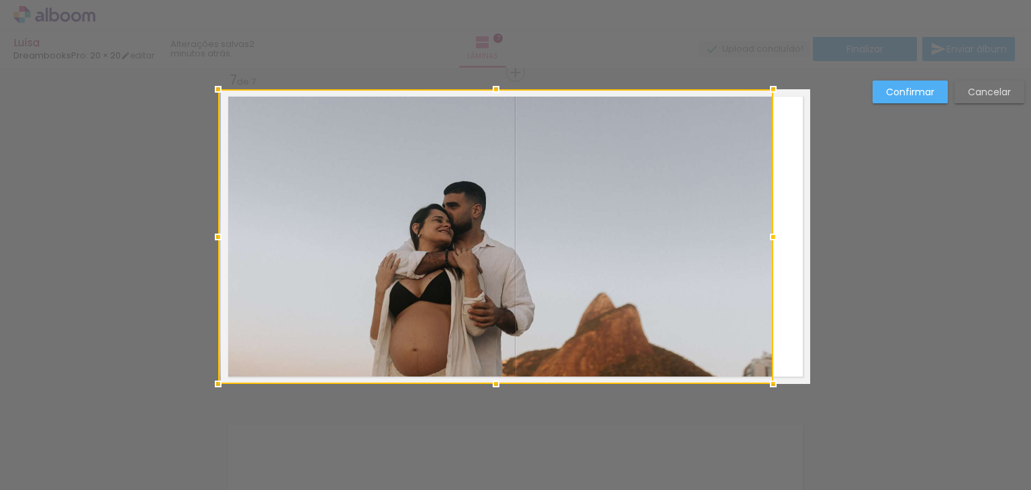
drag, startPoint x: 252, startPoint y: 236, endPoint x: 215, endPoint y: 235, distance: 37.6
click at [215, 235] on div at bounding box center [218, 236] width 27 height 27
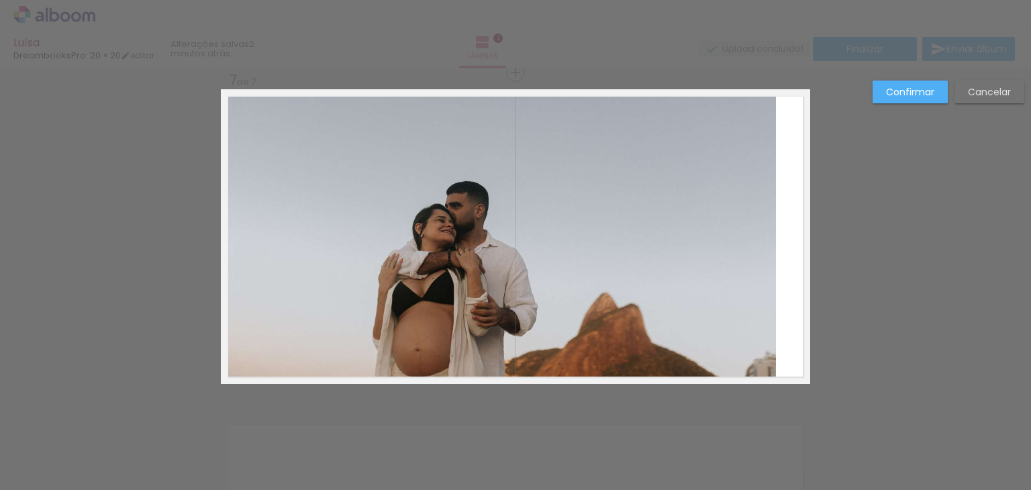
click at [714, 215] on quentale-photo at bounding box center [498, 236] width 555 height 295
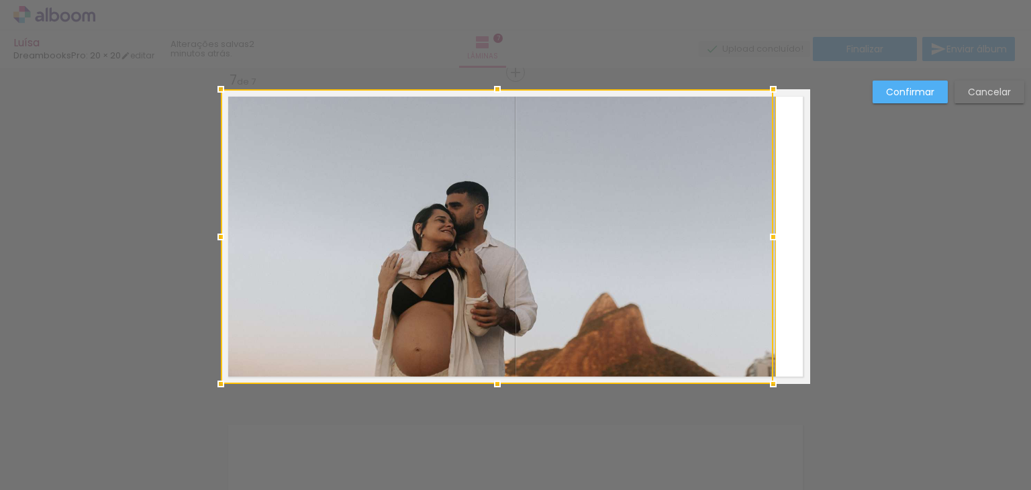
click at [714, 215] on div at bounding box center [497, 236] width 552 height 295
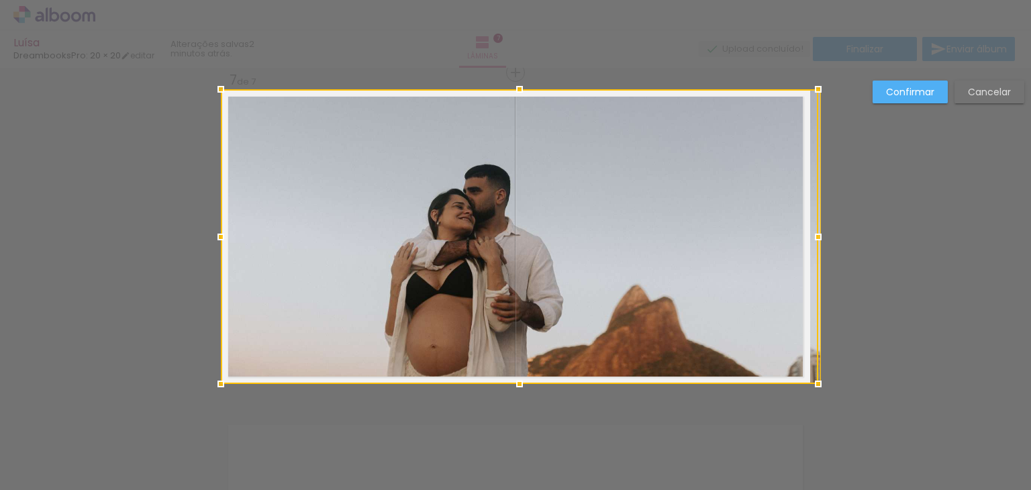
drag, startPoint x: 782, startPoint y: 240, endPoint x: 639, endPoint y: 256, distance: 143.8
click at [639, 256] on div at bounding box center [519, 236] width 597 height 295
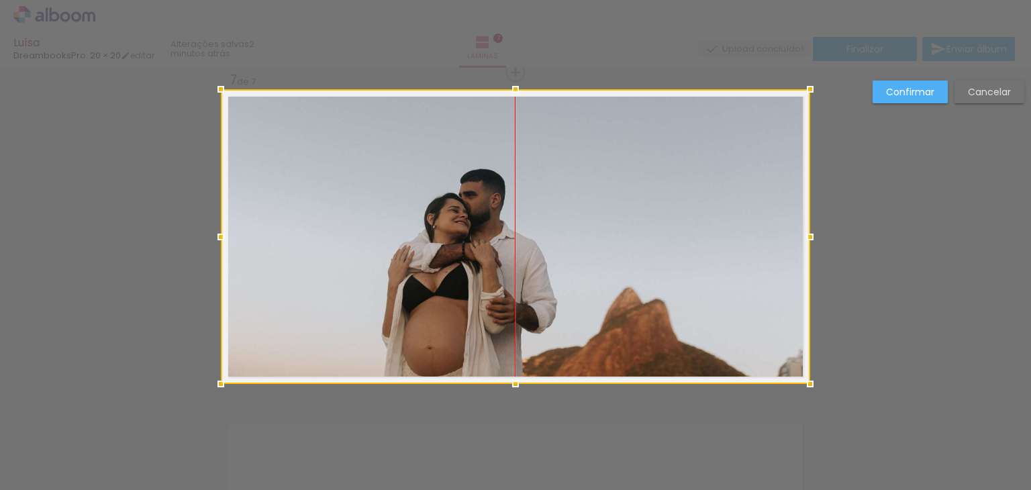
drag, startPoint x: 522, startPoint y: 263, endPoint x: 511, endPoint y: 248, distance: 18.8
click at [511, 248] on div at bounding box center [515, 236] width 589 height 295
click at [916, 99] on paper-button "Confirmar" at bounding box center [909, 92] width 75 height 23
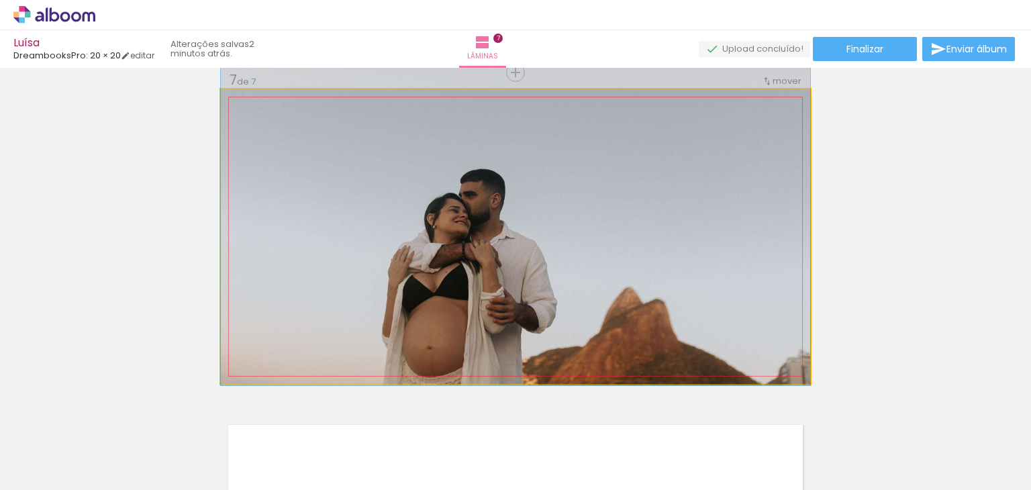
click at [601, 218] on quentale-photo at bounding box center [515, 236] width 589 height 295
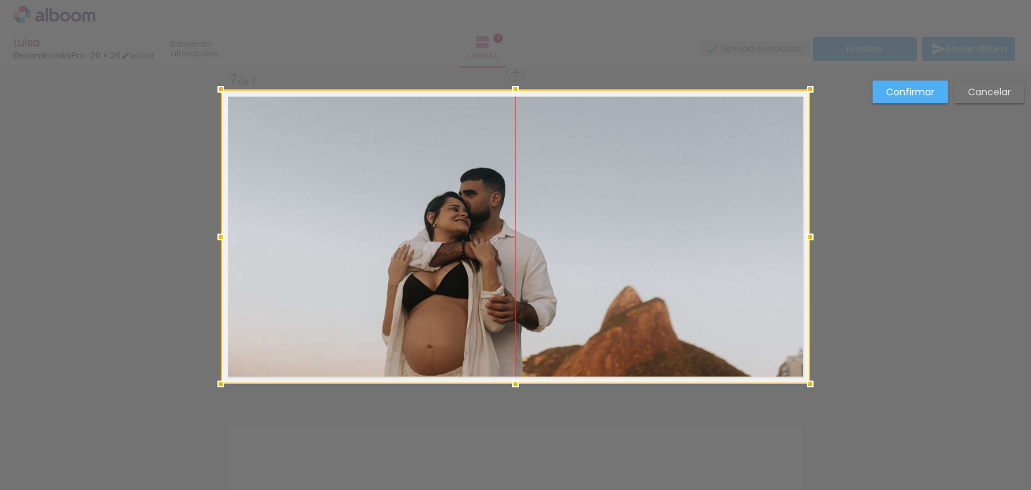
scroll to position [0, 671]
drag, startPoint x: 457, startPoint y: 240, endPoint x: 437, endPoint y: 244, distance: 20.0
click at [437, 244] on div at bounding box center [515, 236] width 589 height 295
click at [0, 0] on slot "Confirmar" at bounding box center [0, 0] width 0 height 0
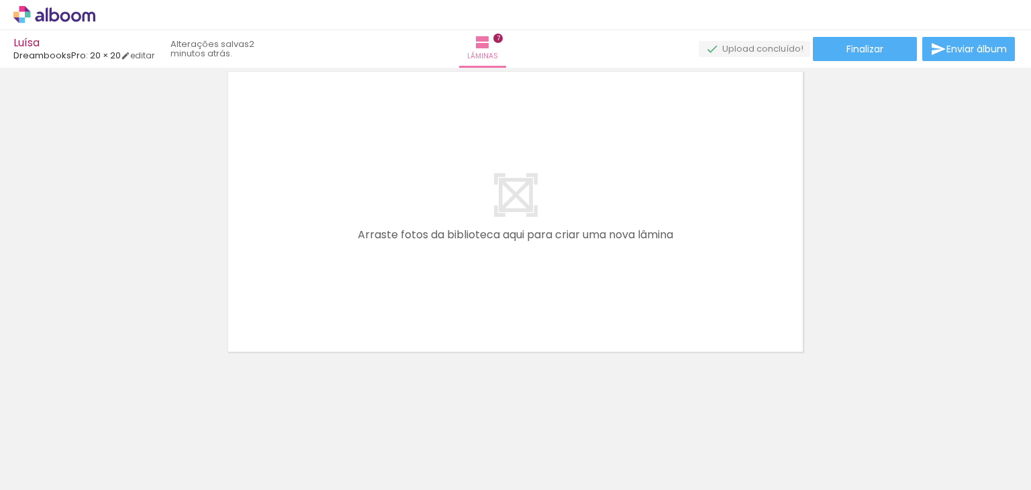
scroll to position [0, 1066]
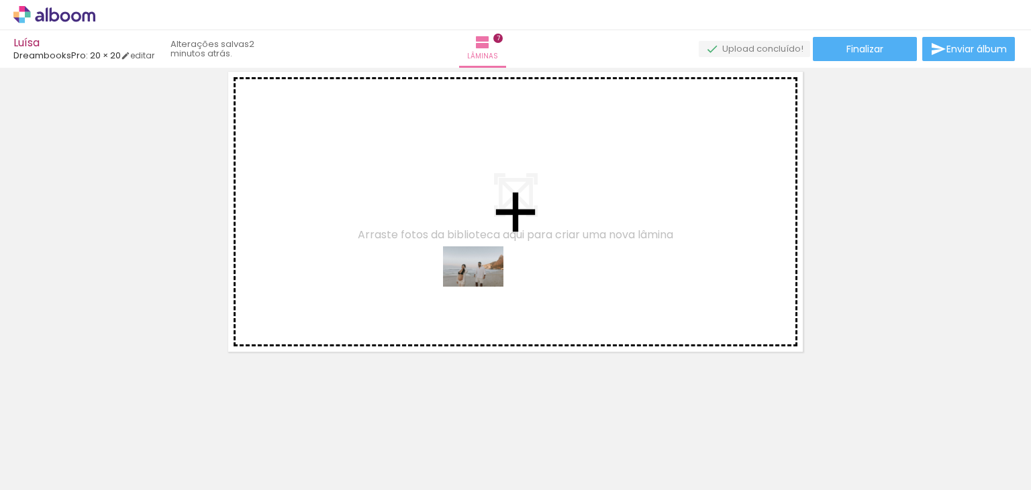
drag, startPoint x: 560, startPoint y: 444, endPoint x: 483, endPoint y: 287, distance: 174.7
click at [483, 287] on quentale-workspace at bounding box center [515, 245] width 1031 height 490
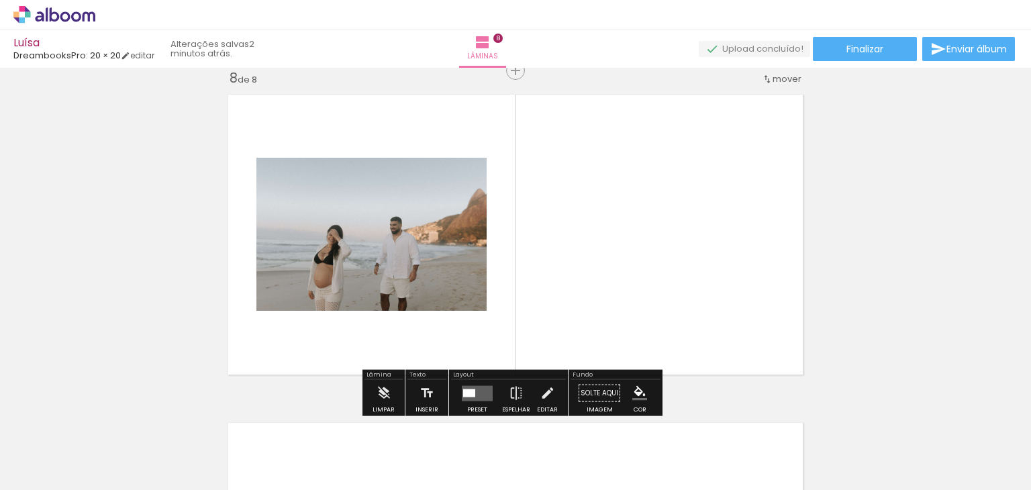
scroll to position [2314, 0]
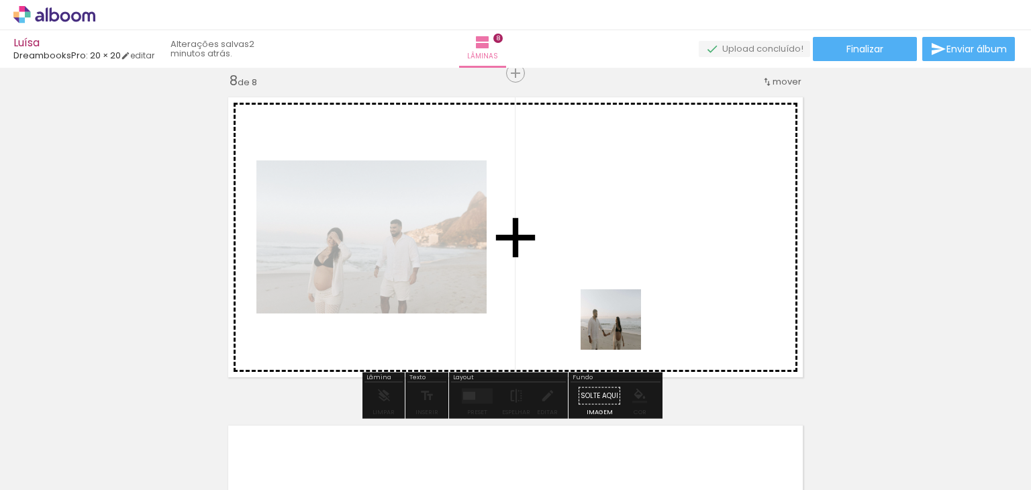
drag, startPoint x: 658, startPoint y: 453, endPoint x: 665, endPoint y: 352, distance: 100.9
click at [621, 327] on quentale-workspace at bounding box center [515, 245] width 1031 height 490
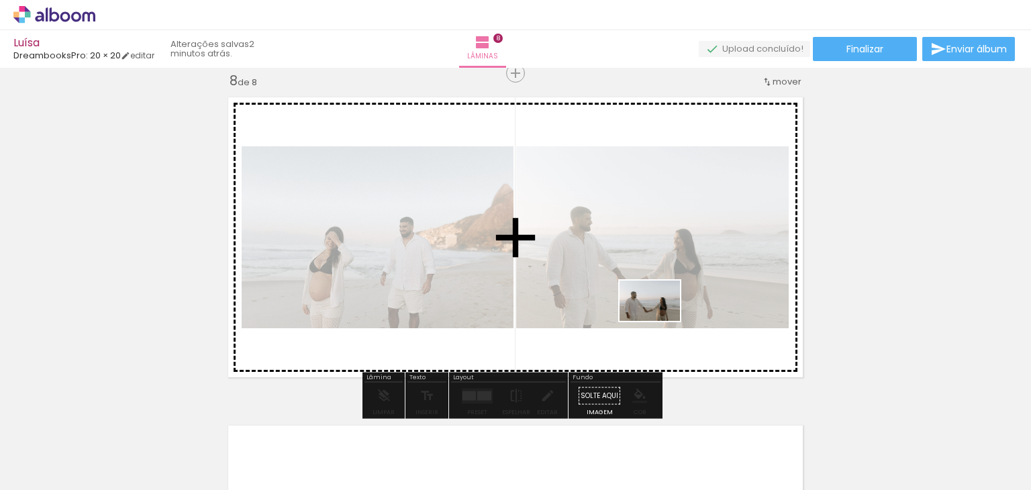
drag, startPoint x: 735, startPoint y: 444, endPoint x: 660, endPoint y: 321, distance: 144.9
click at [660, 321] on quentale-workspace at bounding box center [515, 245] width 1031 height 490
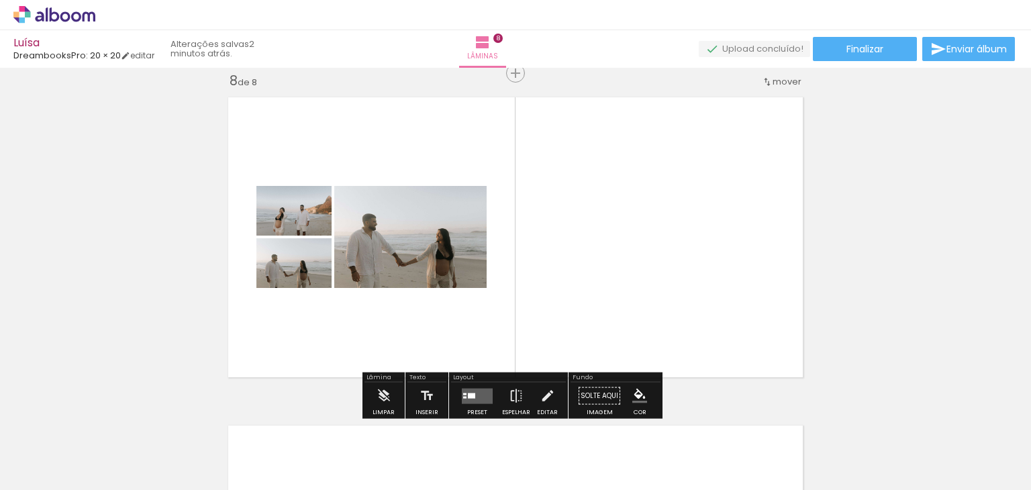
scroll to position [2515, 0]
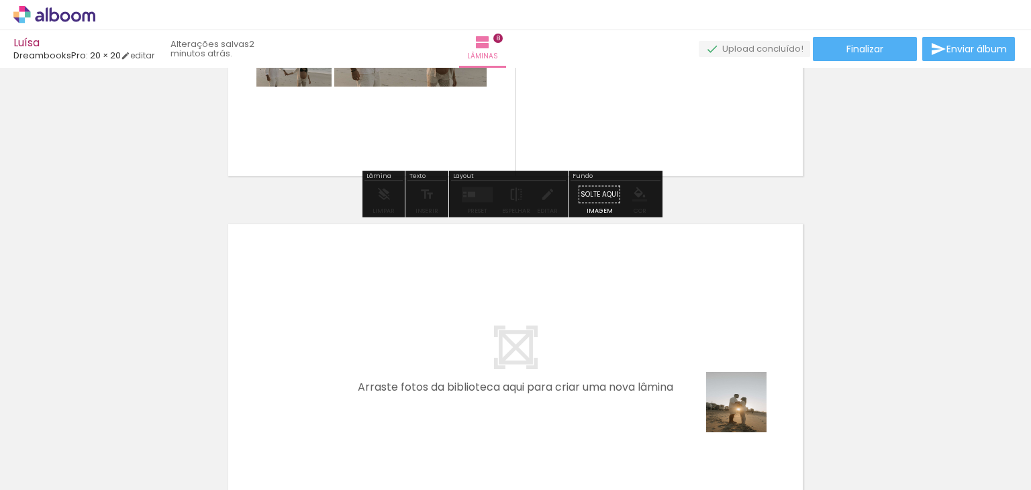
drag, startPoint x: 803, startPoint y: 452, endPoint x: 689, endPoint y: 376, distance: 136.4
click at [689, 376] on quentale-workspace at bounding box center [515, 245] width 1031 height 490
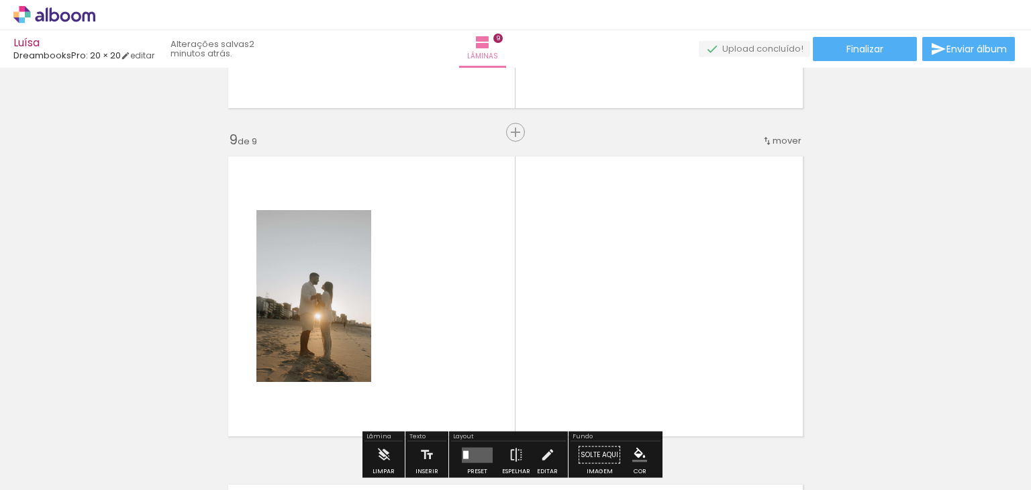
scroll to position [2642, 0]
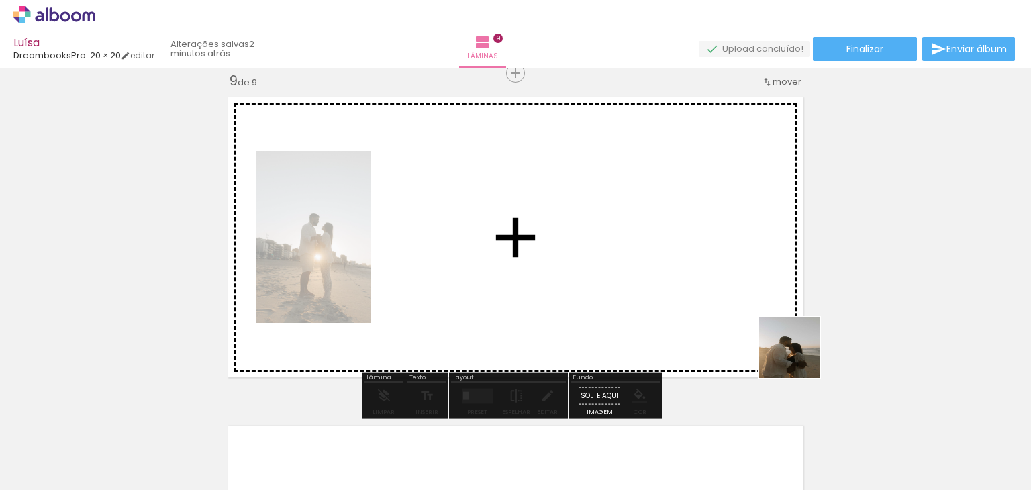
drag, startPoint x: 839, startPoint y: 430, endPoint x: 718, endPoint y: 270, distance: 200.2
click at [718, 270] on quentale-workspace at bounding box center [515, 245] width 1031 height 490
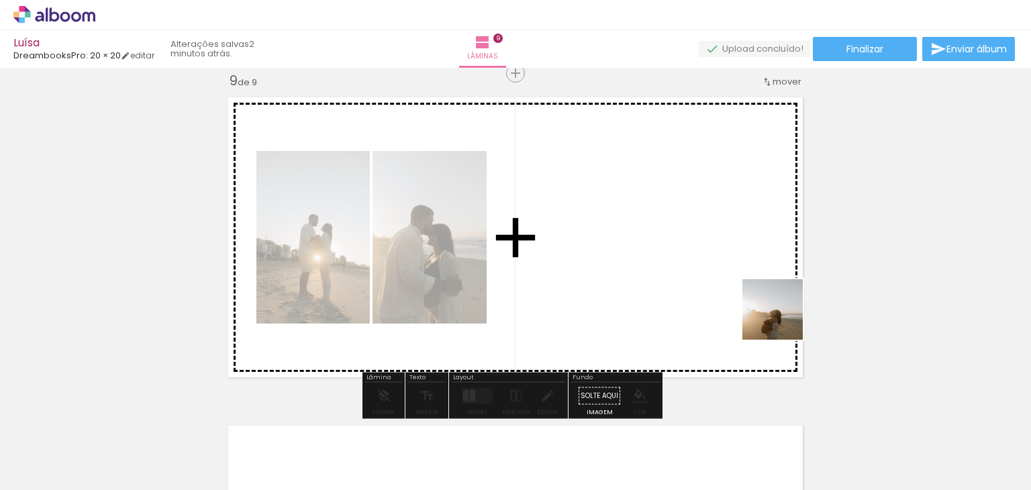
drag, startPoint x: 974, startPoint y: 466, endPoint x: 707, endPoint y: 259, distance: 338.1
click at [707, 259] on quentale-workspace at bounding box center [515, 245] width 1031 height 490
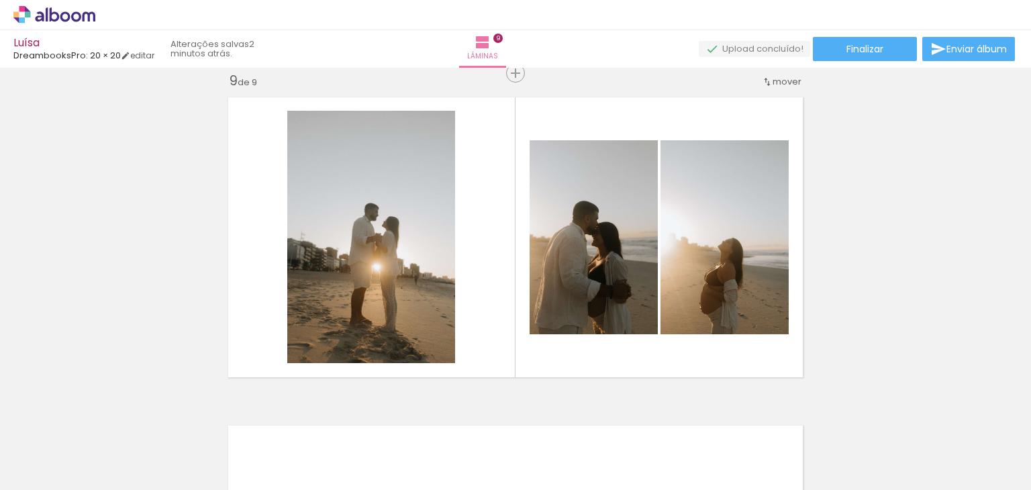
scroll to position [0, 1439]
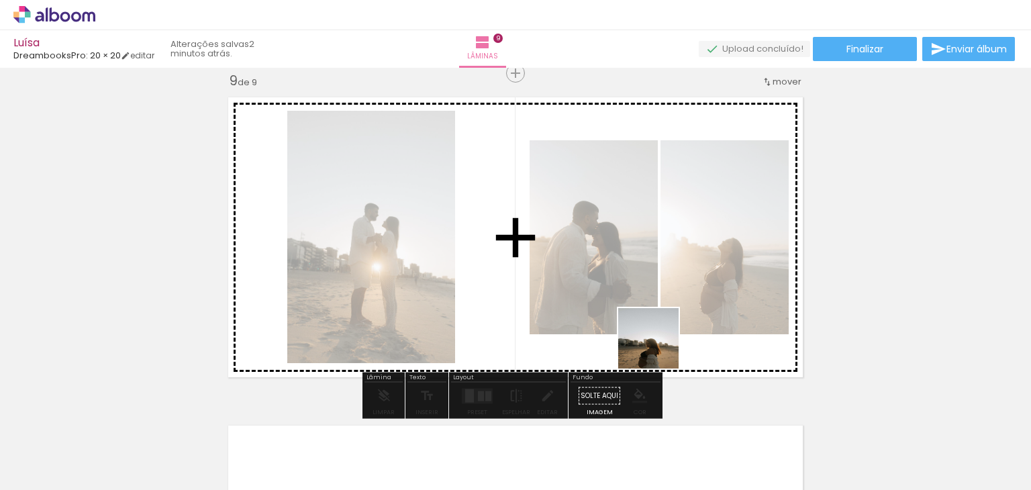
drag, startPoint x: 651, startPoint y: 452, endPoint x: 685, endPoint y: 361, distance: 96.8
click at [660, 336] on quentale-workspace at bounding box center [515, 245] width 1031 height 490
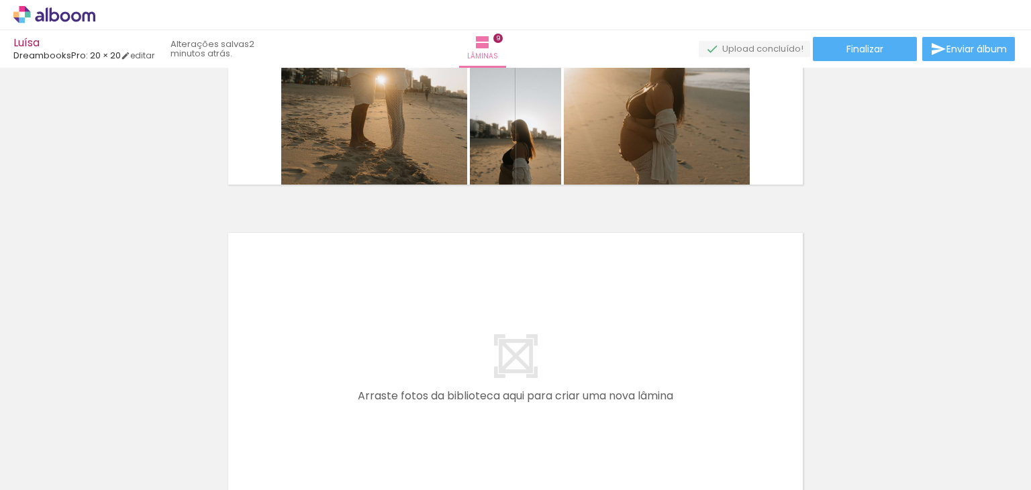
scroll to position [2843, 0]
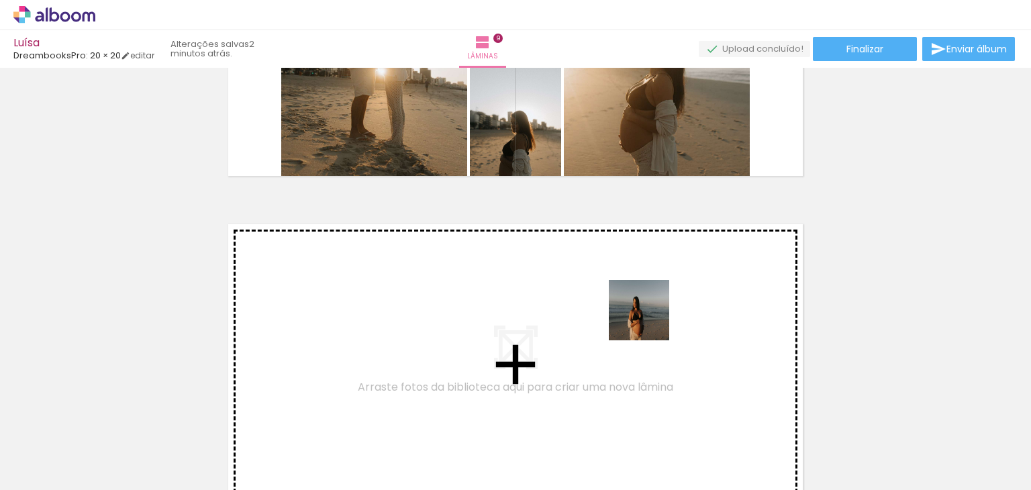
drag, startPoint x: 735, startPoint y: 442, endPoint x: 649, endPoint y: 320, distance: 149.7
click at [649, 320] on quentale-workspace at bounding box center [515, 245] width 1031 height 490
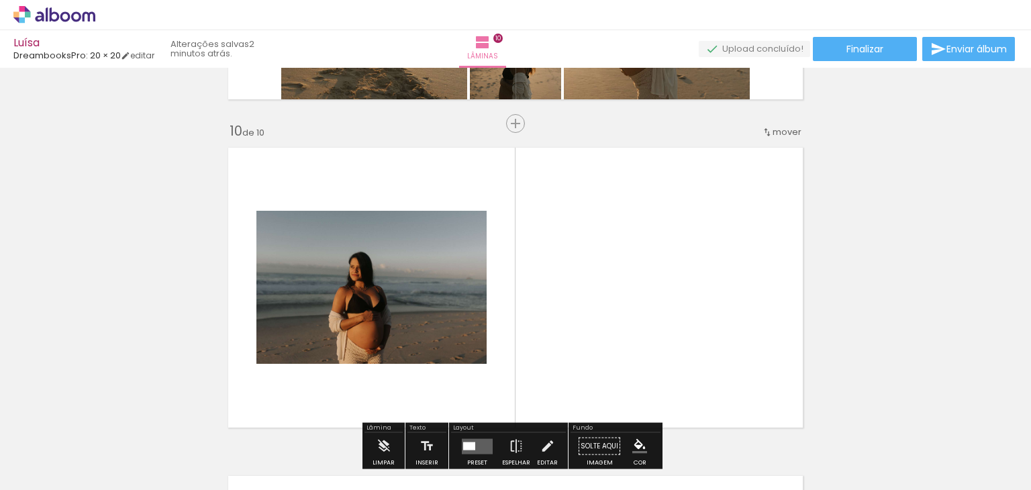
scroll to position [2970, 0]
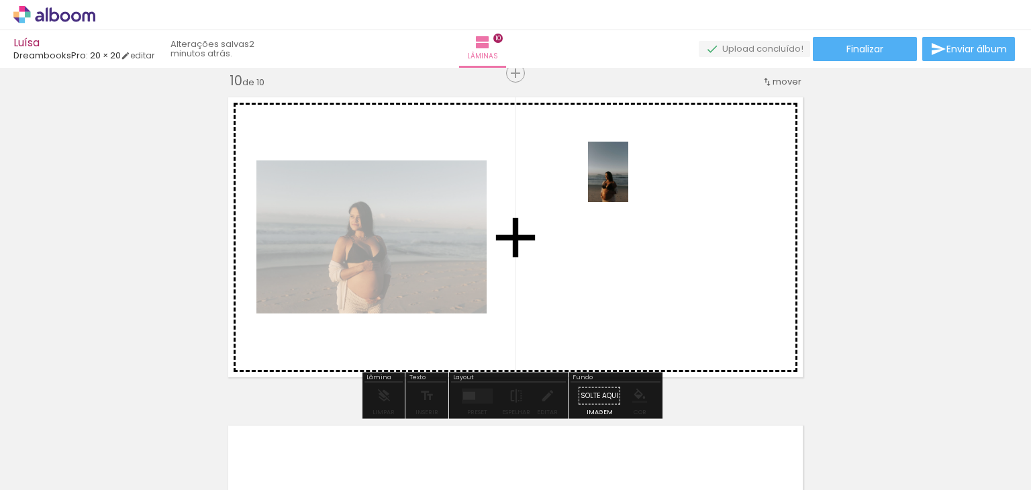
drag, startPoint x: 880, startPoint y: 440, endPoint x: 628, endPoint y: 182, distance: 361.1
click at [628, 182] on quentale-workspace at bounding box center [515, 245] width 1031 height 490
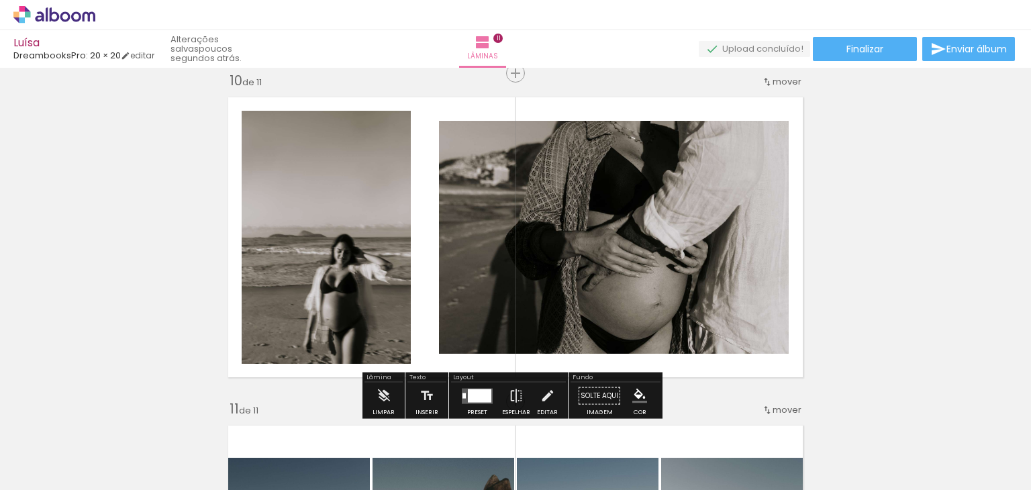
scroll to position [0, 386]
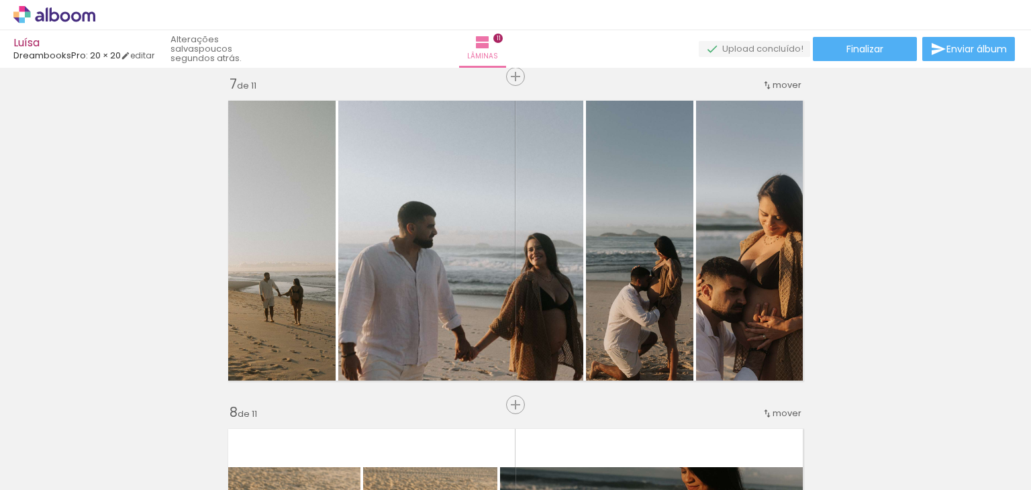
scroll to position [1963, 0]
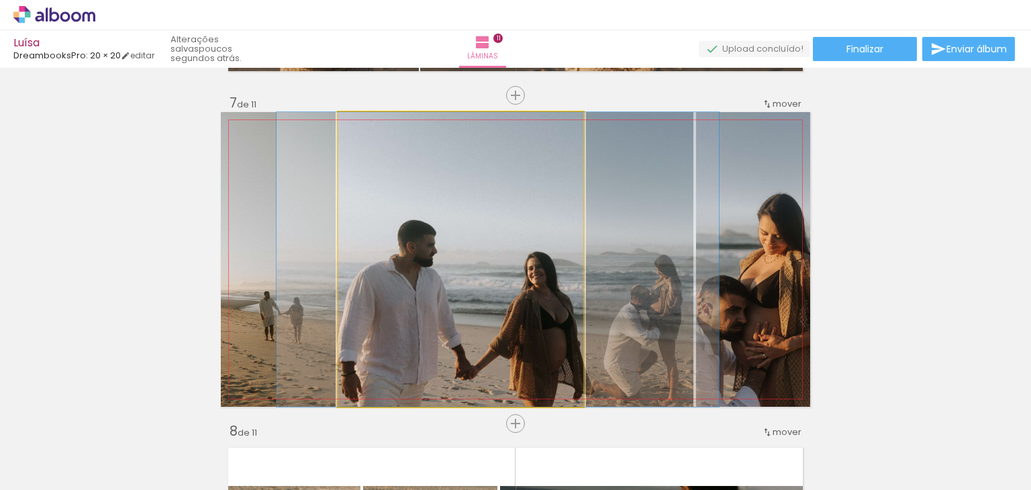
click at [517, 260] on quentale-photo at bounding box center [460, 259] width 245 height 295
click at [505, 280] on quentale-photo at bounding box center [460, 259] width 245 height 295
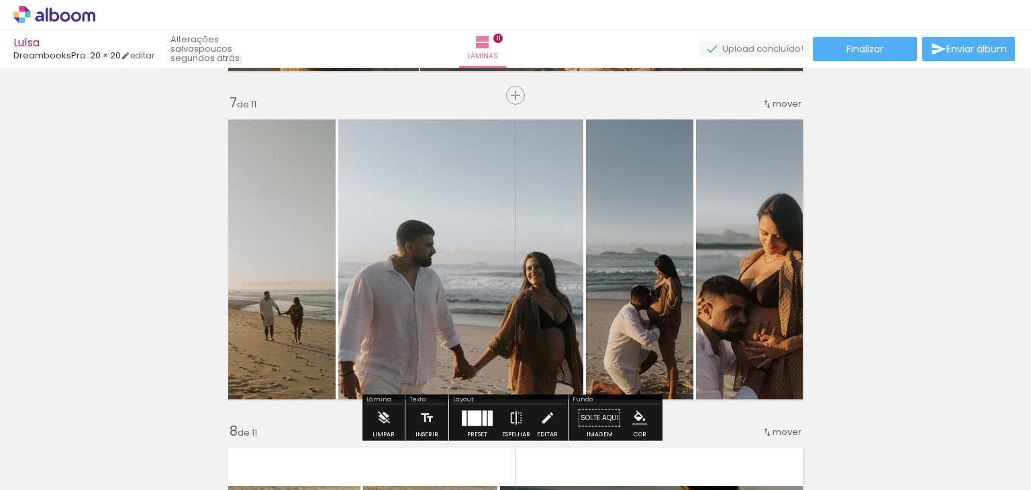
click at [896, 253] on div "Inserir lâmina 1 de 11 Inserir lâmina 2 de 11 Inserir lâmina 3 de 11 Inserir lâ…" at bounding box center [515, 78] width 1031 height 3938
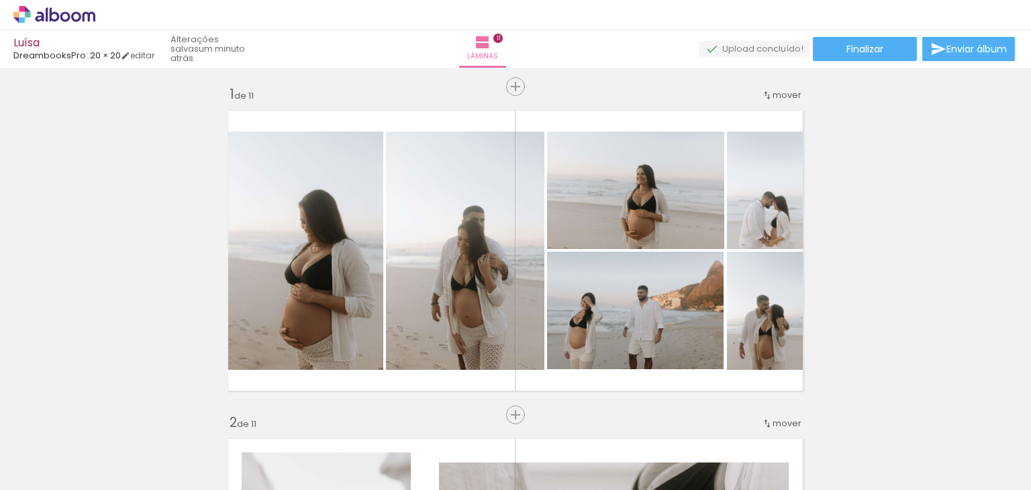
scroll to position [0, 0]
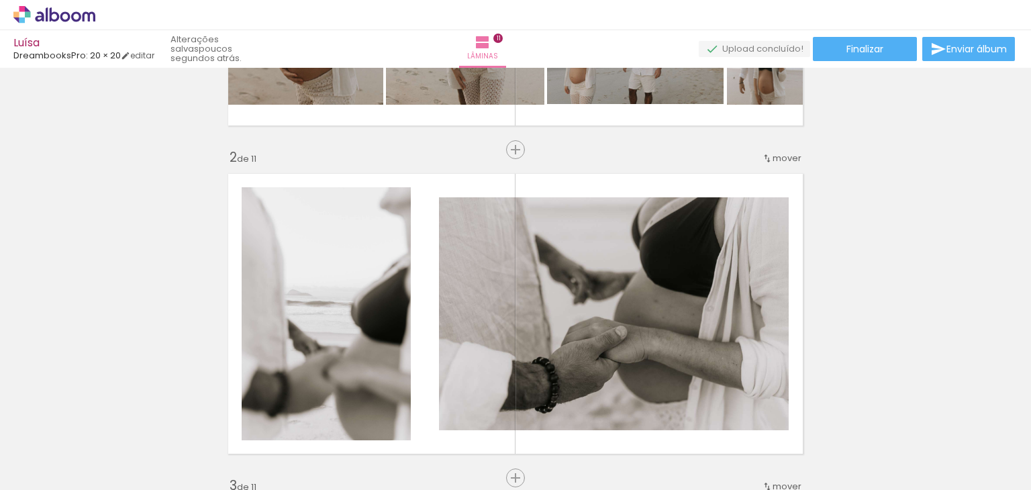
scroll to position [336, 0]
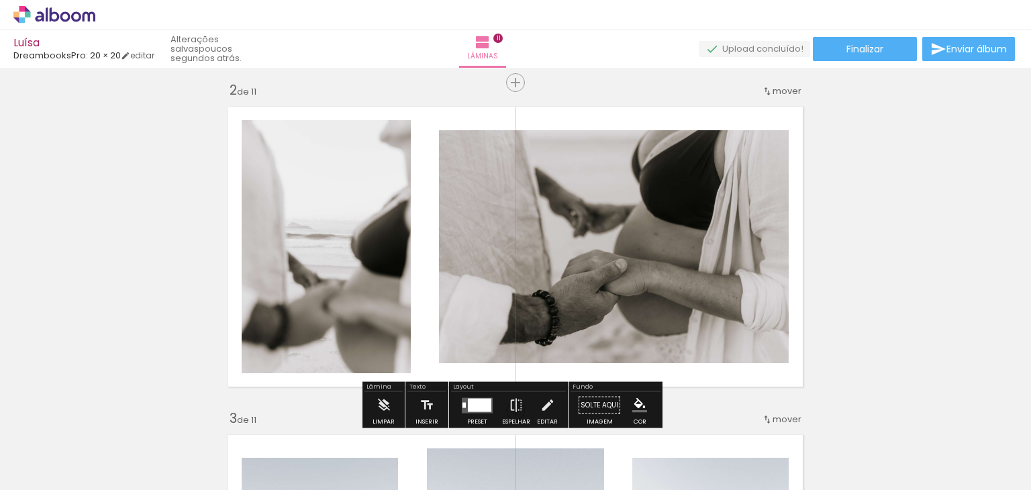
click at [778, 90] on span "mover" at bounding box center [786, 91] width 29 height 13
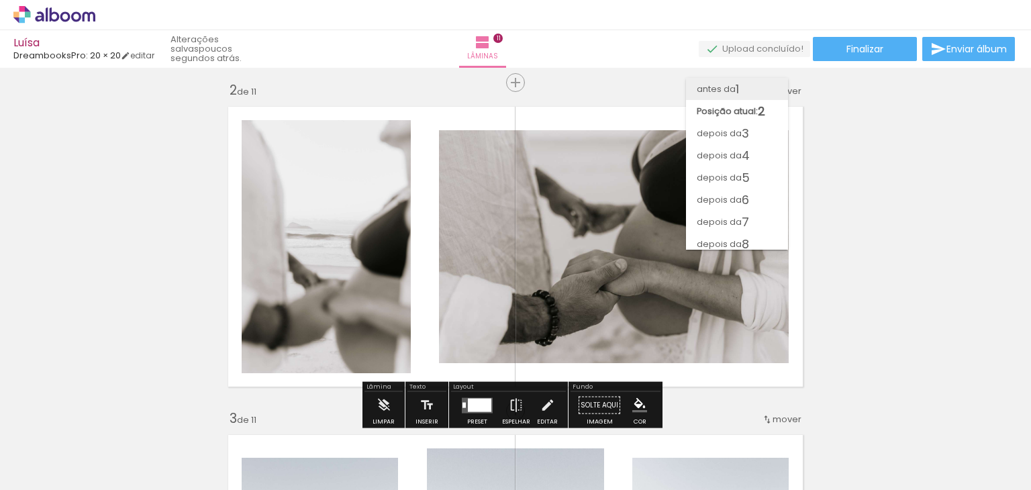
click at [745, 91] on paper-item "antes da 1" at bounding box center [737, 89] width 102 height 22
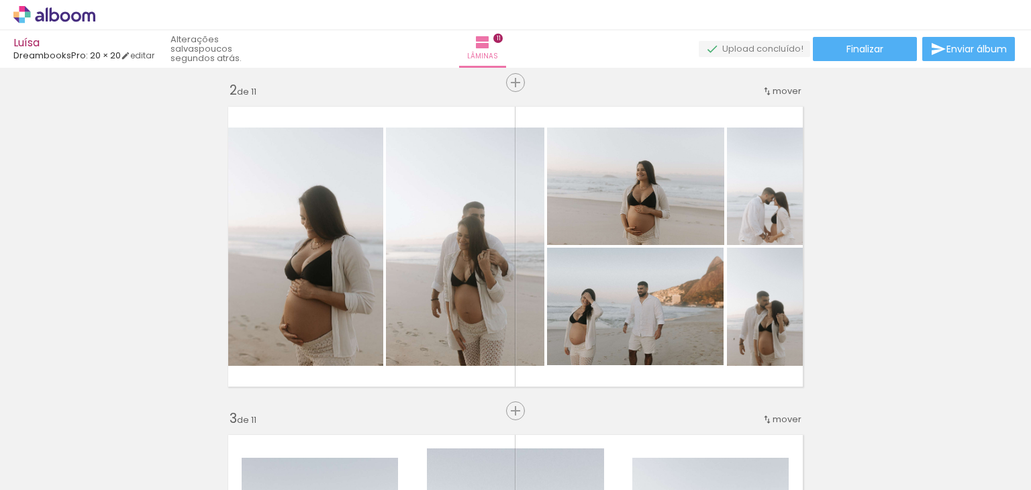
scroll to position [17, 0]
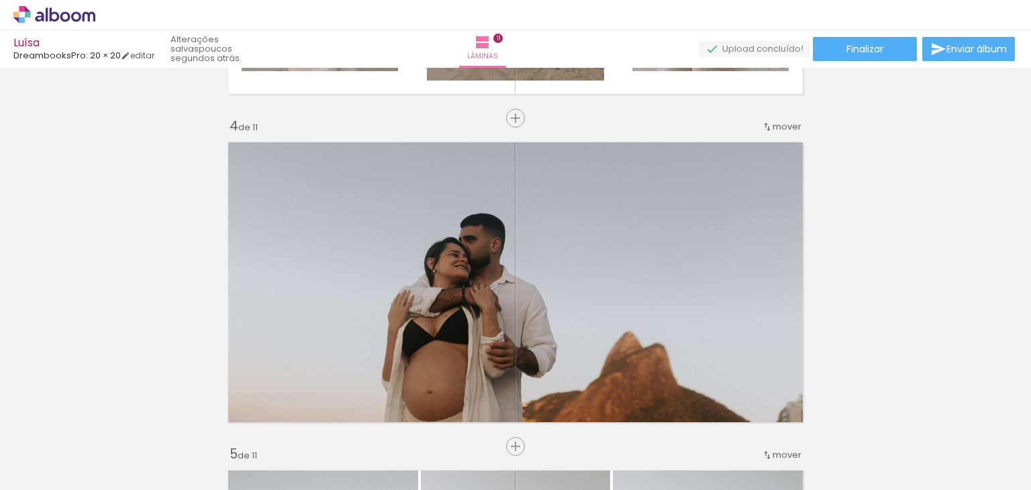
scroll to position [889, 0]
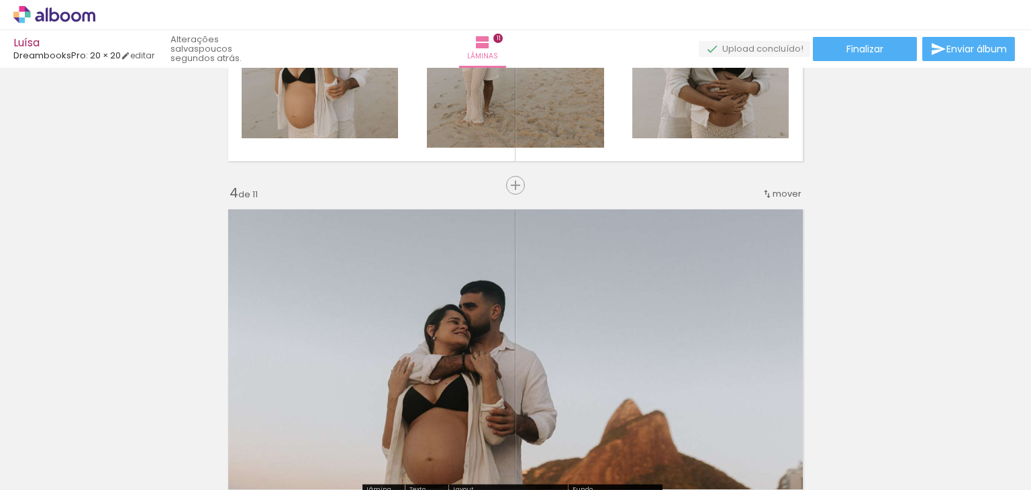
click at [780, 195] on span "mover" at bounding box center [786, 193] width 29 height 13
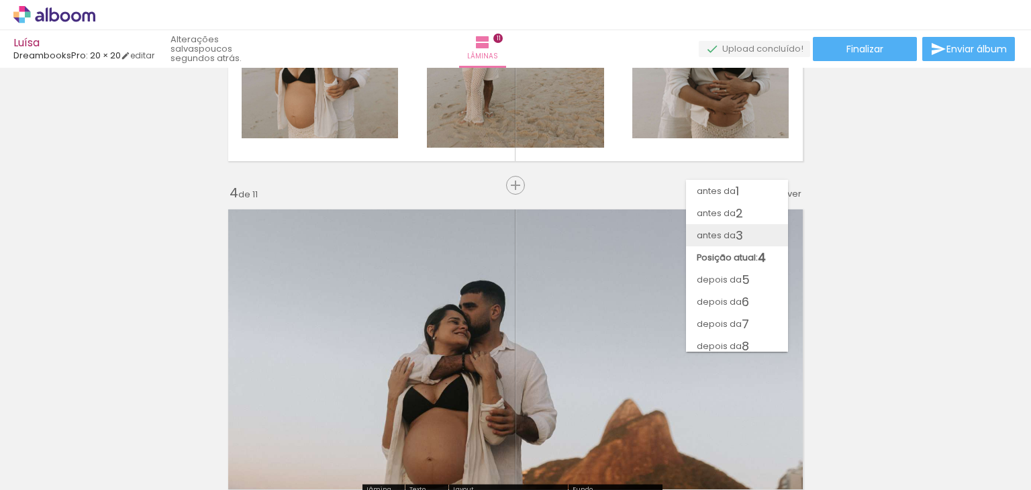
click at [758, 229] on paper-item "antes da 3" at bounding box center [737, 235] width 102 height 22
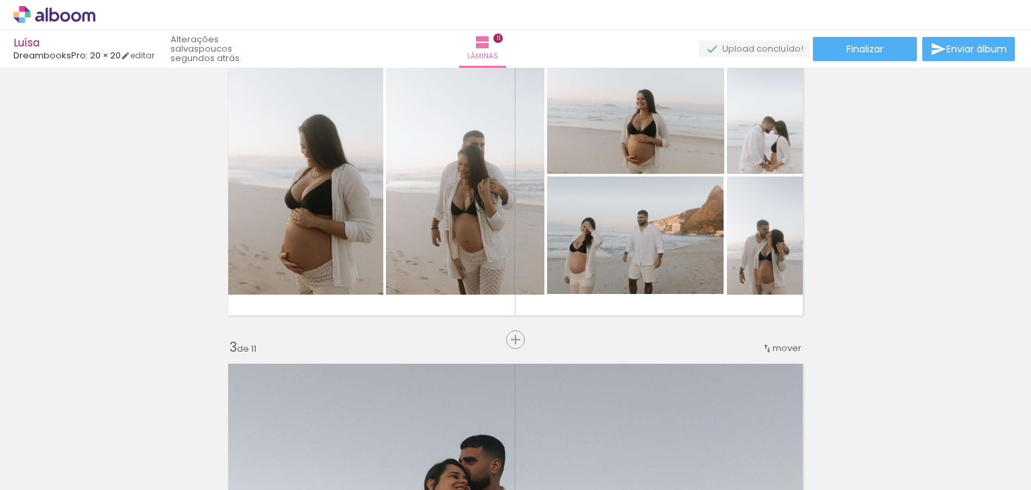
scroll to position [0, 0]
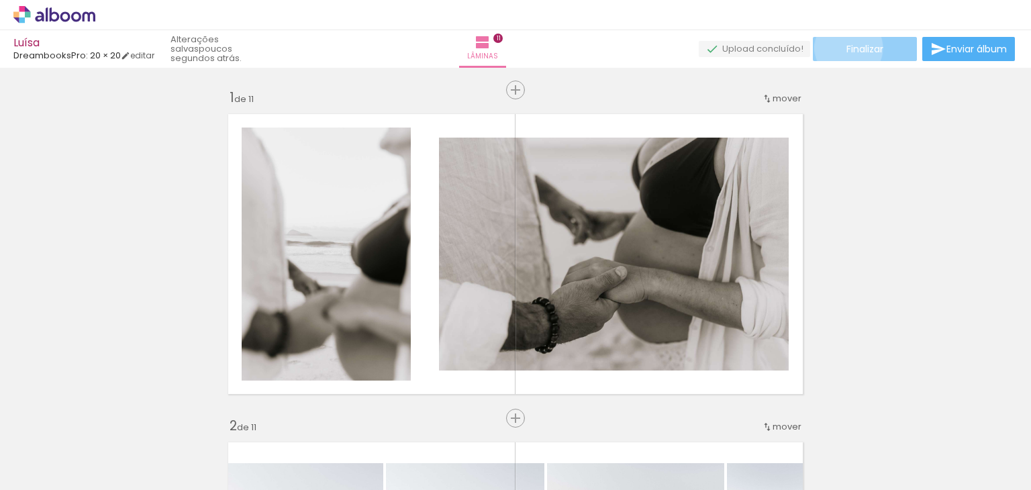
click at [846, 48] on span "Finalizar" at bounding box center [864, 48] width 37 height 9
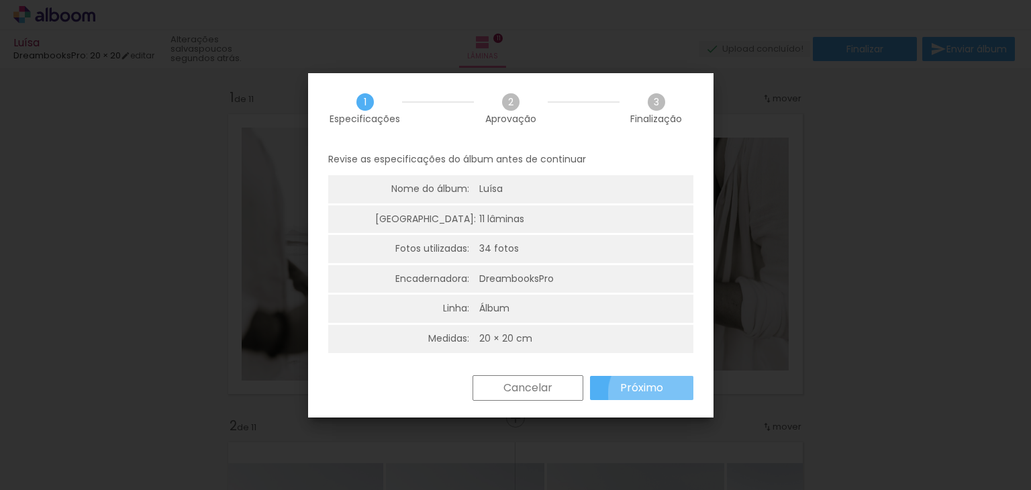
click at [0, 0] on slot "Próximo" at bounding box center [0, 0] width 0 height 0
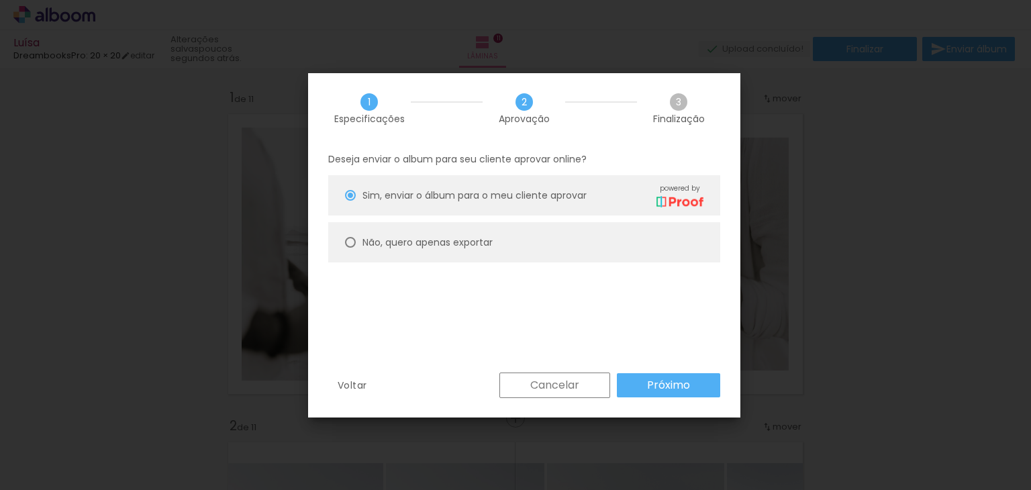
click at [0, 0] on slot "Não, quero apenas exportar" at bounding box center [0, 0] width 0 height 0
type paper-radio-button "on"
click at [0, 0] on slot "Próximo" at bounding box center [0, 0] width 0 height 0
type input "Alta, 300 DPI"
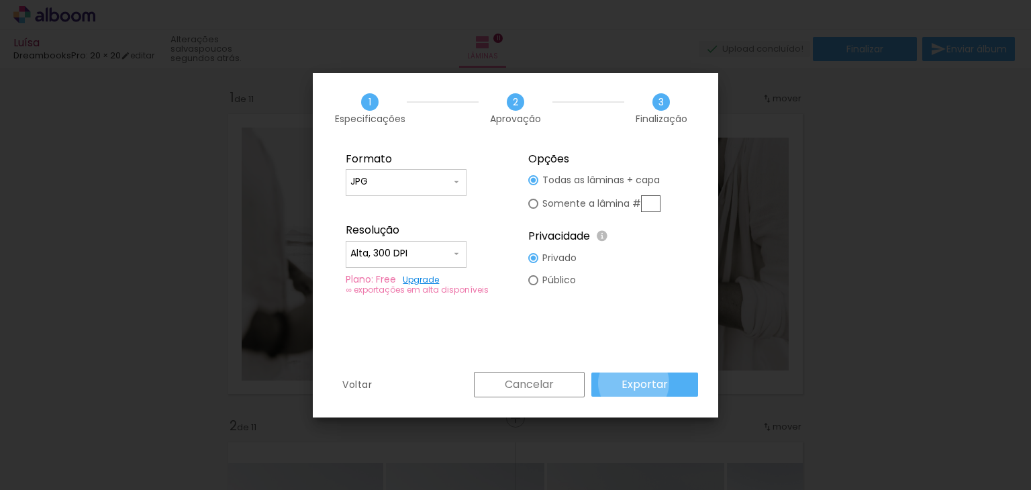
click at [0, 0] on slot "Exportar" at bounding box center [0, 0] width 0 height 0
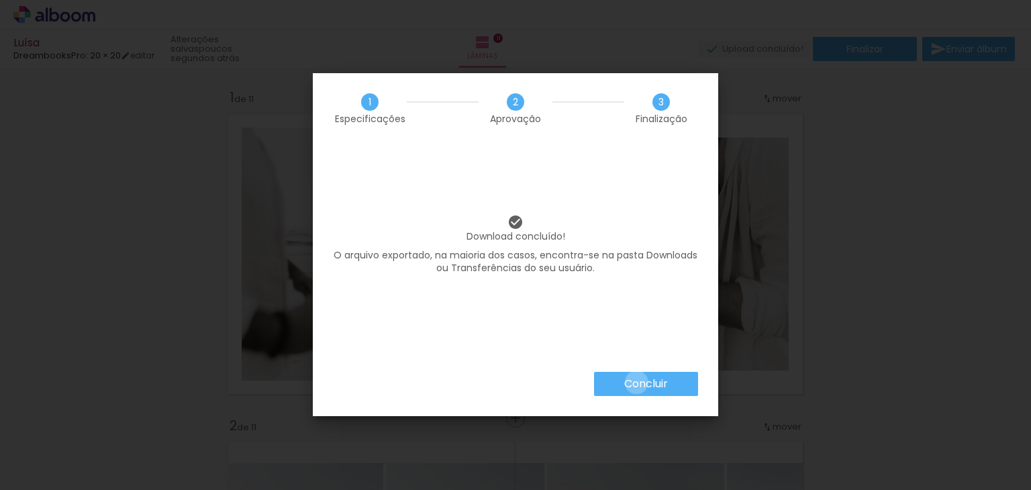
click at [0, 0] on slot "Concluir" at bounding box center [0, 0] width 0 height 0
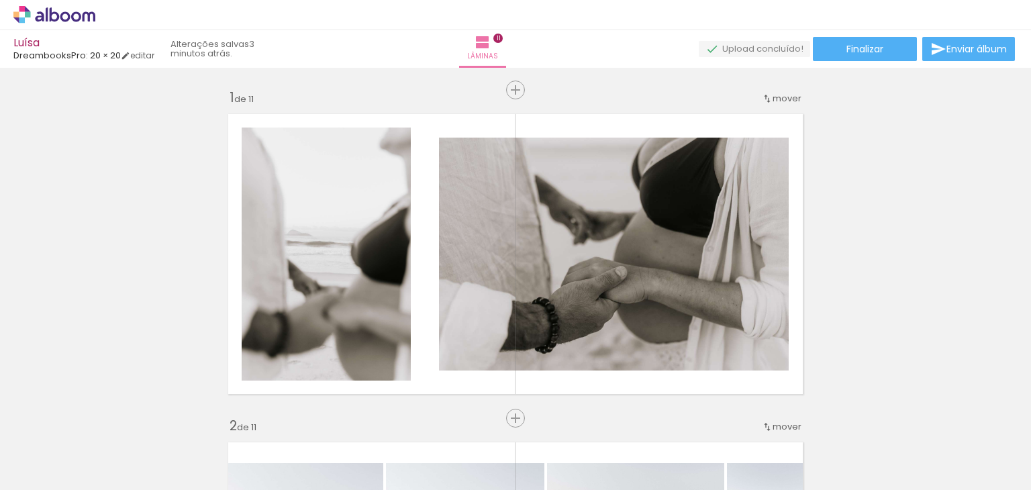
scroll to position [0, 386]
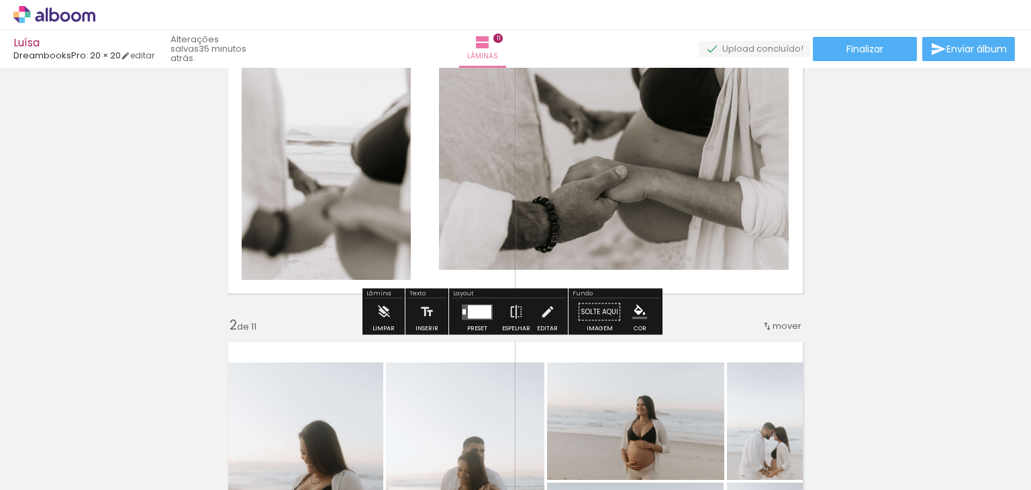
scroll to position [0, 0]
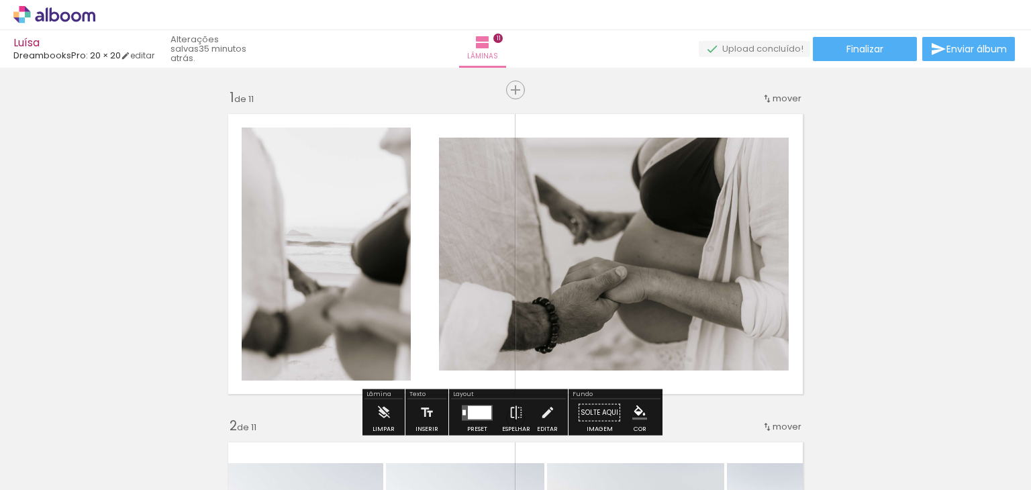
click at [776, 91] on div "mover" at bounding box center [782, 98] width 40 height 22
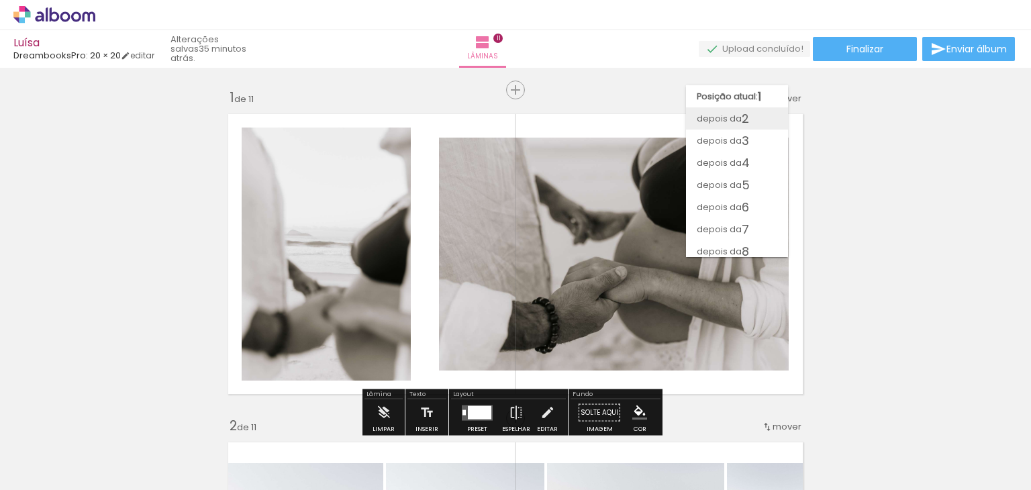
click at [768, 114] on paper-item "depois da 2" at bounding box center [737, 118] width 102 height 22
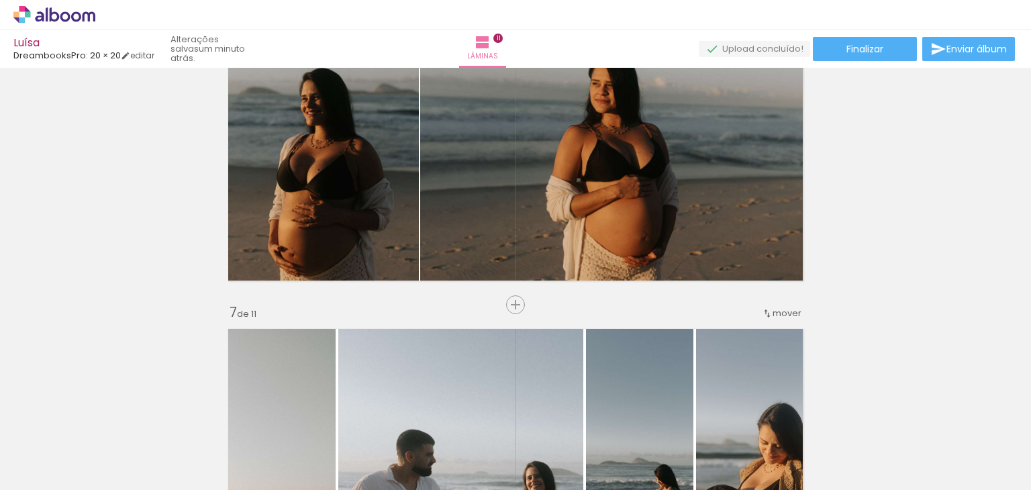
scroll to position [1687, 0]
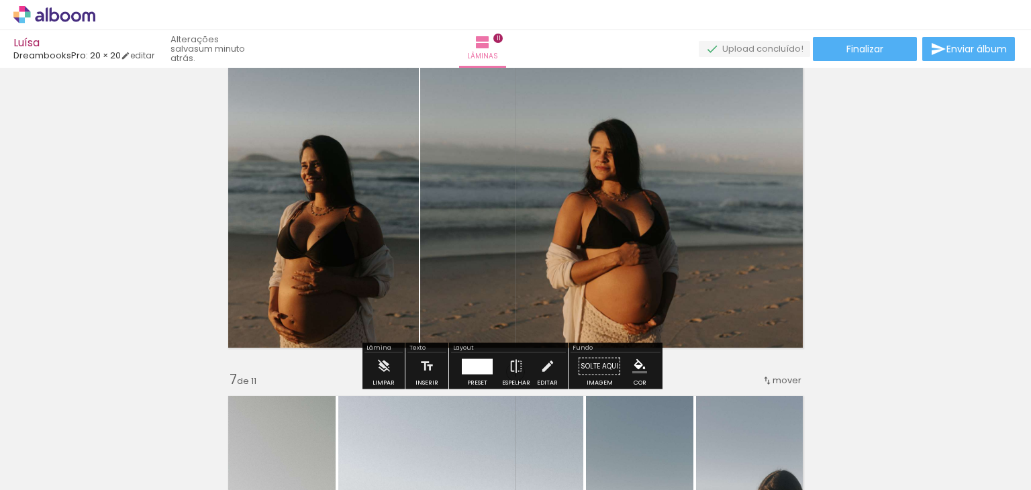
click at [529, 259] on quentale-photo at bounding box center [615, 207] width 390 height 295
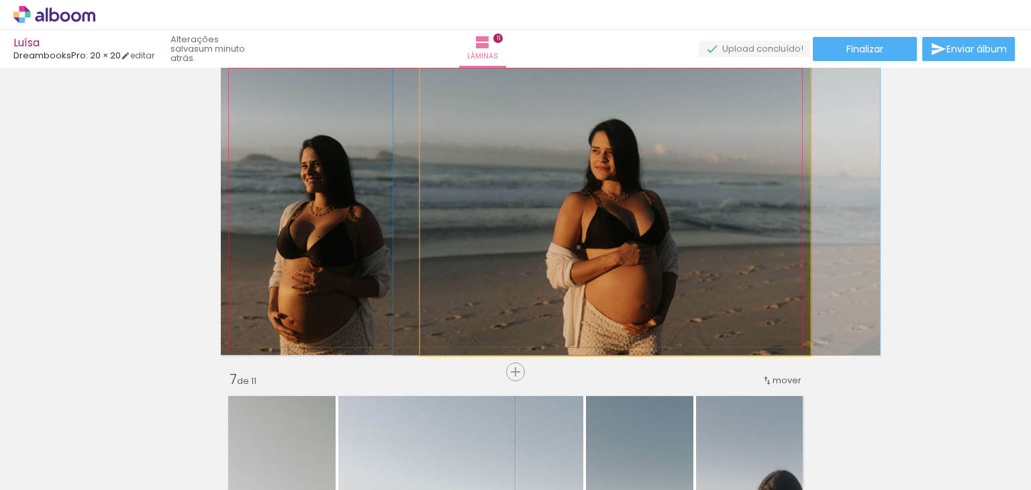
click at [529, 259] on quentale-photo at bounding box center [615, 207] width 390 height 295
click at [460, 248] on quentale-photo at bounding box center [615, 207] width 390 height 295
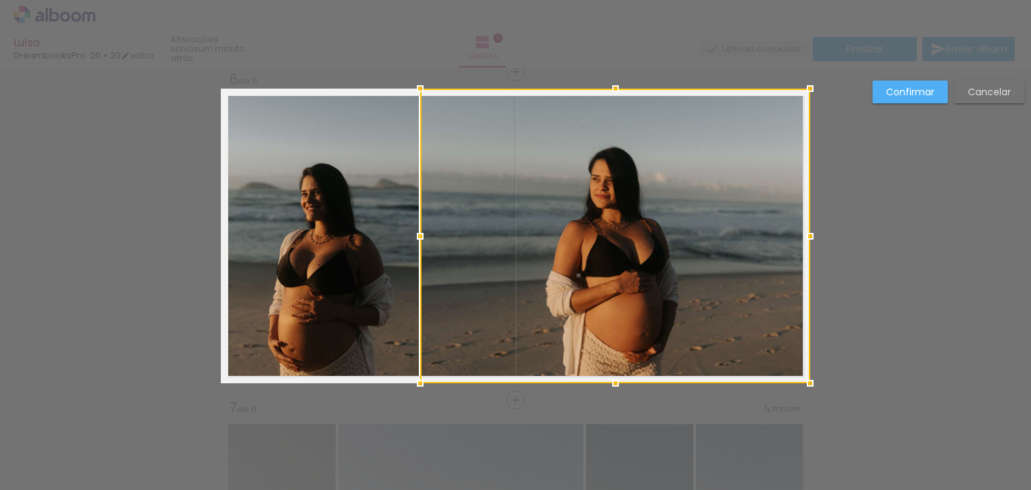
scroll to position [1657, 0]
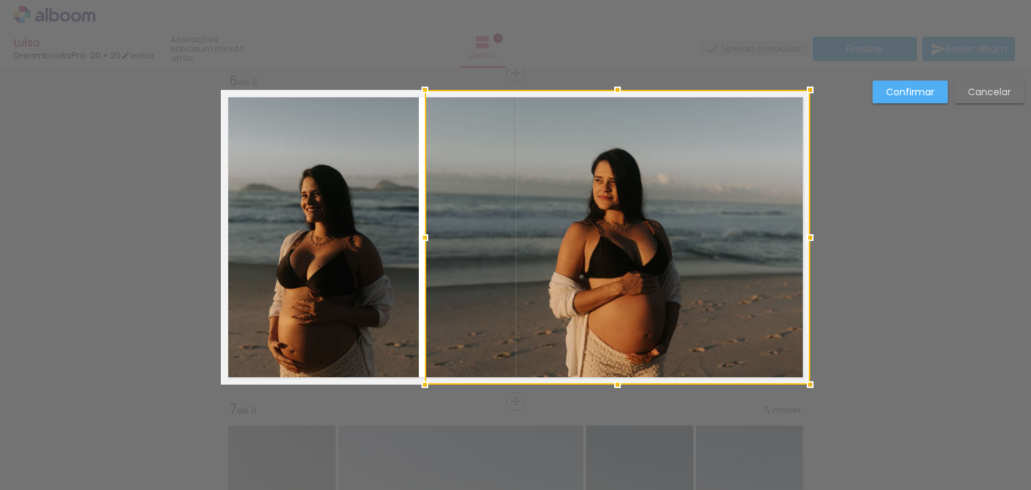
click at [423, 238] on div at bounding box center [424, 237] width 27 height 27
click at [938, 92] on paper-button "Confirmar" at bounding box center [909, 92] width 75 height 23
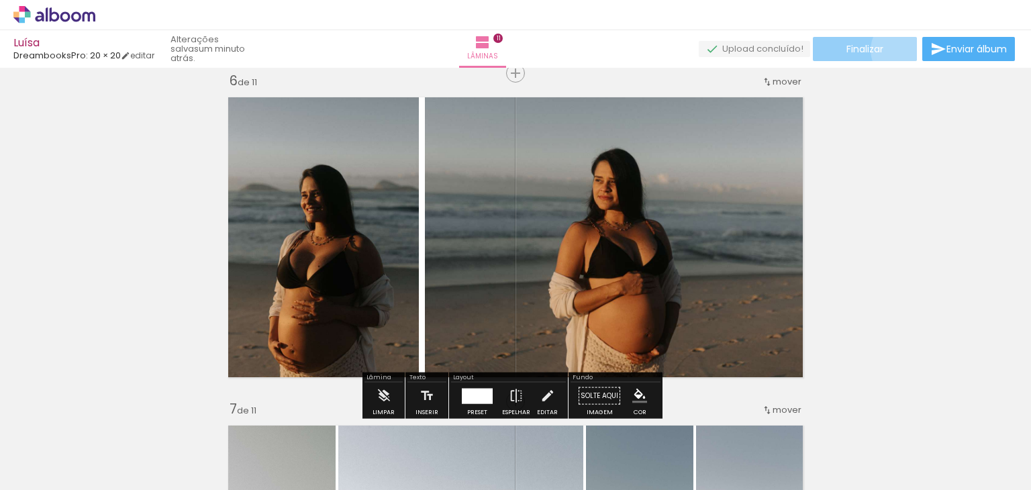
click at [899, 50] on paper-button "Finalizar" at bounding box center [865, 49] width 104 height 24
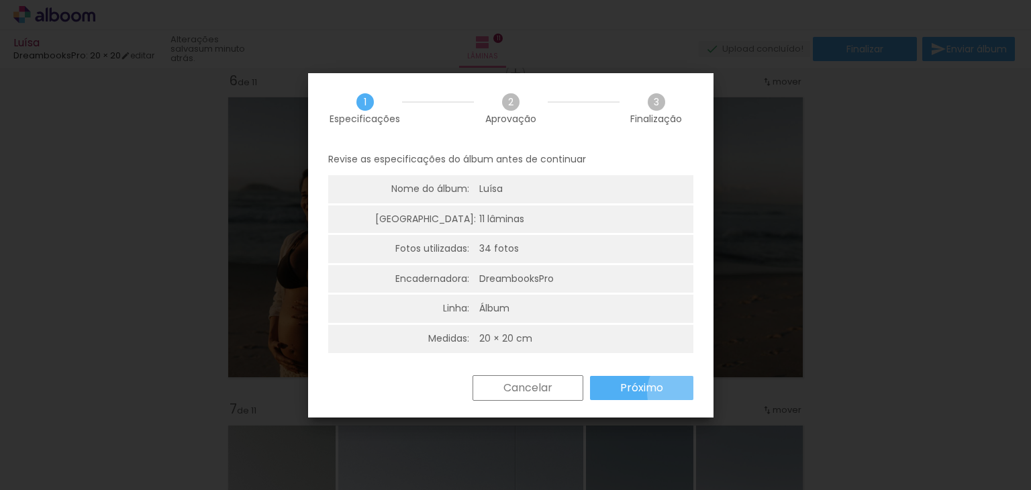
click at [690, 392] on paper-button "Próximo" at bounding box center [641, 388] width 103 height 24
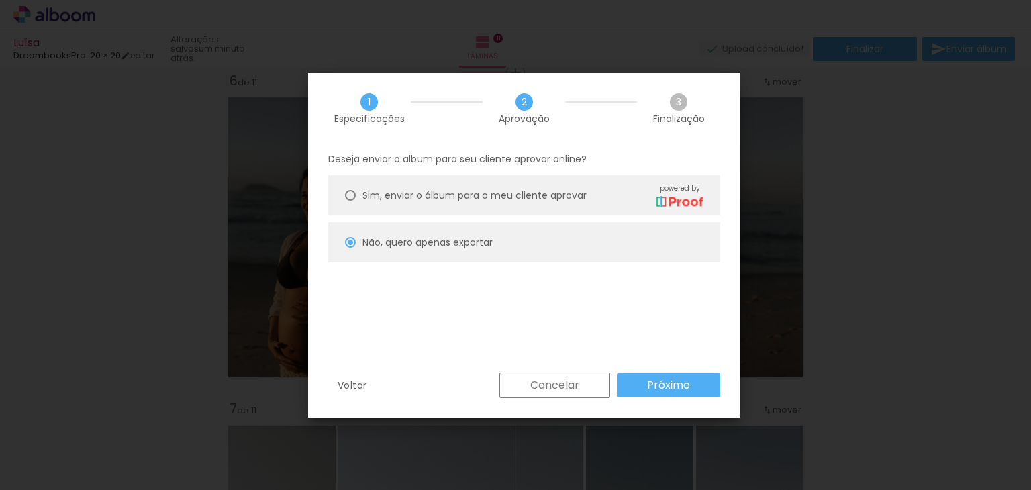
click at [0, 0] on slot "Próximo" at bounding box center [0, 0] width 0 height 0
type input "Alta, 300 DPI"
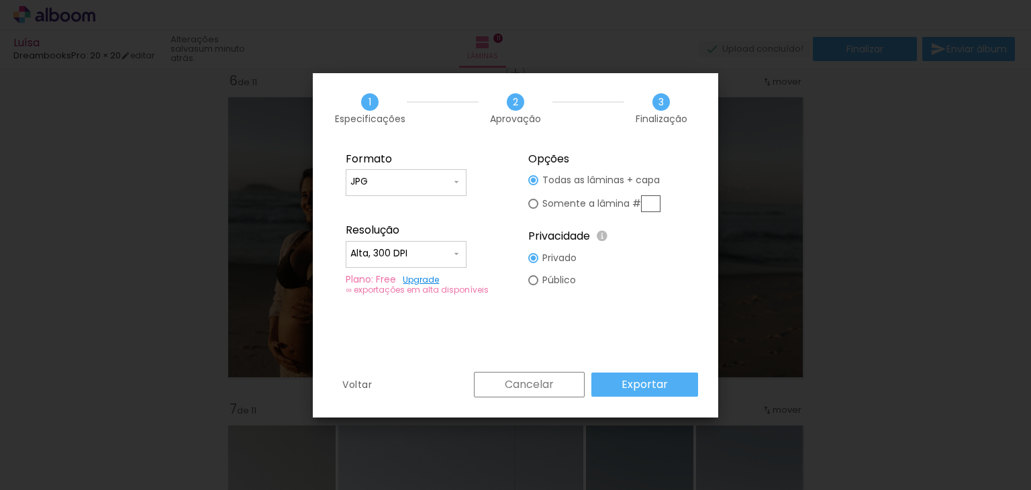
click at [0, 0] on slot "Somente a lâmina #" at bounding box center [0, 0] width 0 height 0
type paper-radio-button "on"
click at [653, 202] on input "text" at bounding box center [650, 203] width 19 height 17
type input "6"
click at [0, 0] on slot "Exportar" at bounding box center [0, 0] width 0 height 0
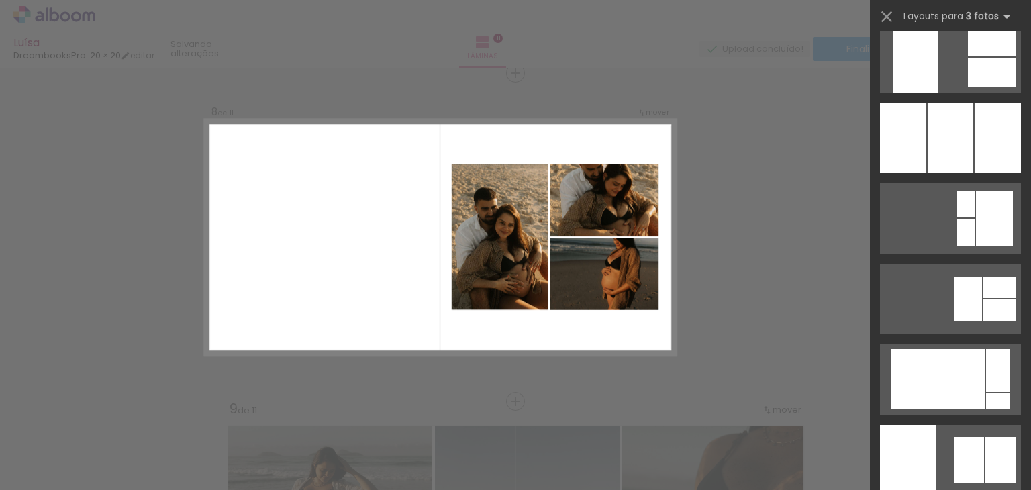
scroll to position [7542, 0]
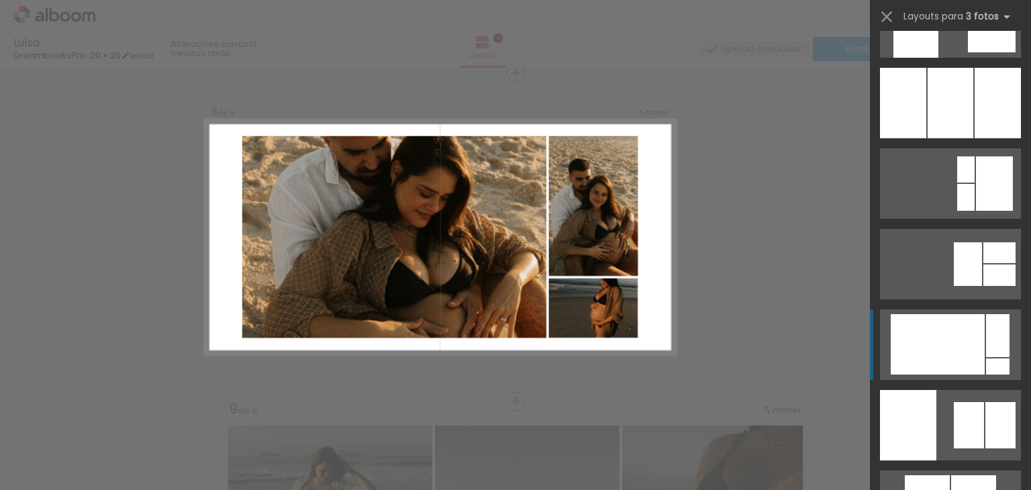
click at [937, 340] on div at bounding box center [937, 344] width 94 height 60
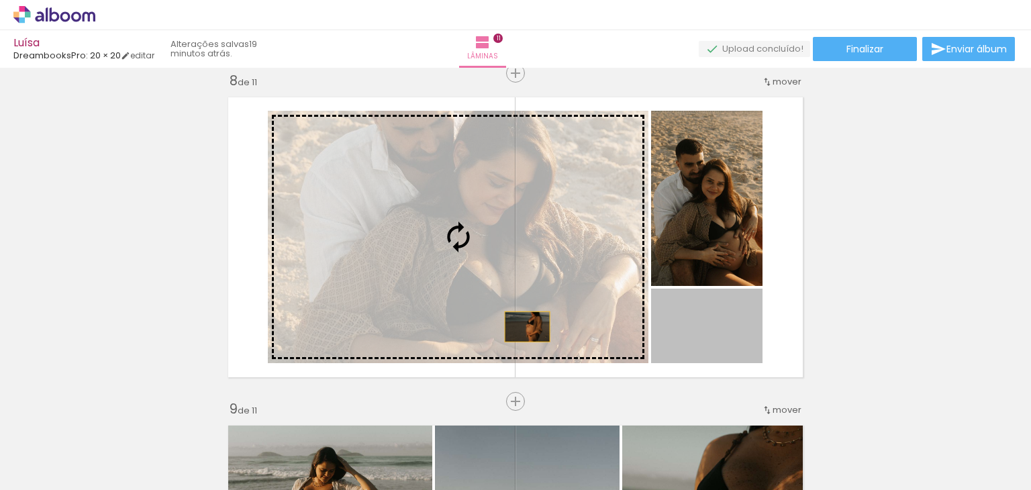
drag, startPoint x: 667, startPoint y: 350, endPoint x: 522, endPoint y: 326, distance: 146.8
click at [0, 0] on slot at bounding box center [0, 0] width 0 height 0
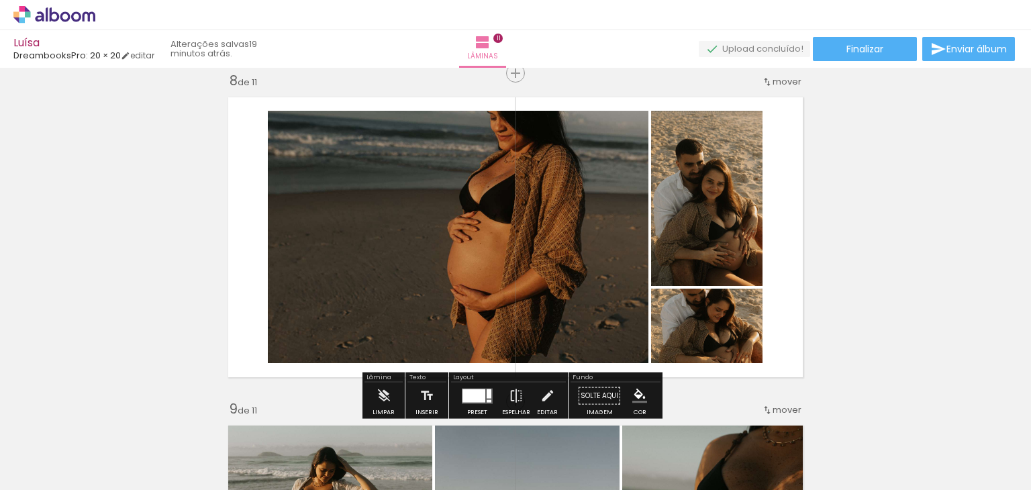
click at [691, 331] on div "Largura Cor" at bounding box center [694, 323] width 24 height 20
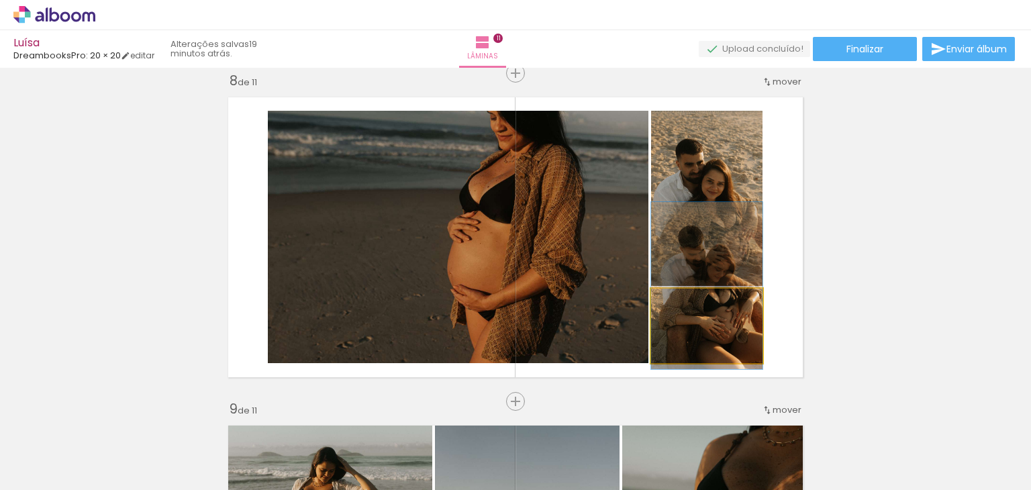
drag, startPoint x: 723, startPoint y: 331, endPoint x: 719, endPoint y: 291, distance: 40.5
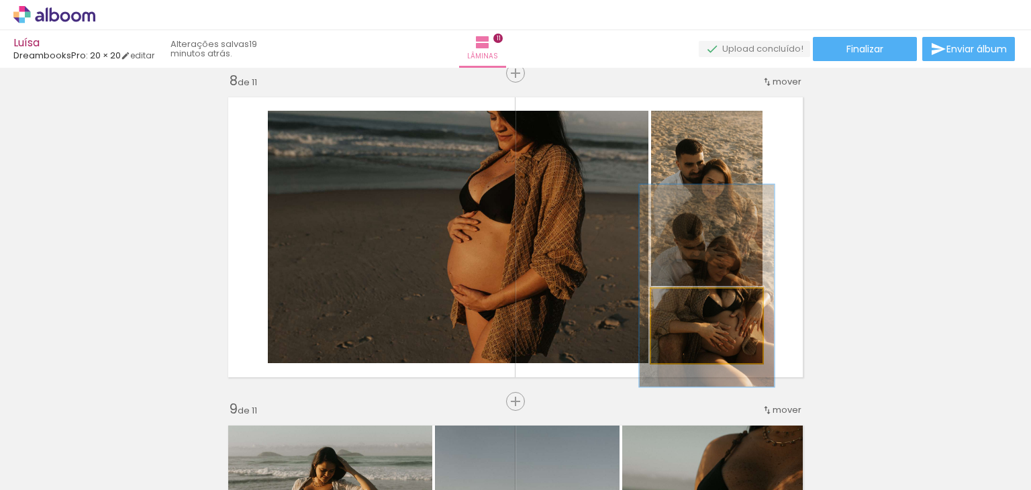
drag, startPoint x: 676, startPoint y: 299, endPoint x: 686, endPoint y: 303, distance: 10.8
click at [686, 303] on div at bounding box center [692, 303] width 12 height 12
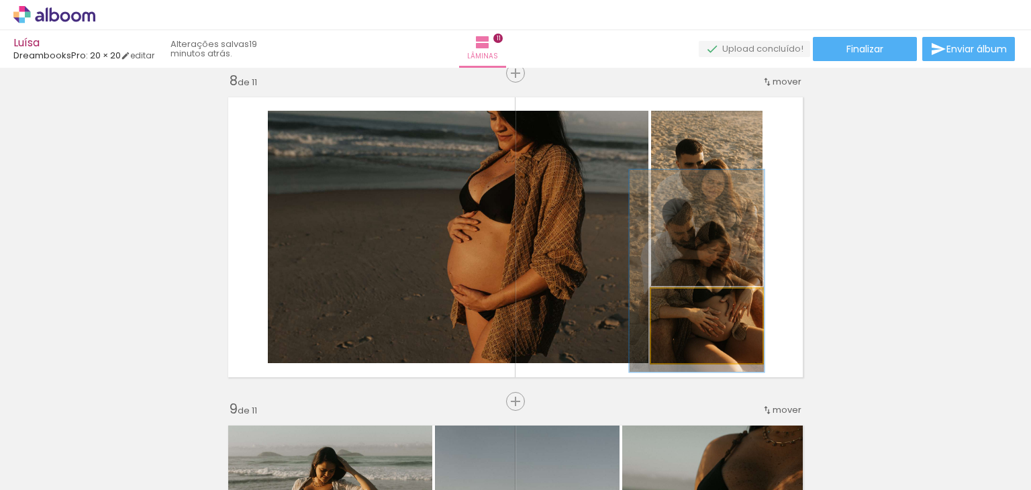
drag, startPoint x: 729, startPoint y: 331, endPoint x: 718, endPoint y: 316, distance: 18.3
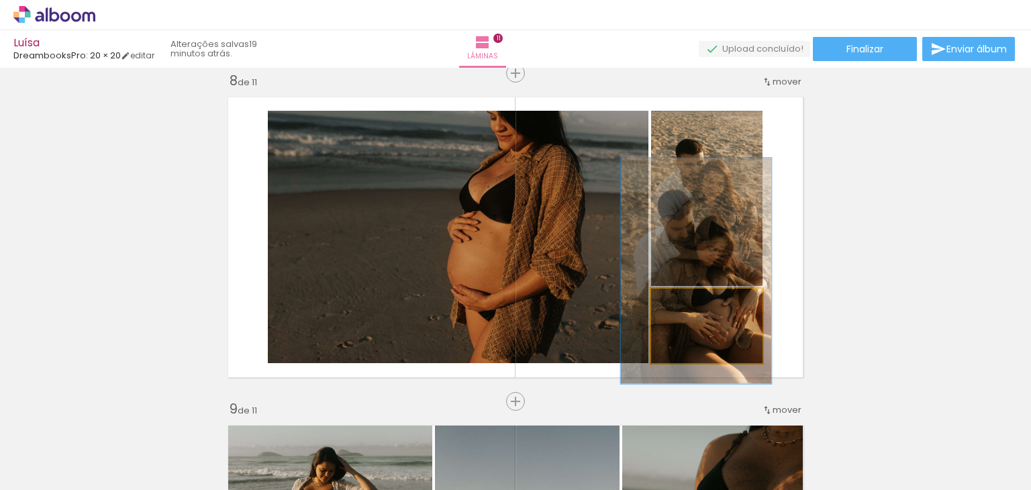
drag, startPoint x: 688, startPoint y: 305, endPoint x: 695, endPoint y: 305, distance: 7.4
type paper-slider "135"
click at [695, 305] on div at bounding box center [700, 303] width 12 height 12
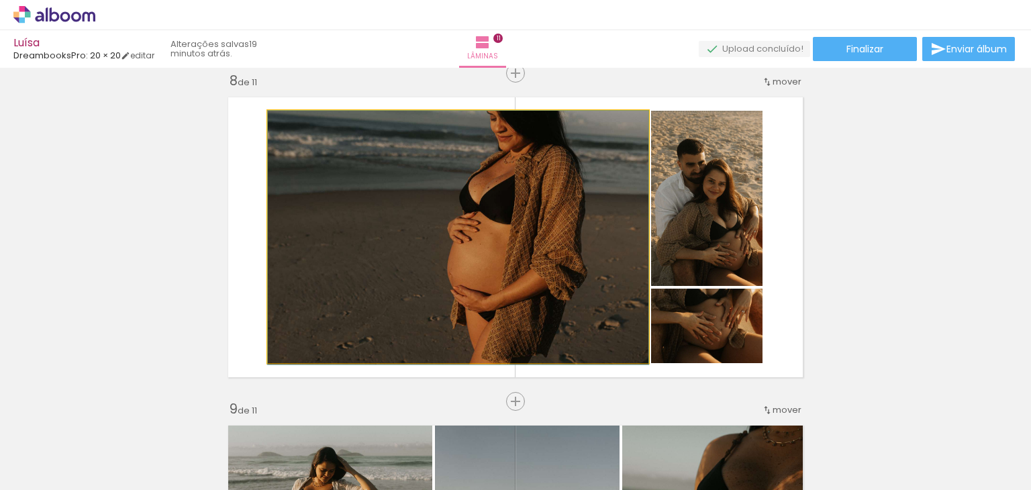
drag, startPoint x: 492, startPoint y: 278, endPoint x: 447, endPoint y: 291, distance: 46.7
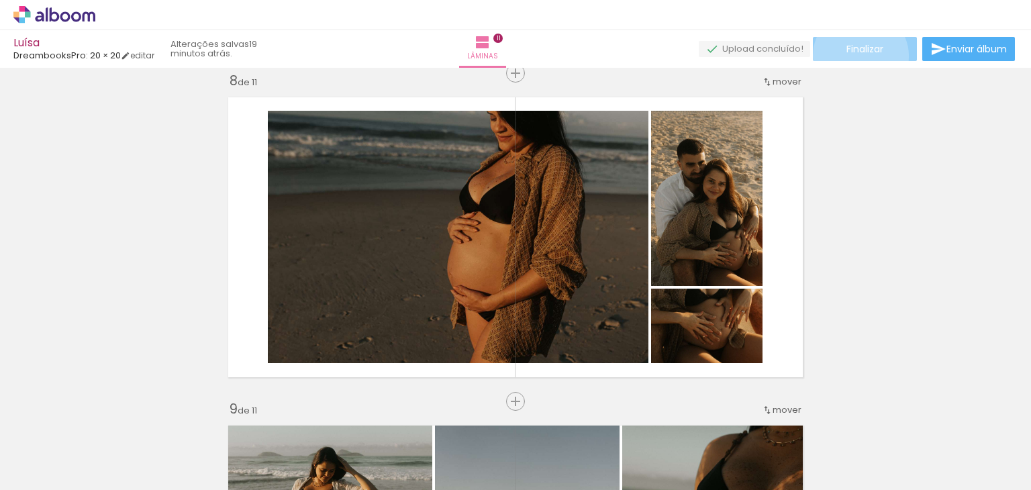
click at [856, 56] on paper-button "Finalizar" at bounding box center [865, 49] width 104 height 24
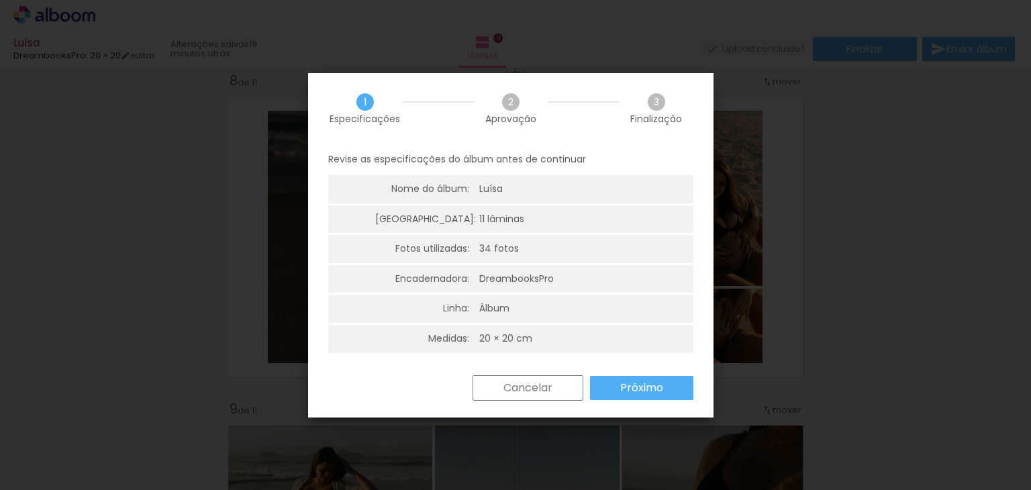
click at [647, 398] on paper-button "Próximo" at bounding box center [641, 388] width 103 height 24
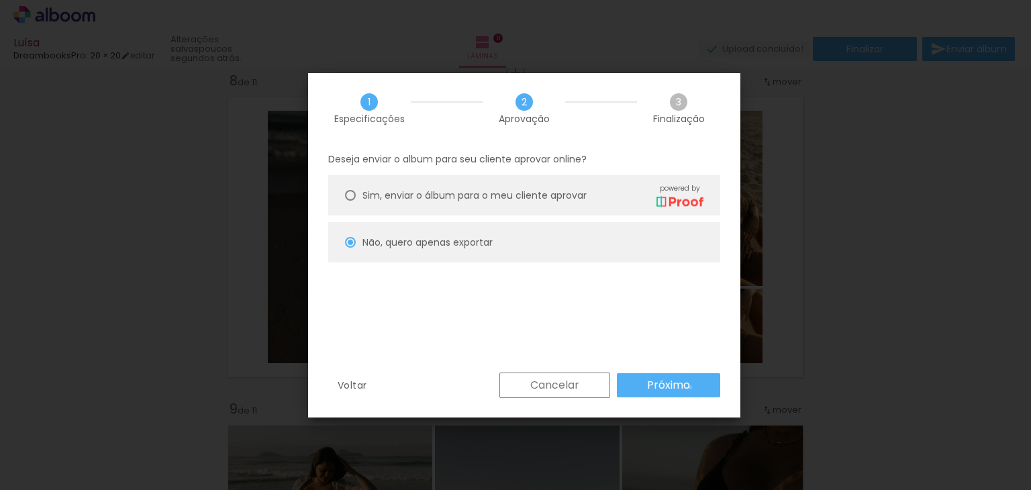
click at [690, 387] on paper-button "Próximo" at bounding box center [668, 385] width 103 height 24
type input "Alta, 300 DPI"
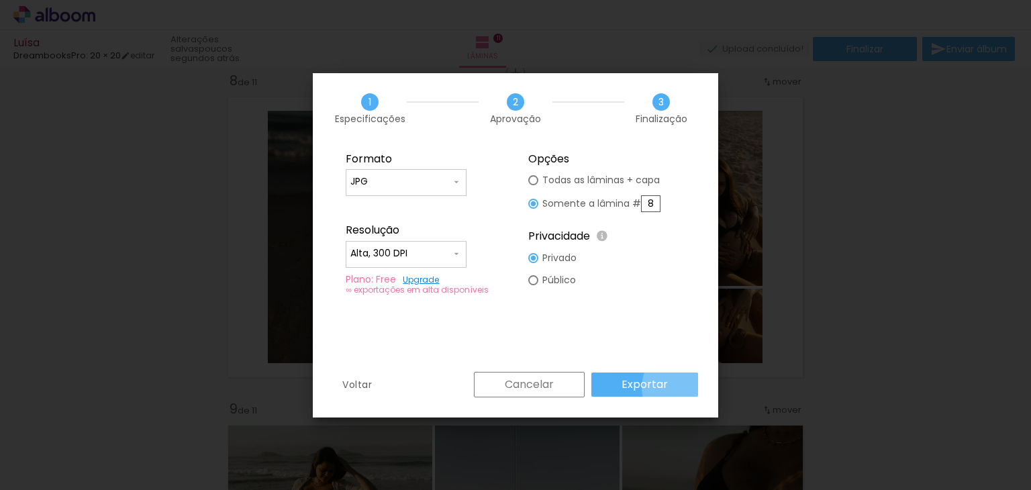
click at [690, 387] on paper-button "Exportar" at bounding box center [644, 384] width 107 height 24
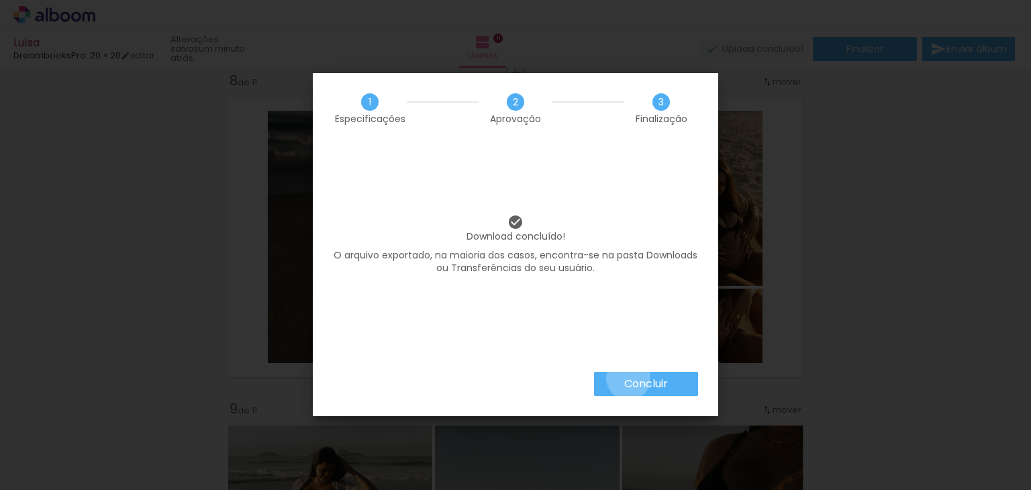
click at [0, 0] on slot "Concluir" at bounding box center [0, 0] width 0 height 0
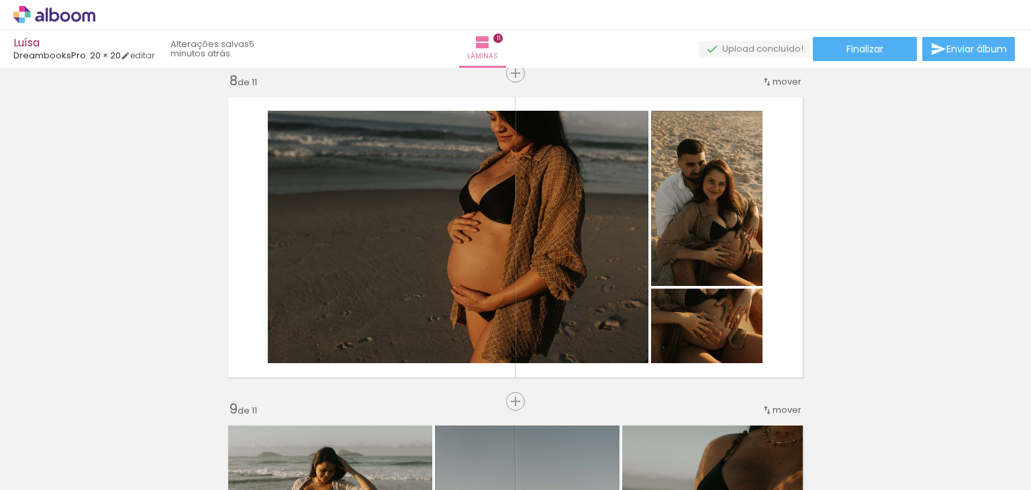
scroll to position [0, 386]
